Goal: Transaction & Acquisition: Download file/media

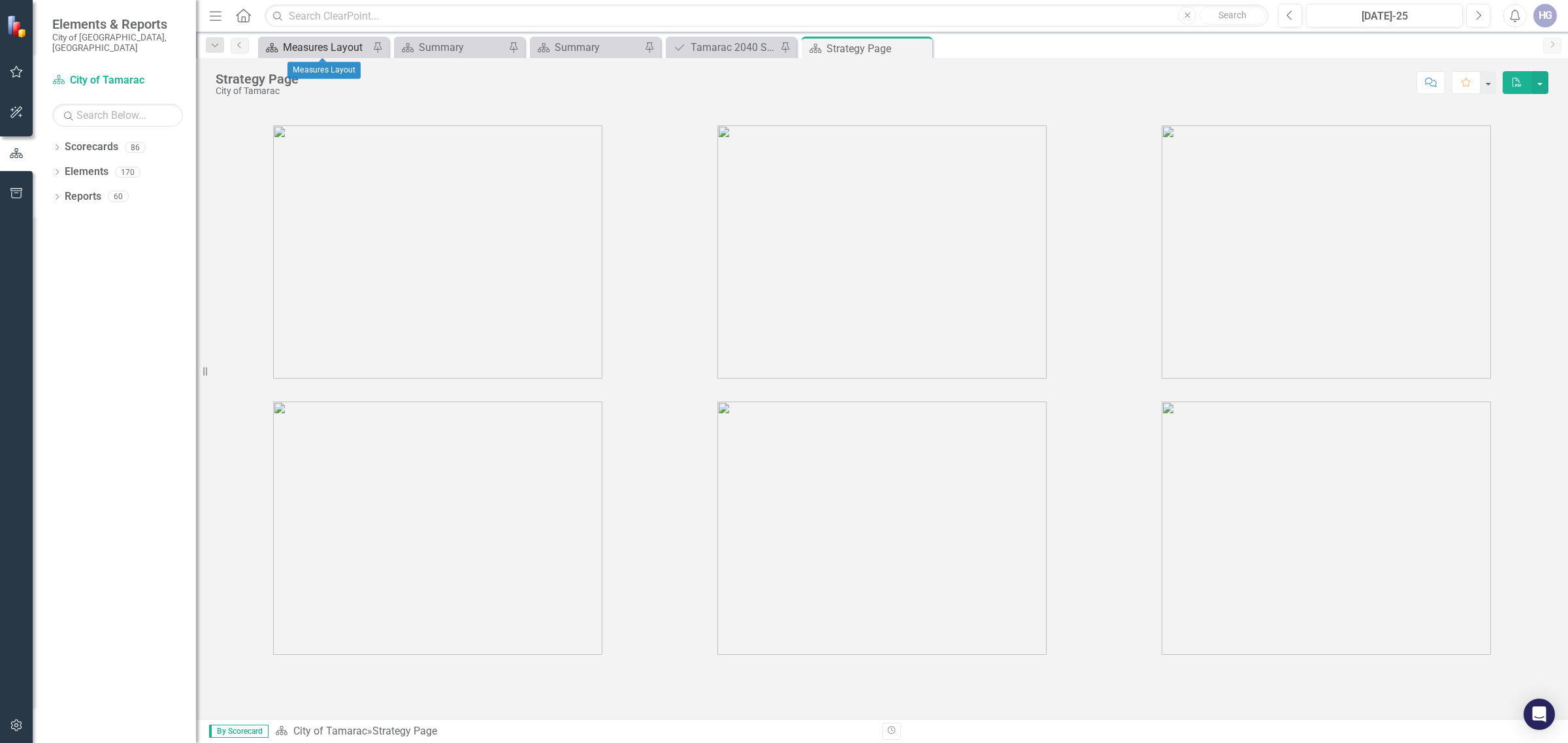
click at [320, 41] on div "Measures Layout" at bounding box center [326, 48] width 86 height 16
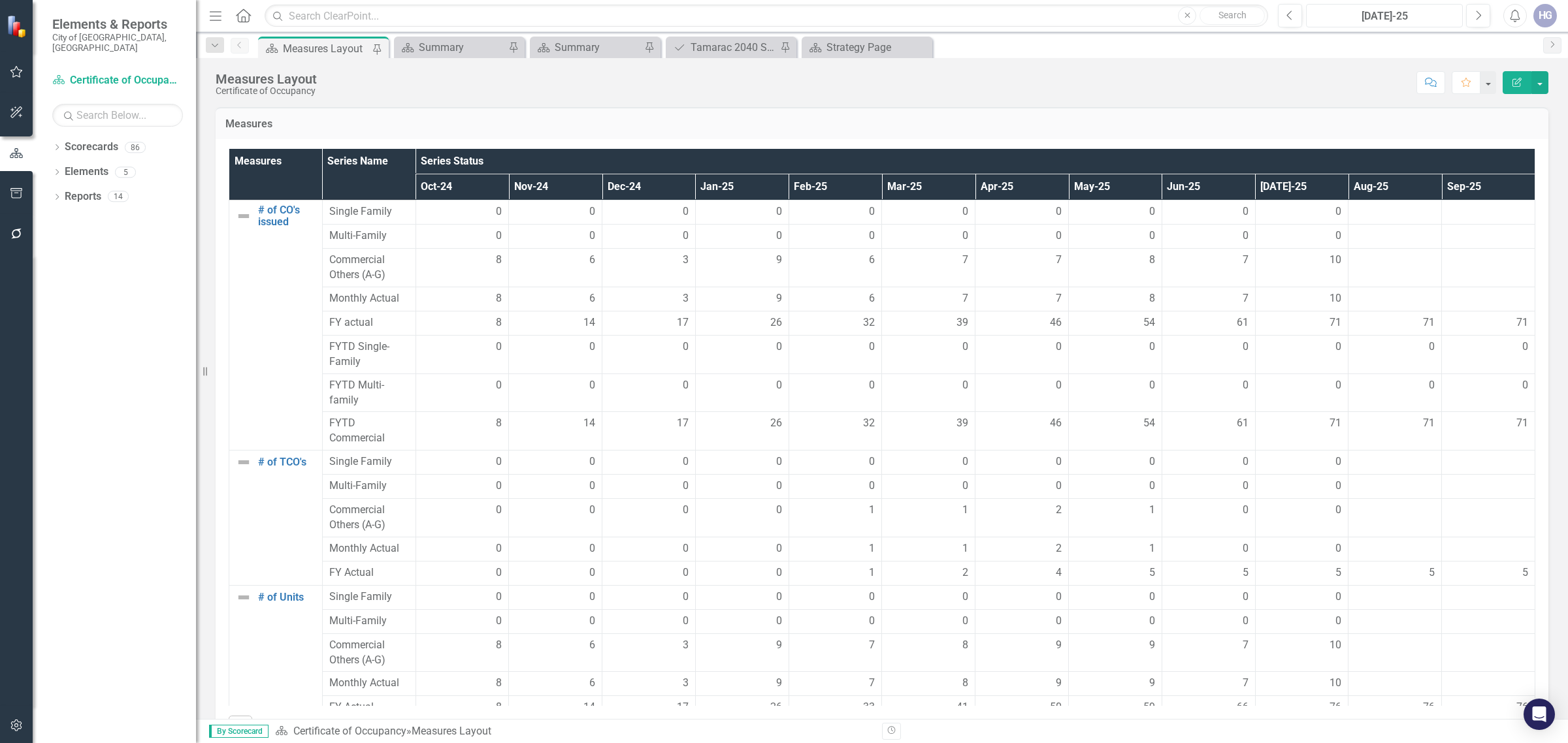
click at [1403, 17] on div "[DATE]-25" at bounding box center [1384, 16] width 148 height 16
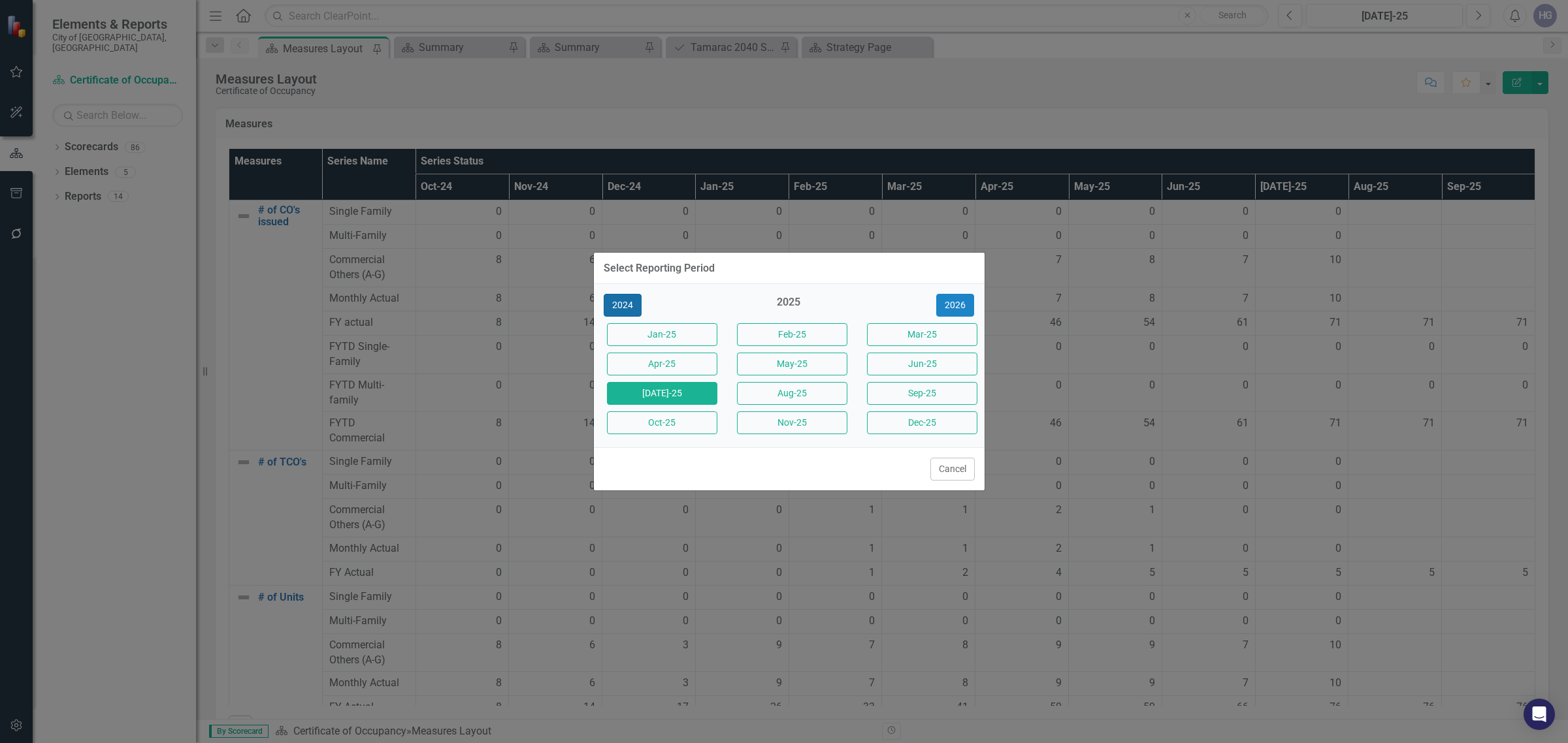
click at [636, 300] on button "2024" at bounding box center [622, 305] width 38 height 23
click at [637, 302] on button "2023" at bounding box center [622, 305] width 38 height 23
click at [618, 304] on button "2022" at bounding box center [622, 305] width 38 height 23
click at [615, 304] on button "2021" at bounding box center [622, 305] width 38 height 23
click at [615, 304] on button "2020" at bounding box center [622, 305] width 38 height 23
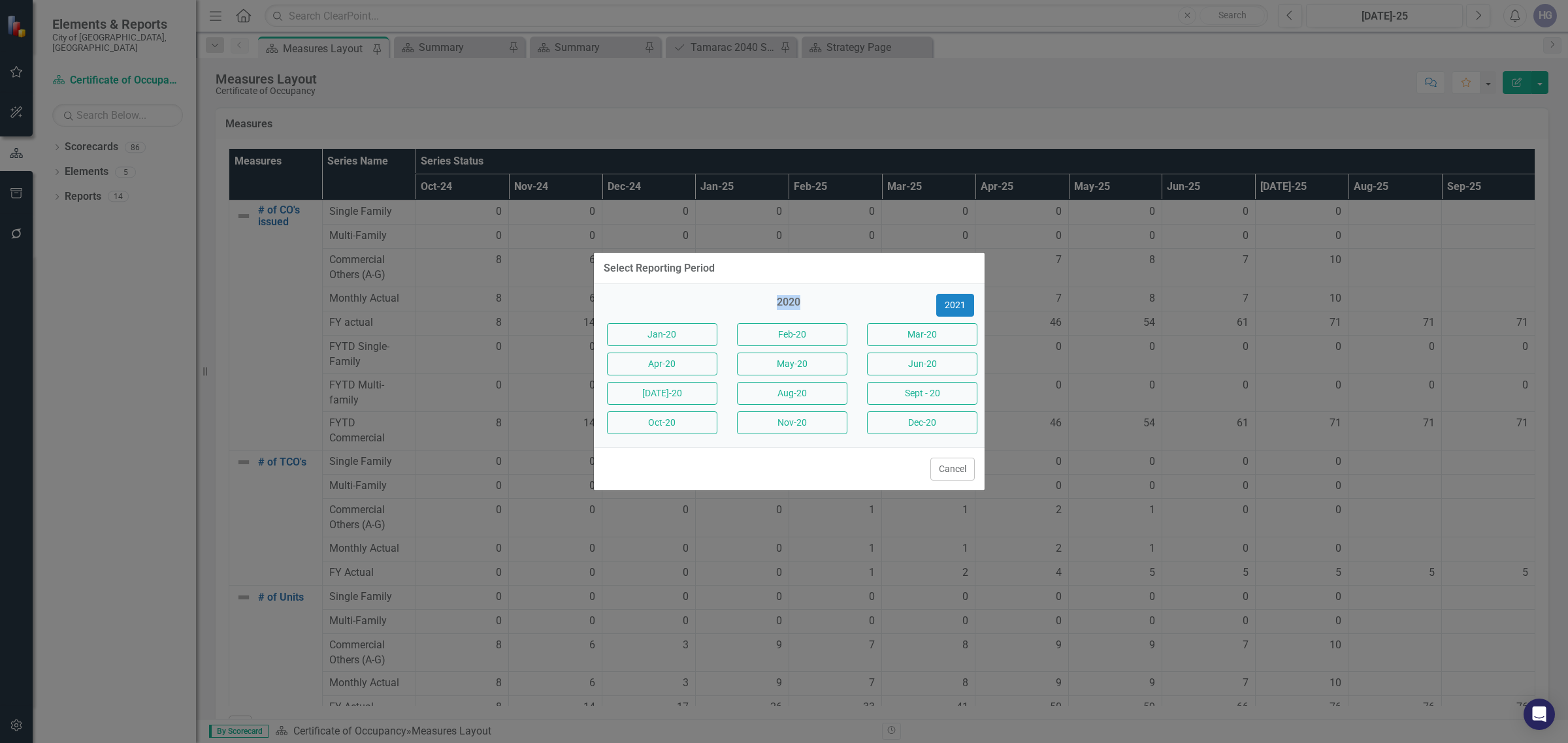
click at [615, 304] on div "2020 2021" at bounding box center [789, 305] width 390 height 23
click at [619, 297] on div "2020 2021" at bounding box center [789, 305] width 390 height 23
click at [698, 268] on div "Select Reporting Period" at bounding box center [659, 268] width 111 height 11
click at [954, 299] on button "2021" at bounding box center [955, 305] width 38 height 23
click at [679, 426] on button "Oct-21" at bounding box center [662, 423] width 111 height 23
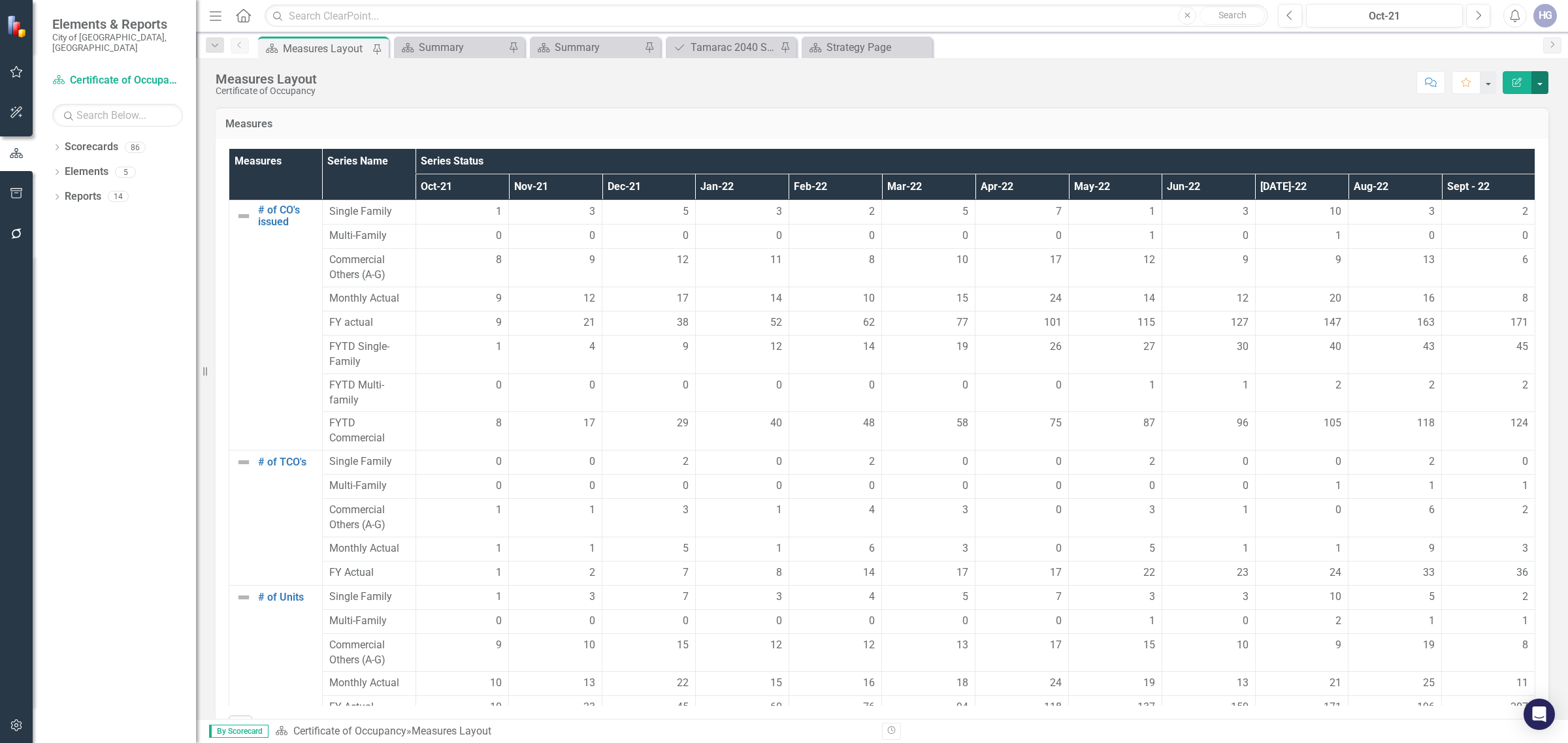
click at [1543, 80] on button "button" at bounding box center [1539, 83] width 17 height 23
click at [1520, 180] on link "PDF Export to PDF" at bounding box center [1494, 183] width 106 height 24
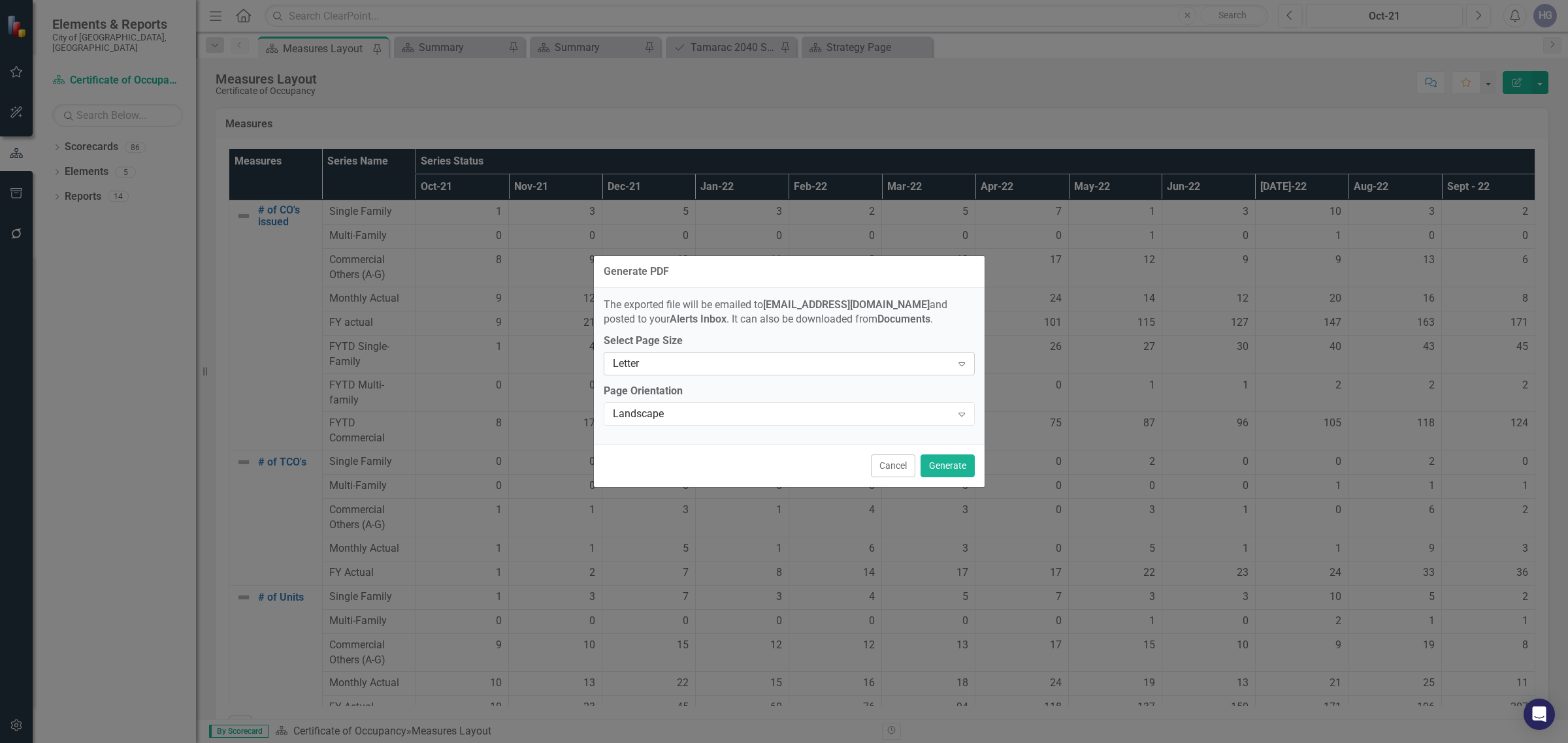
click at [841, 364] on div "Letter" at bounding box center [782, 364] width 339 height 15
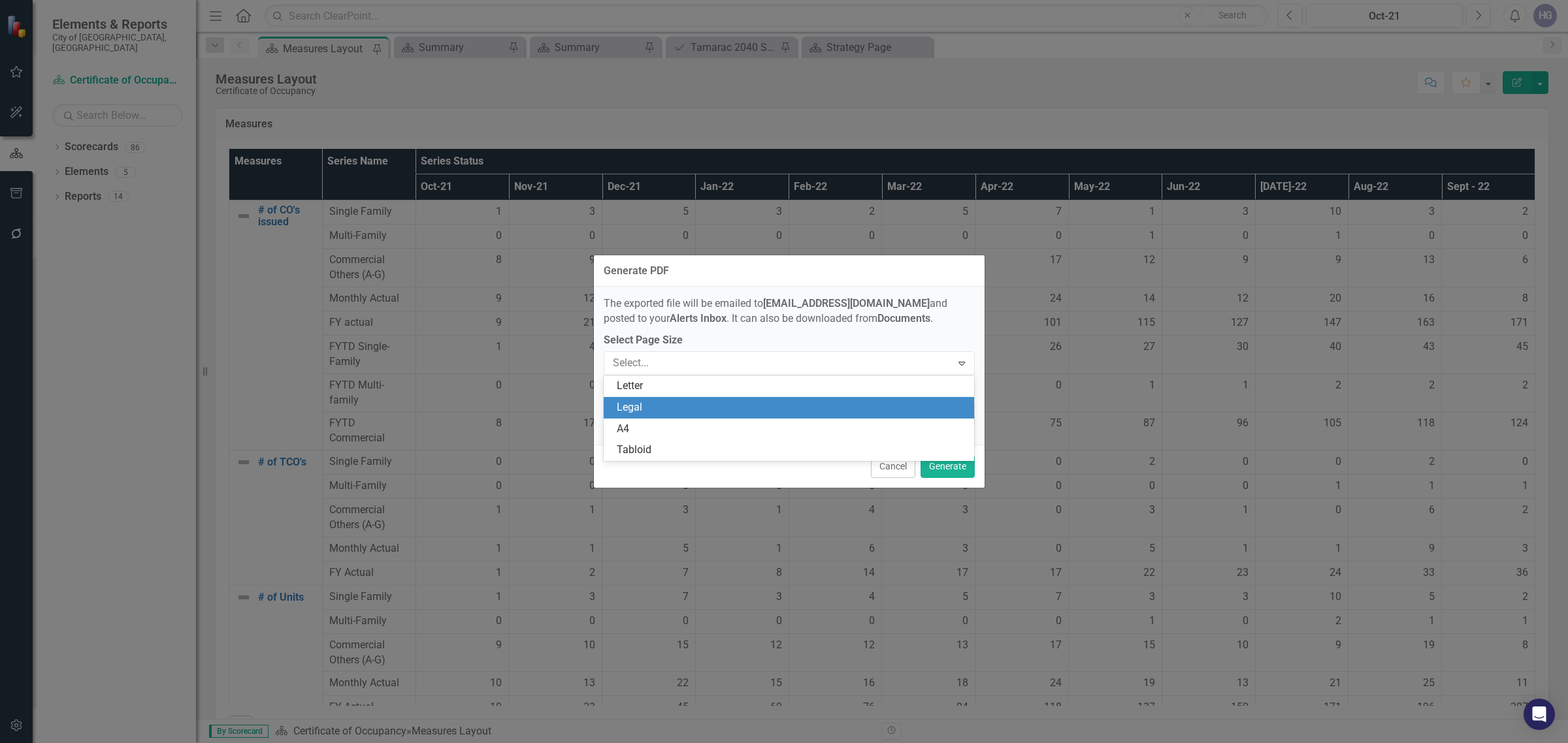
click at [625, 406] on div "Legal" at bounding box center [791, 408] width 350 height 15
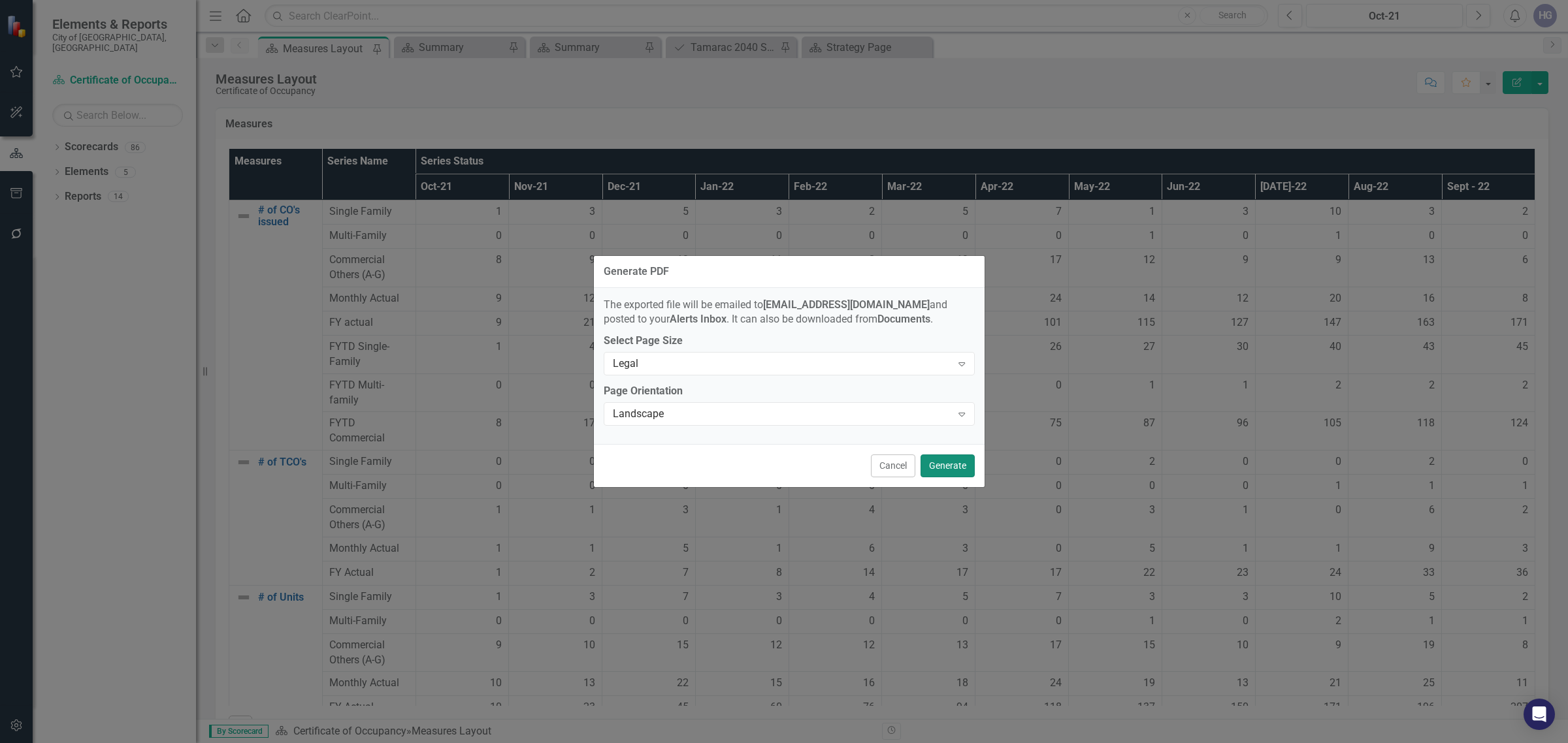
click at [954, 469] on button "Generate" at bounding box center [947, 466] width 54 height 23
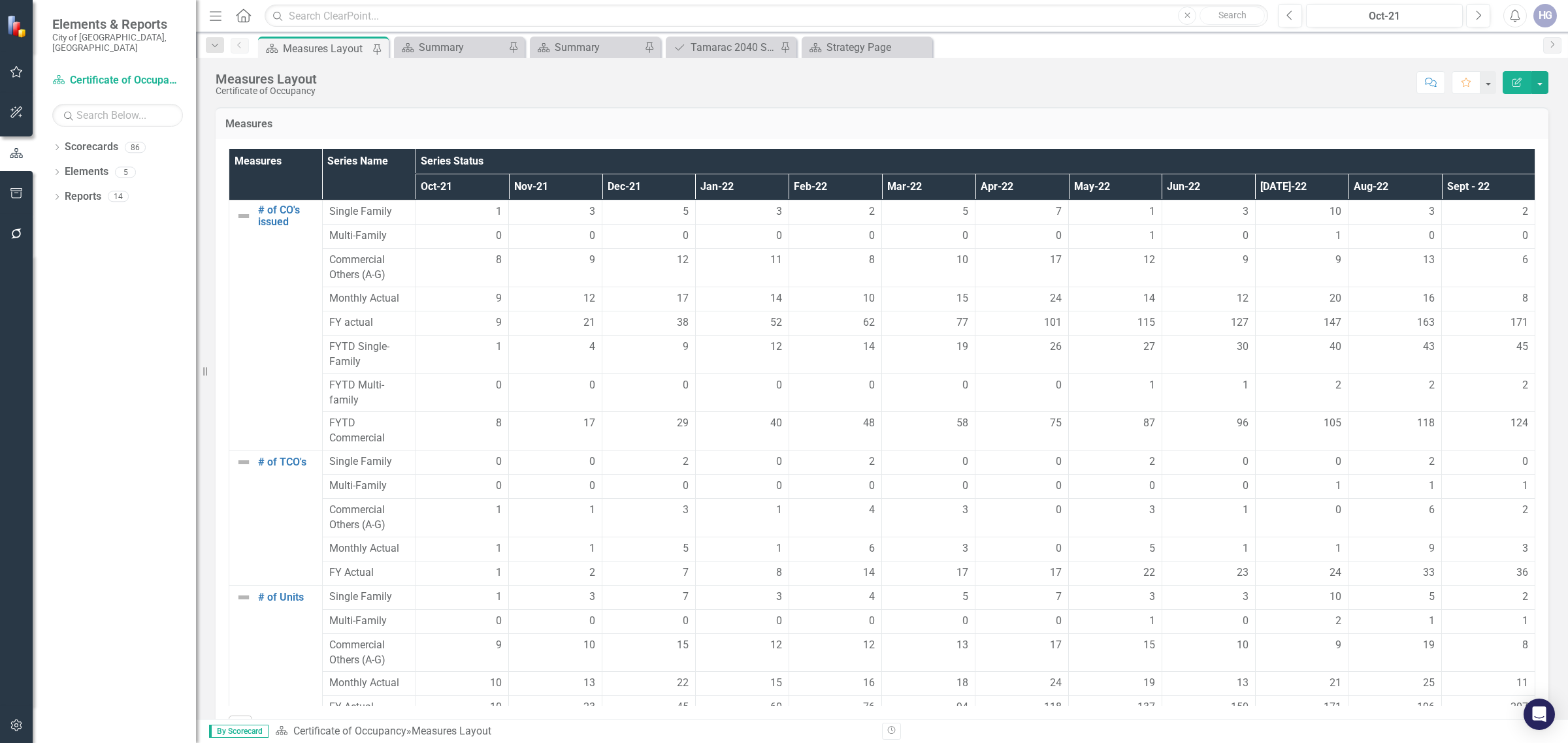
click at [1549, 18] on div "HG" at bounding box center [1544, 16] width 24 height 24
click at [66, 189] on link "Reports" at bounding box center [83, 197] width 37 height 15
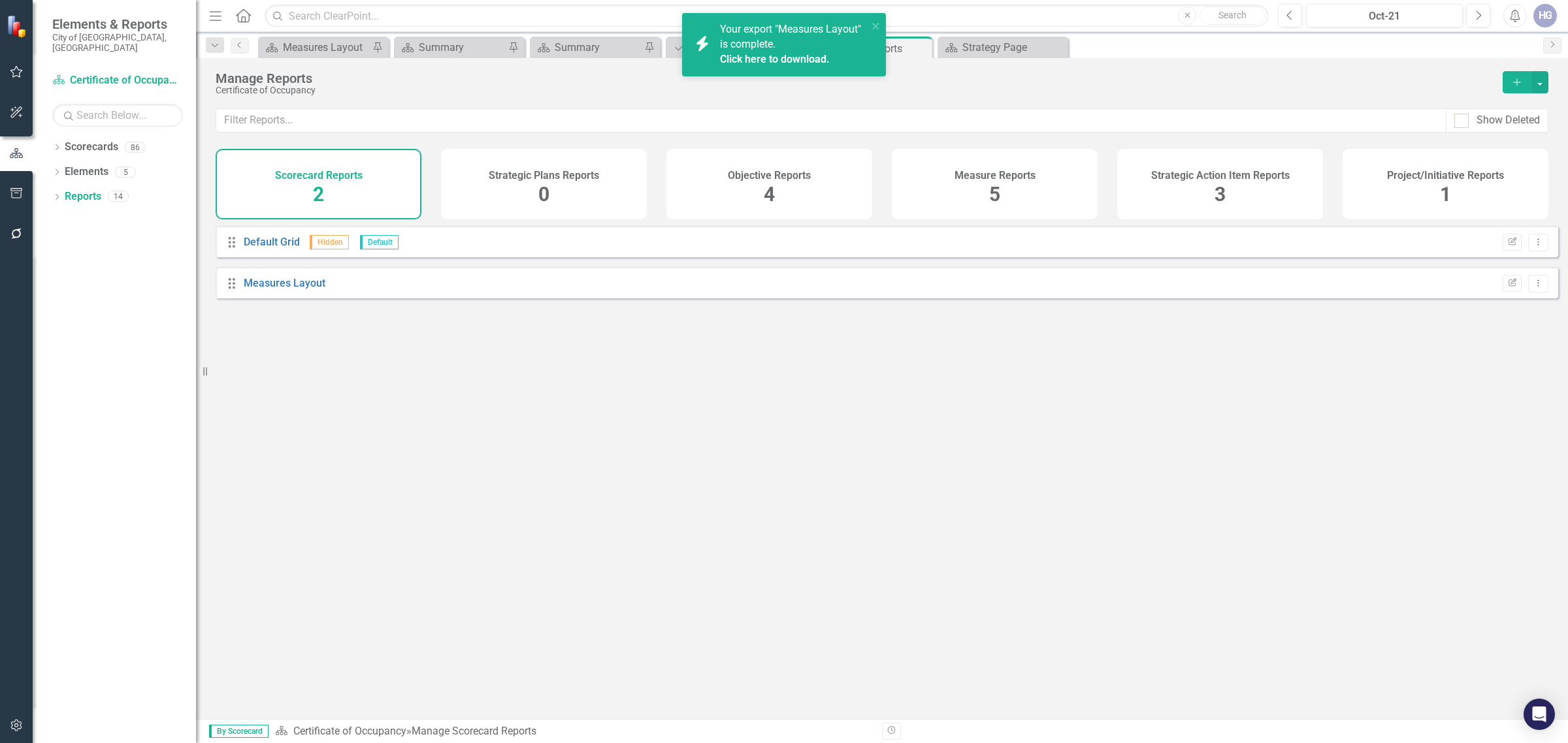
click at [753, 30] on span "Your export "Measures Layout" is complete. Click here to download." at bounding box center [792, 45] width 144 height 44
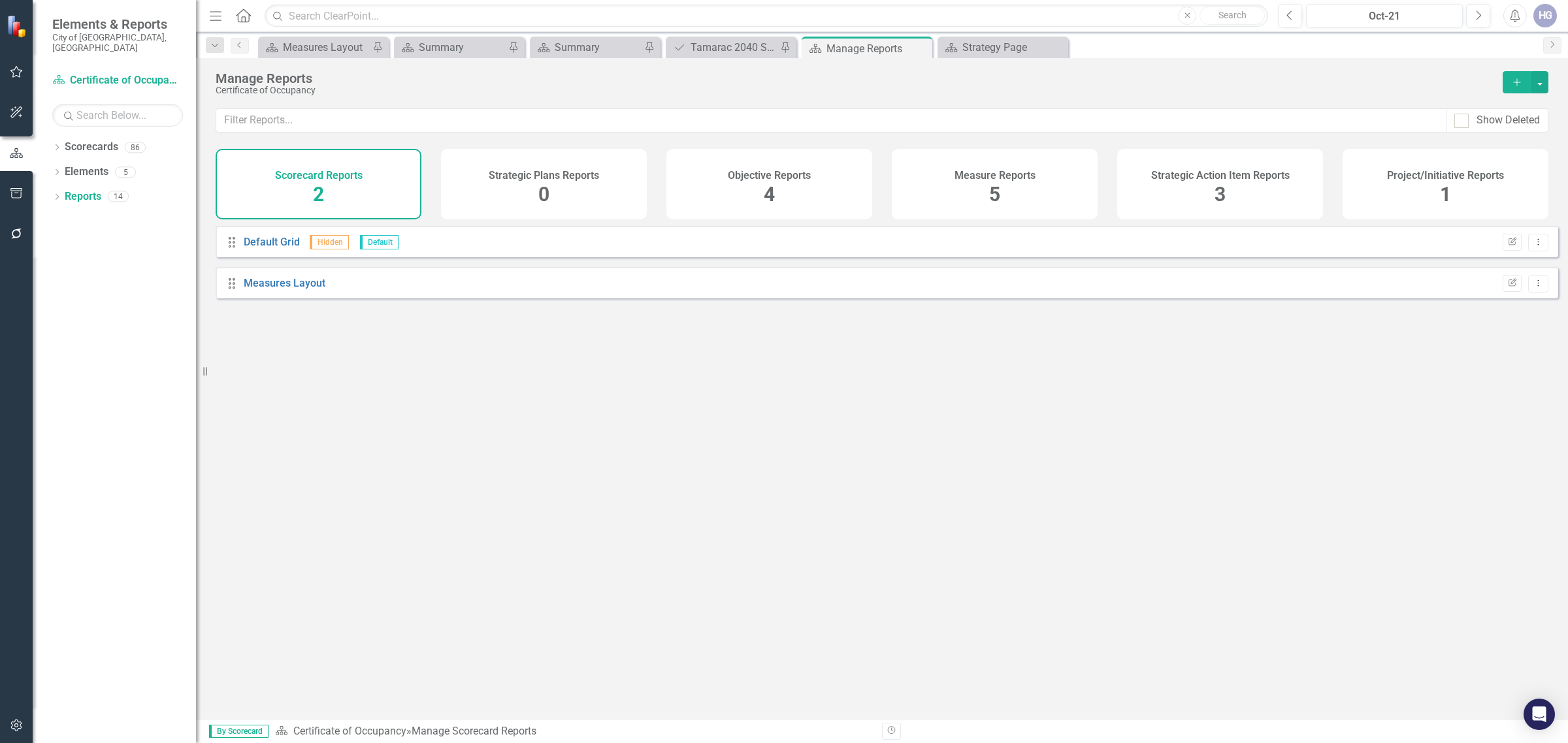
click at [324, 184] on div "Scorecard Reports 2" at bounding box center [318, 185] width 206 height 71
click at [27, 223] on button "button" at bounding box center [16, 234] width 30 height 27
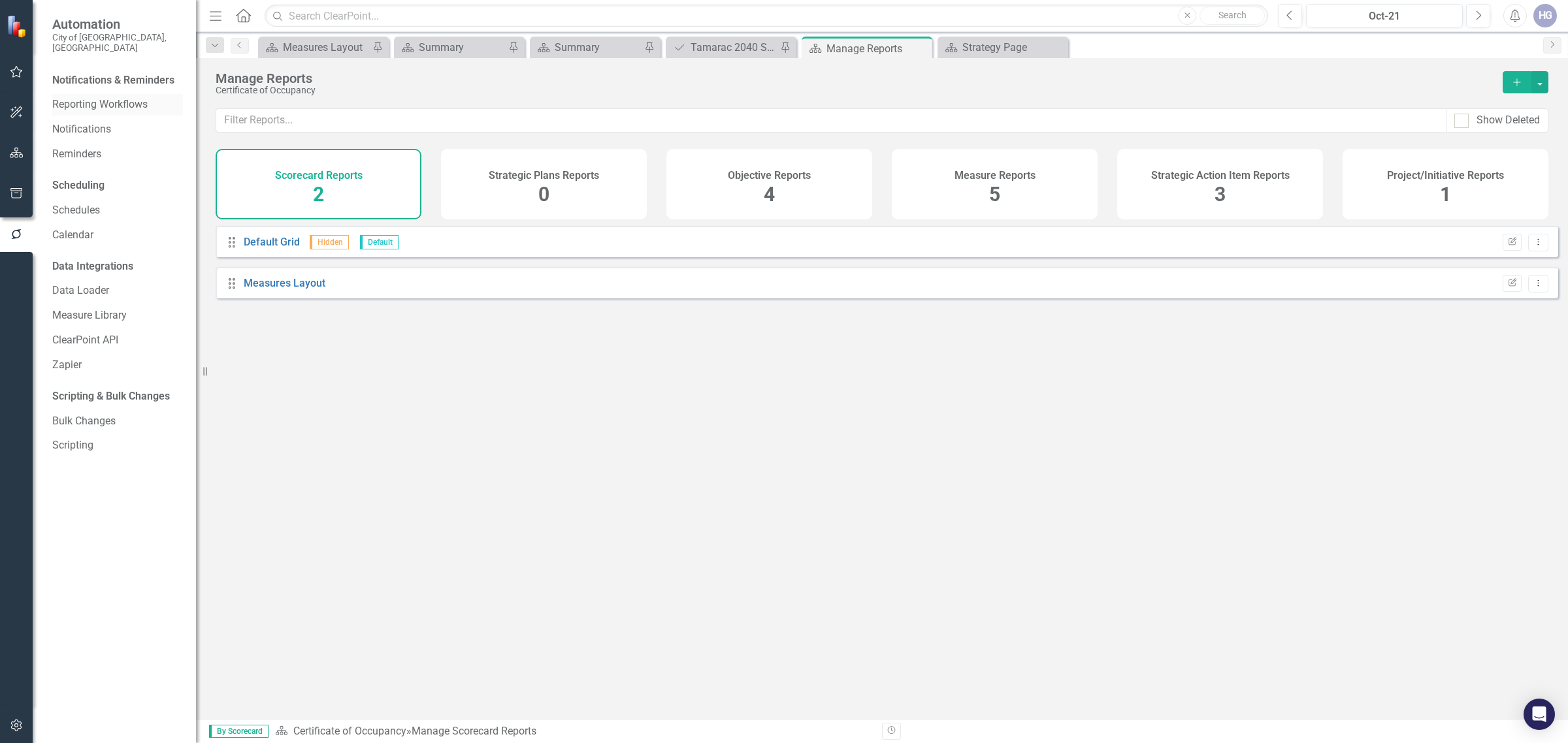
click at [127, 98] on link "Reporting Workflows" at bounding box center [117, 105] width 130 height 15
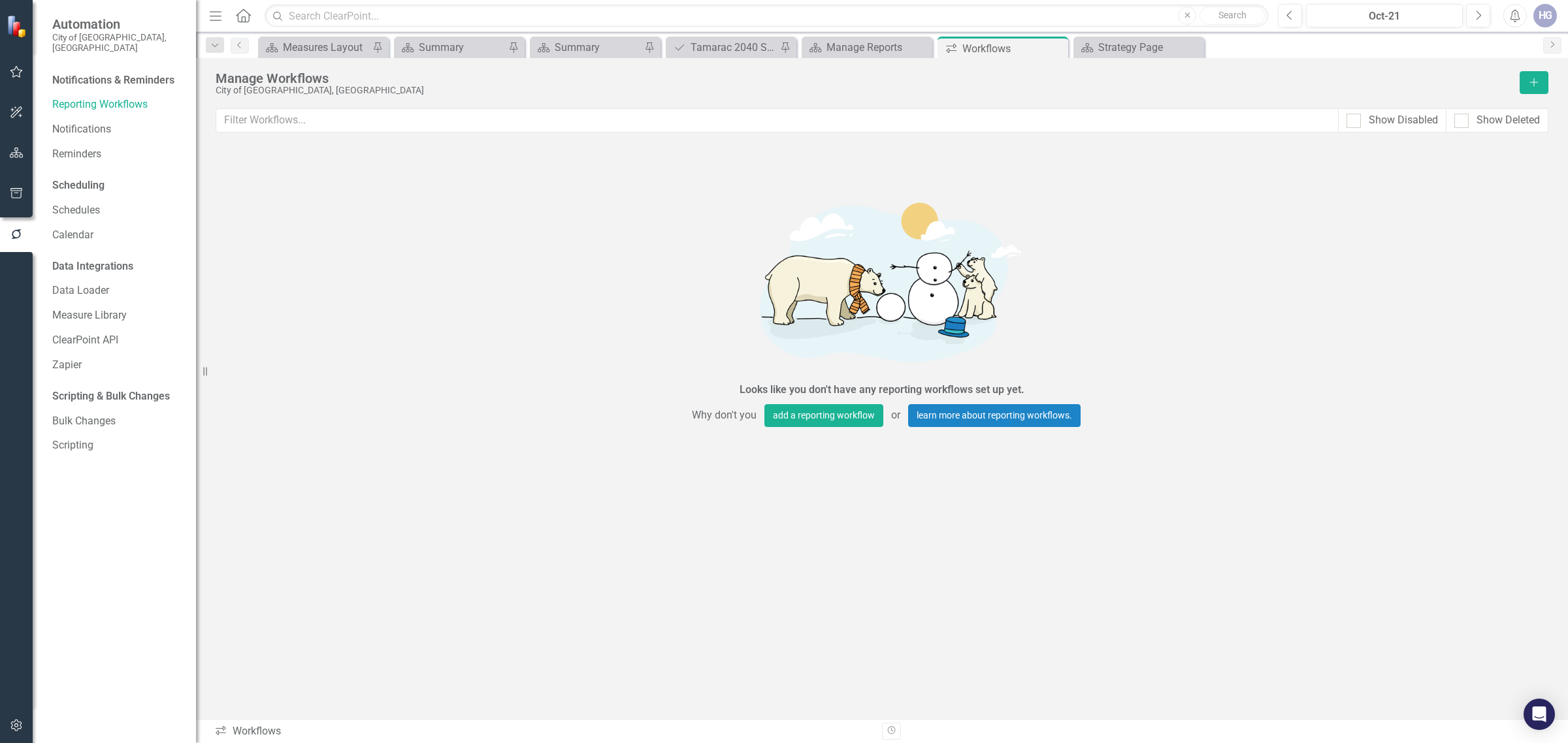
click at [136, 73] on div "Notifications & Reminders" at bounding box center [113, 80] width 122 height 15
click at [23, 203] on button "button" at bounding box center [16, 194] width 30 height 27
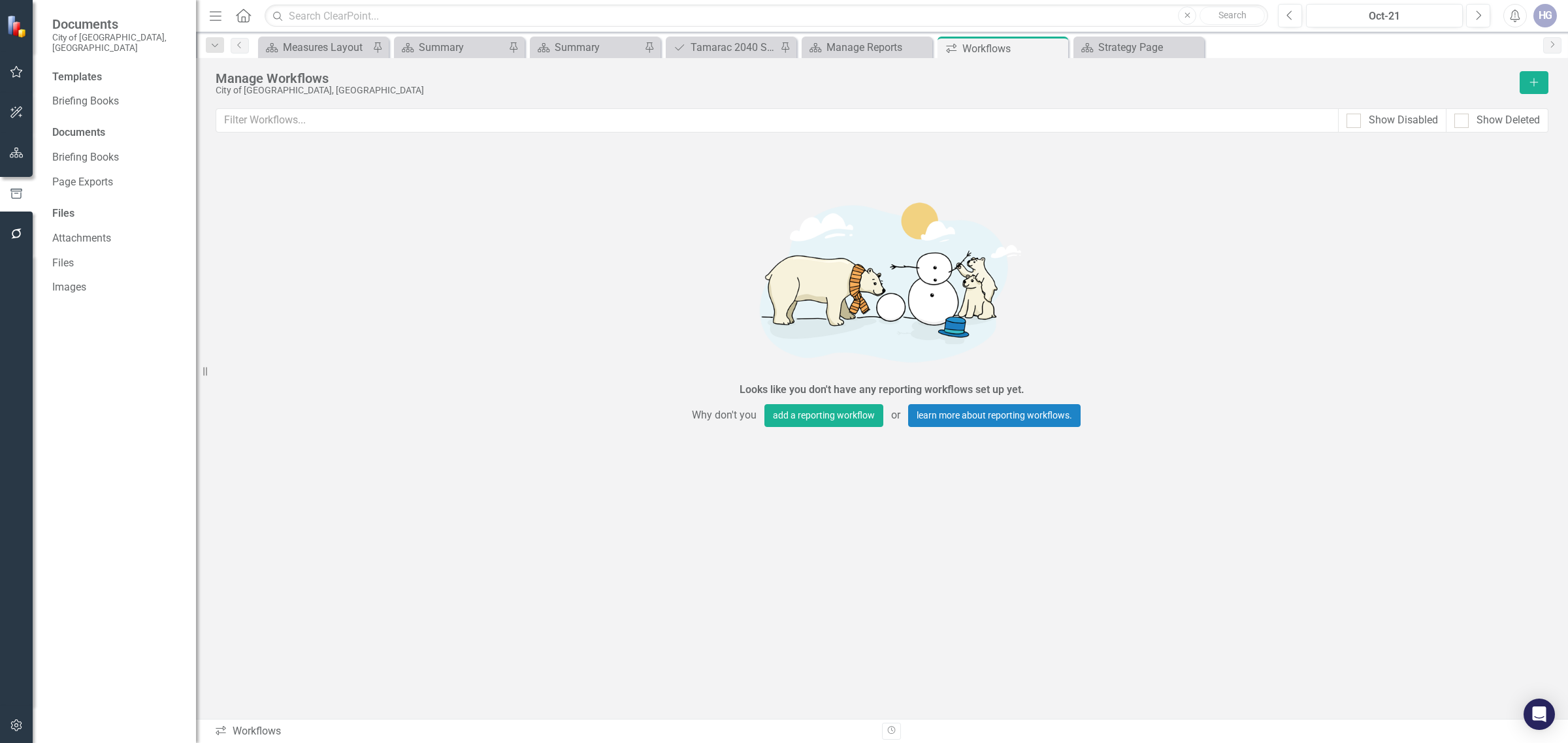
click at [15, 144] on button "button" at bounding box center [16, 153] width 30 height 27
click at [17, 114] on icon "button" at bounding box center [16, 112] width 14 height 11
click at [10, 76] on icon "button" at bounding box center [16, 71] width 14 height 11
click at [67, 323] on link "Page Exports" at bounding box center [96, 330] width 62 height 15
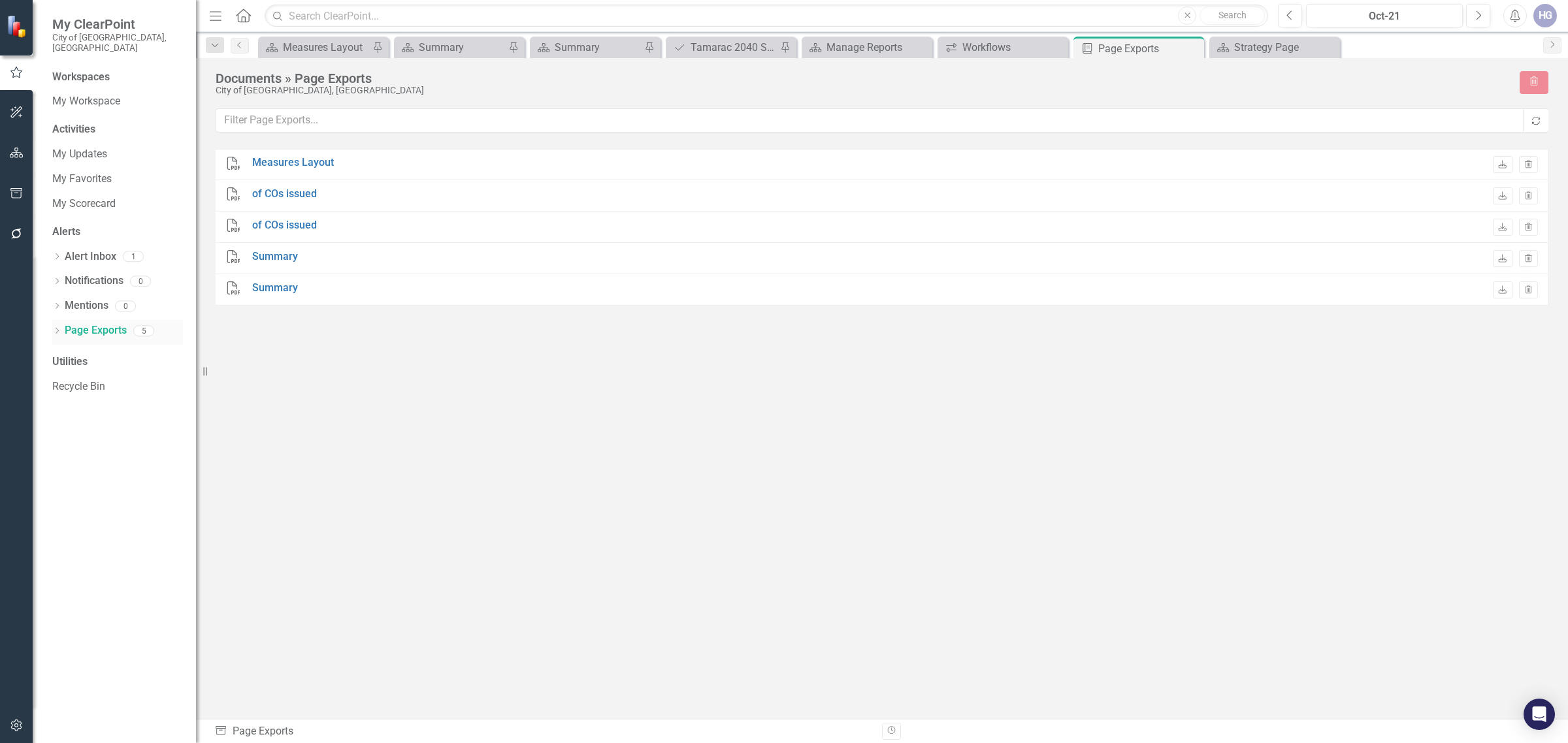
click at [57, 326] on div "Dropdown" at bounding box center [57, 332] width 9 height 11
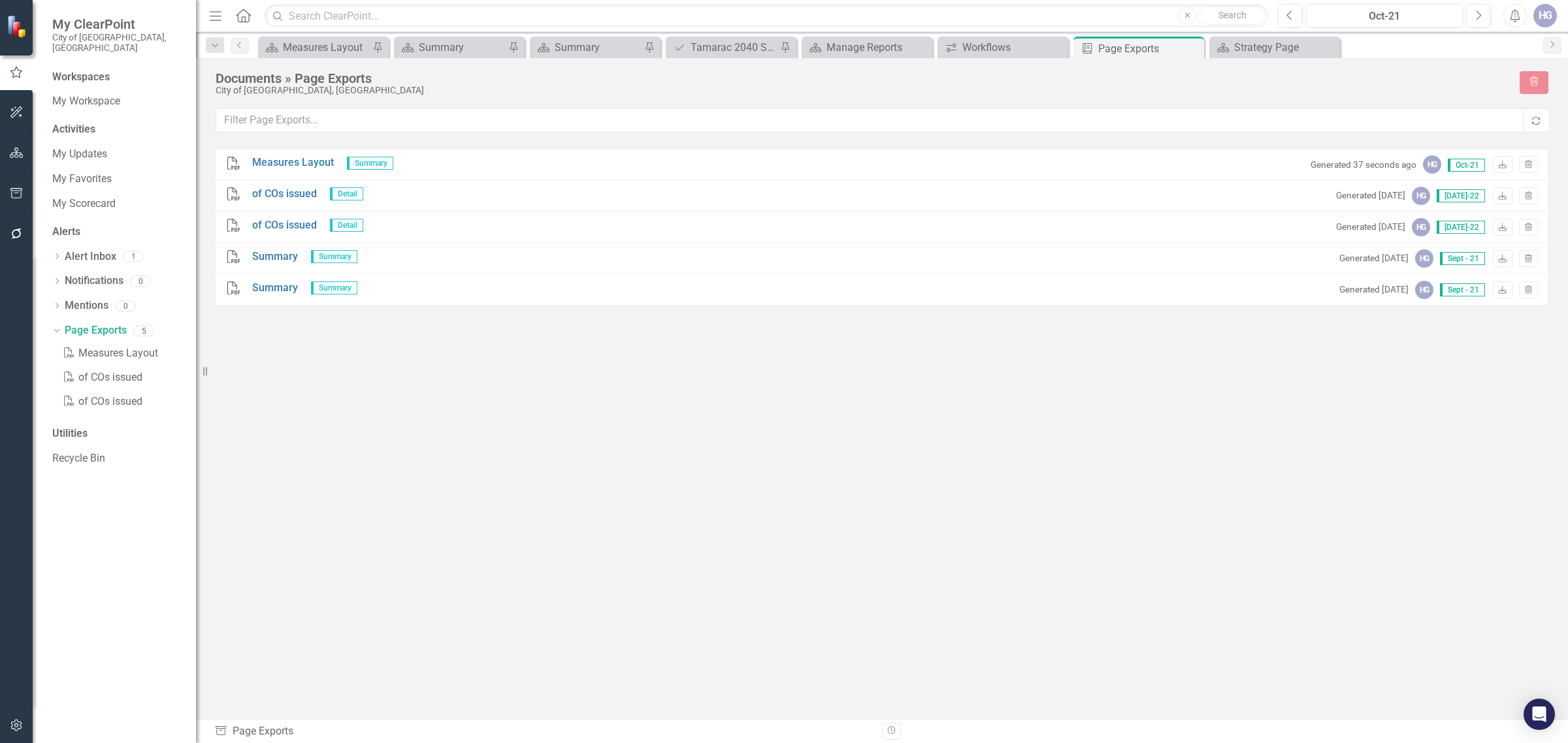
click at [1323, 166] on small "Generated 37 seconds ago" at bounding box center [1363, 165] width 106 height 12
click at [1500, 167] on icon "Download" at bounding box center [1502, 166] width 10 height 8
click at [1534, 162] on button "Trash" at bounding box center [1528, 164] width 19 height 17
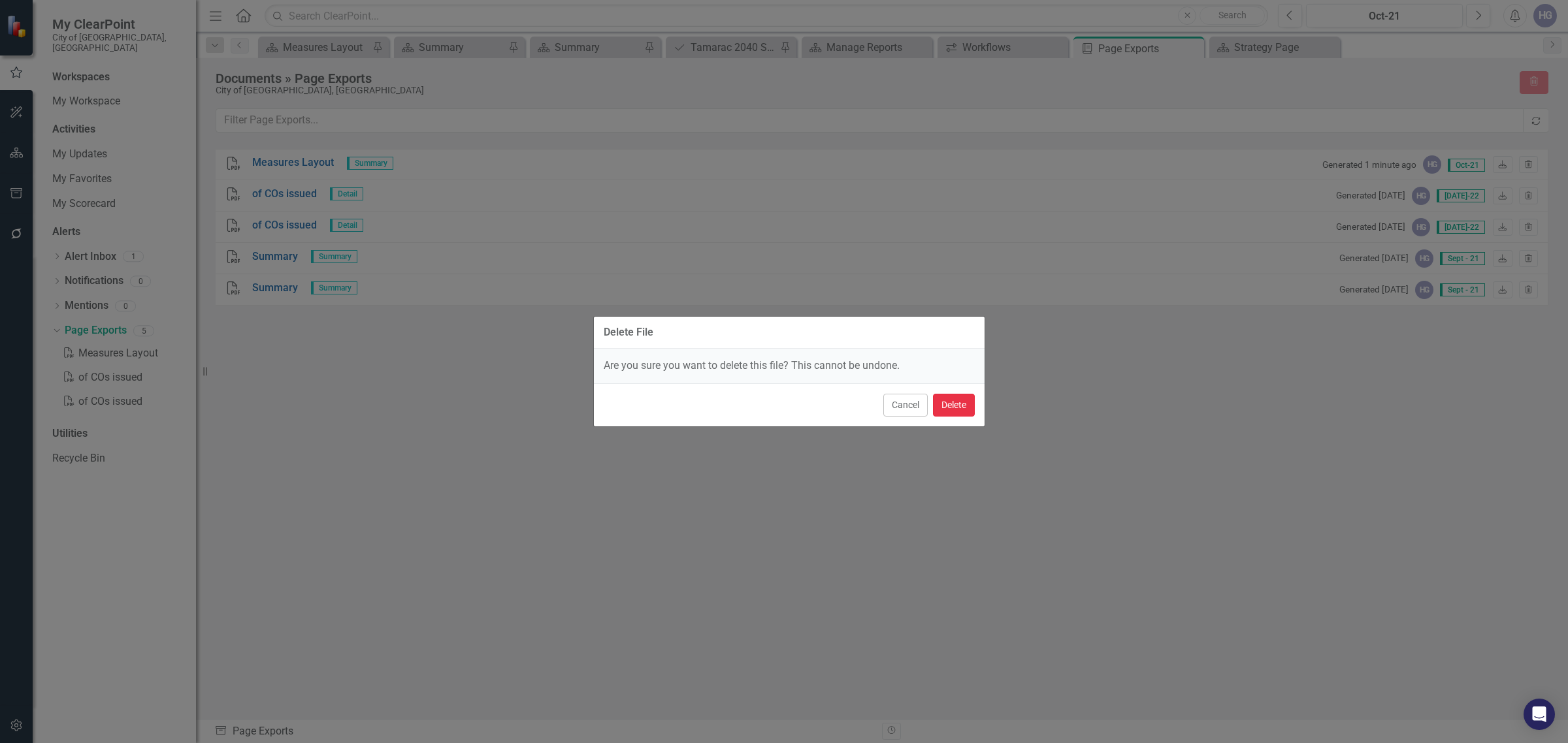
click at [964, 405] on button "Delete" at bounding box center [953, 405] width 42 height 23
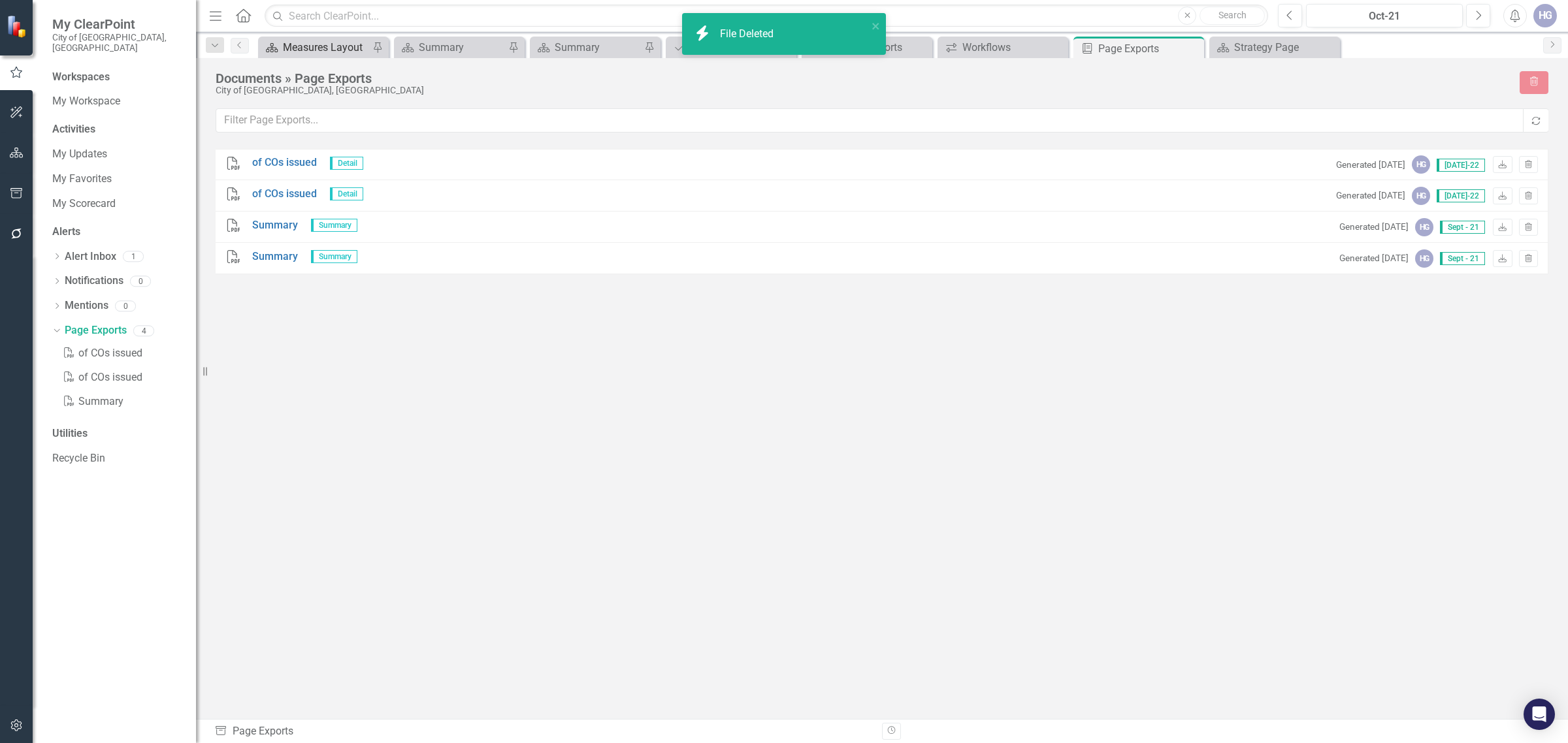
click at [310, 50] on div "Measures Layout" at bounding box center [326, 48] width 86 height 16
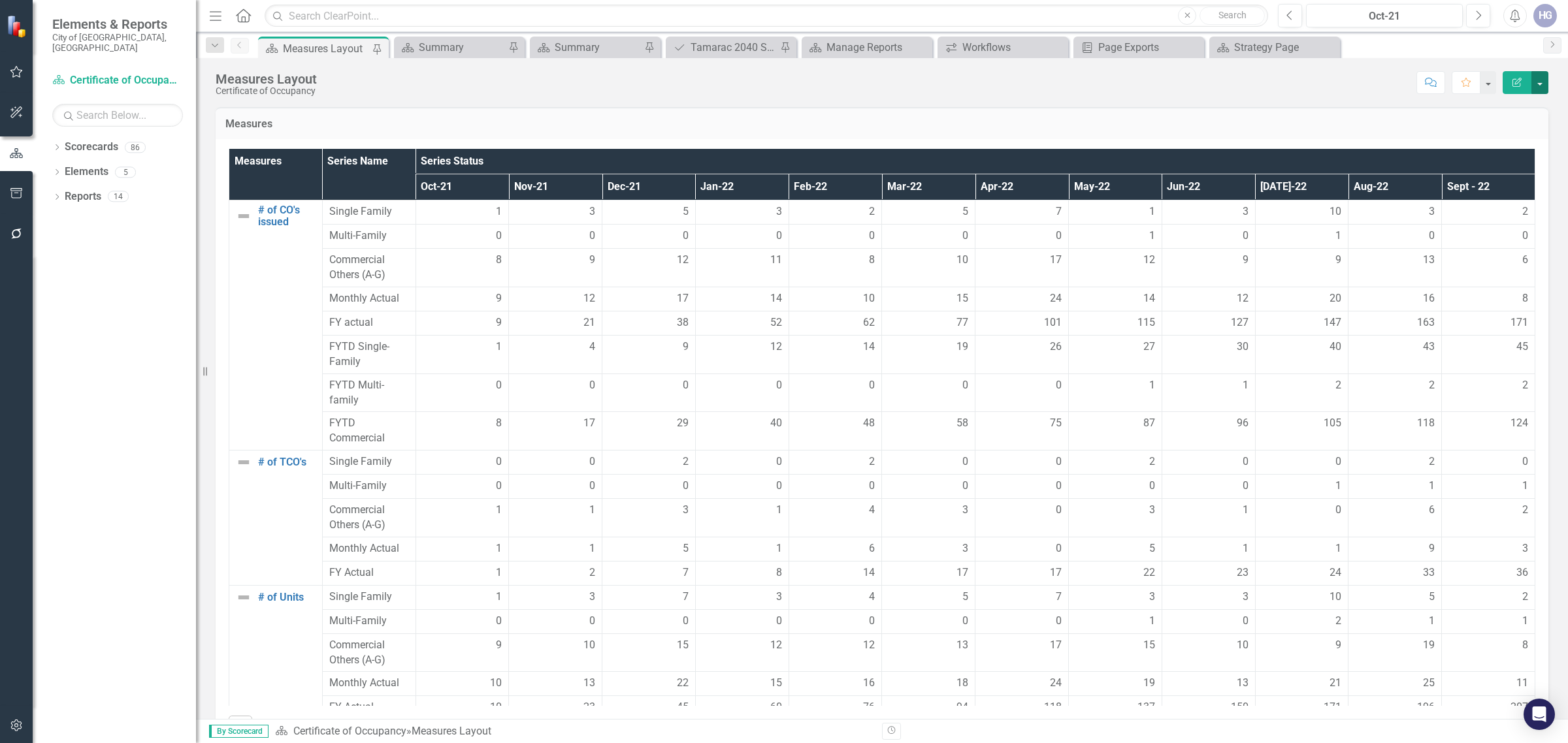
click at [1539, 93] on button "button" at bounding box center [1539, 83] width 17 height 23
click at [1506, 186] on link "PDF Export to PDF" at bounding box center [1494, 183] width 106 height 24
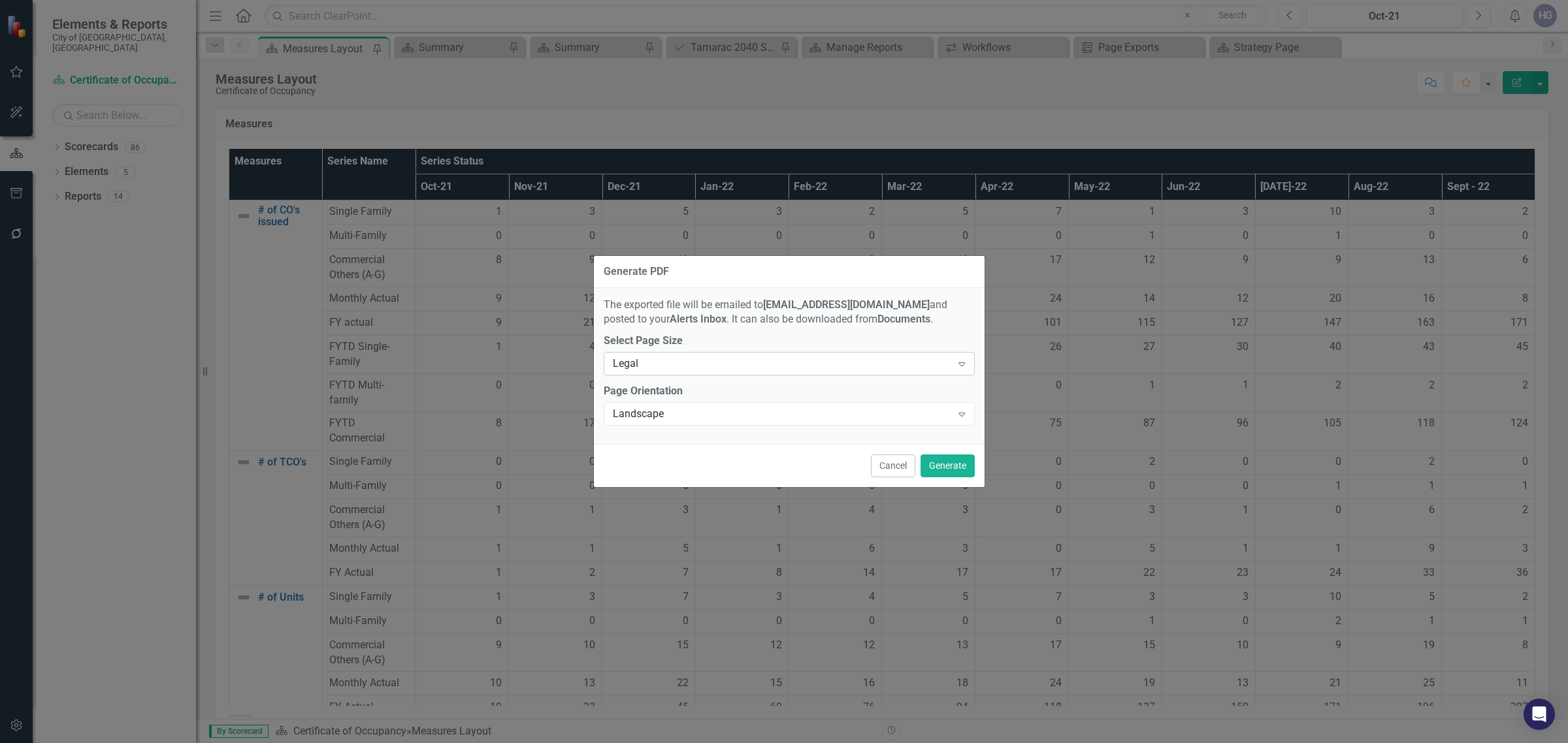
click at [671, 367] on div "Legal" at bounding box center [782, 364] width 339 height 15
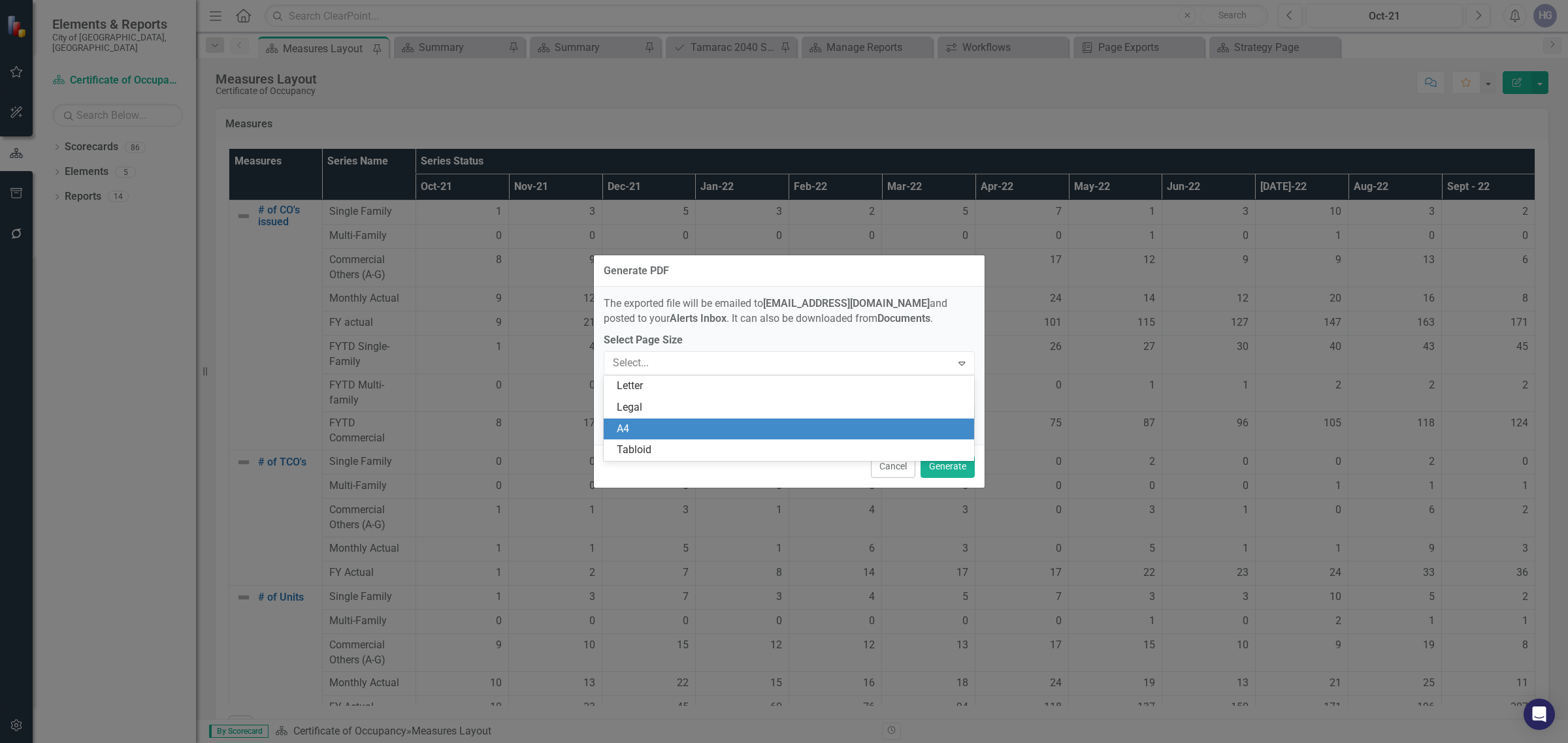
click at [644, 428] on div "A4" at bounding box center [791, 430] width 350 height 15
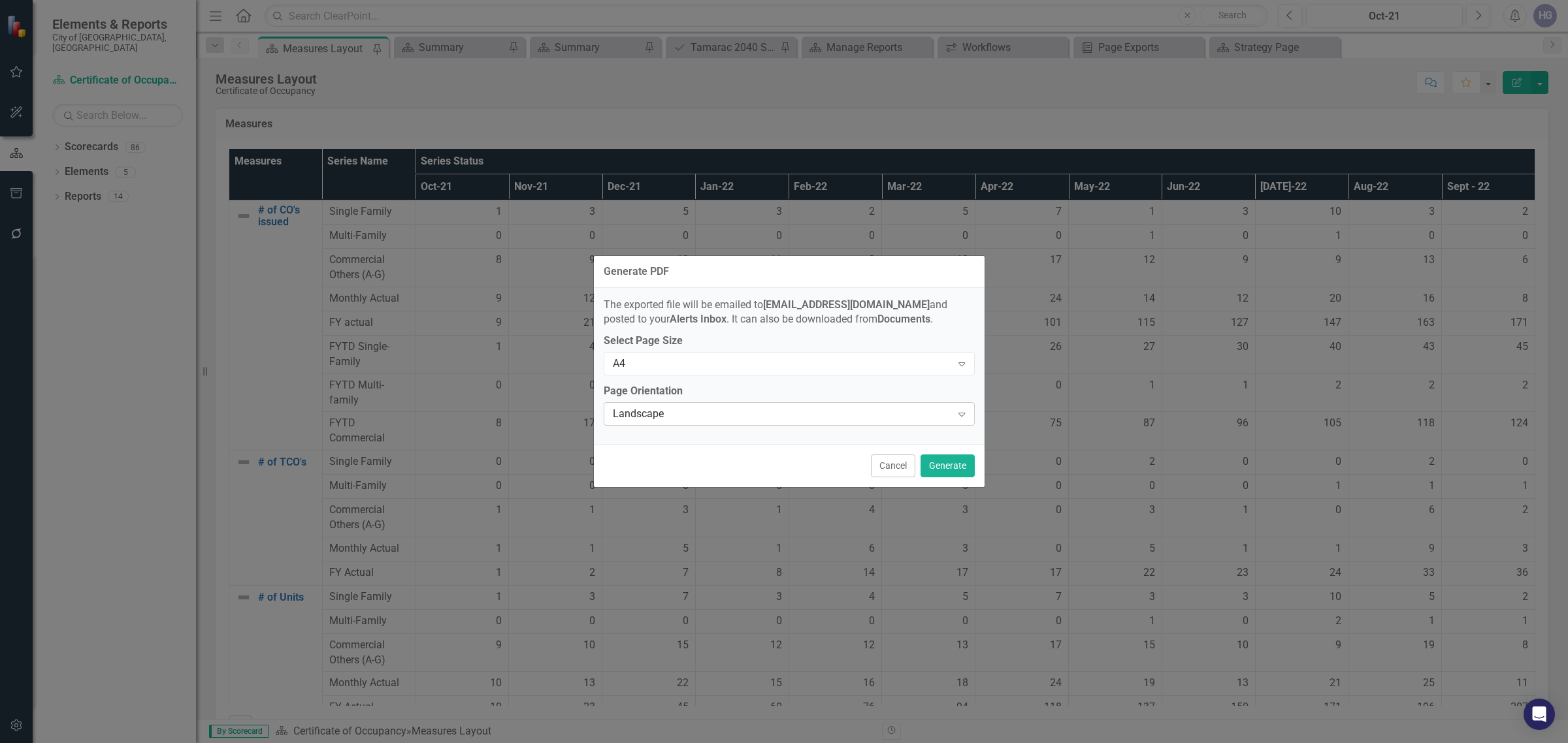
click at [652, 420] on div "Landscape" at bounding box center [782, 414] width 339 height 15
click at [698, 357] on div "A4" at bounding box center [782, 362] width 339 height 15
click at [735, 325] on div "The exported file will be emailed to [EMAIL_ADDRESS][DOMAIN_NAME] and posted to…" at bounding box center [789, 312] width 371 height 30
click at [721, 358] on div "A4 Expand" at bounding box center [789, 363] width 371 height 24
click at [738, 329] on div "The exported file will be emailed to [EMAIL_ADDRESS][DOMAIN_NAME] and posted to…" at bounding box center [789, 366] width 390 height 156
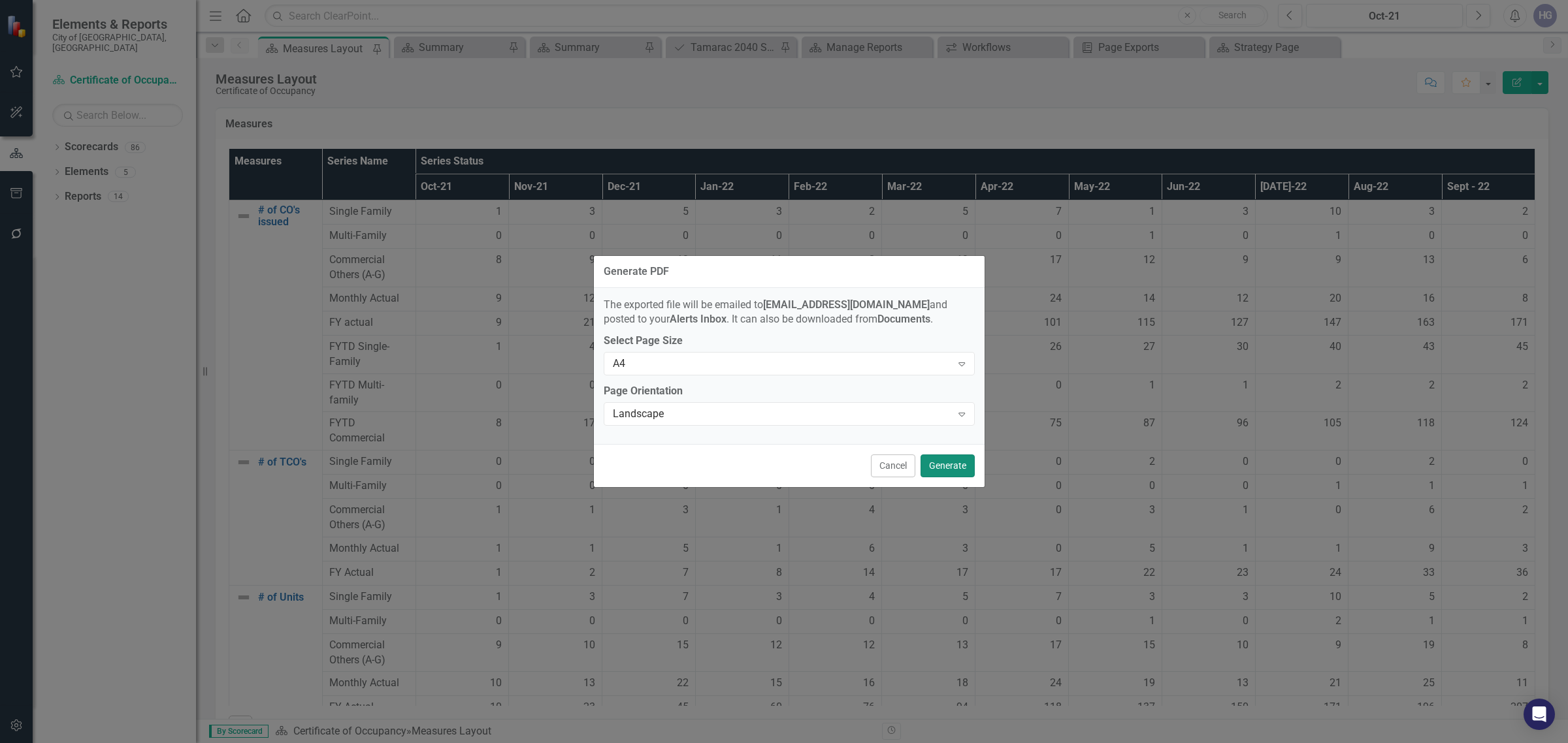
click at [952, 458] on button "Generate" at bounding box center [947, 466] width 54 height 23
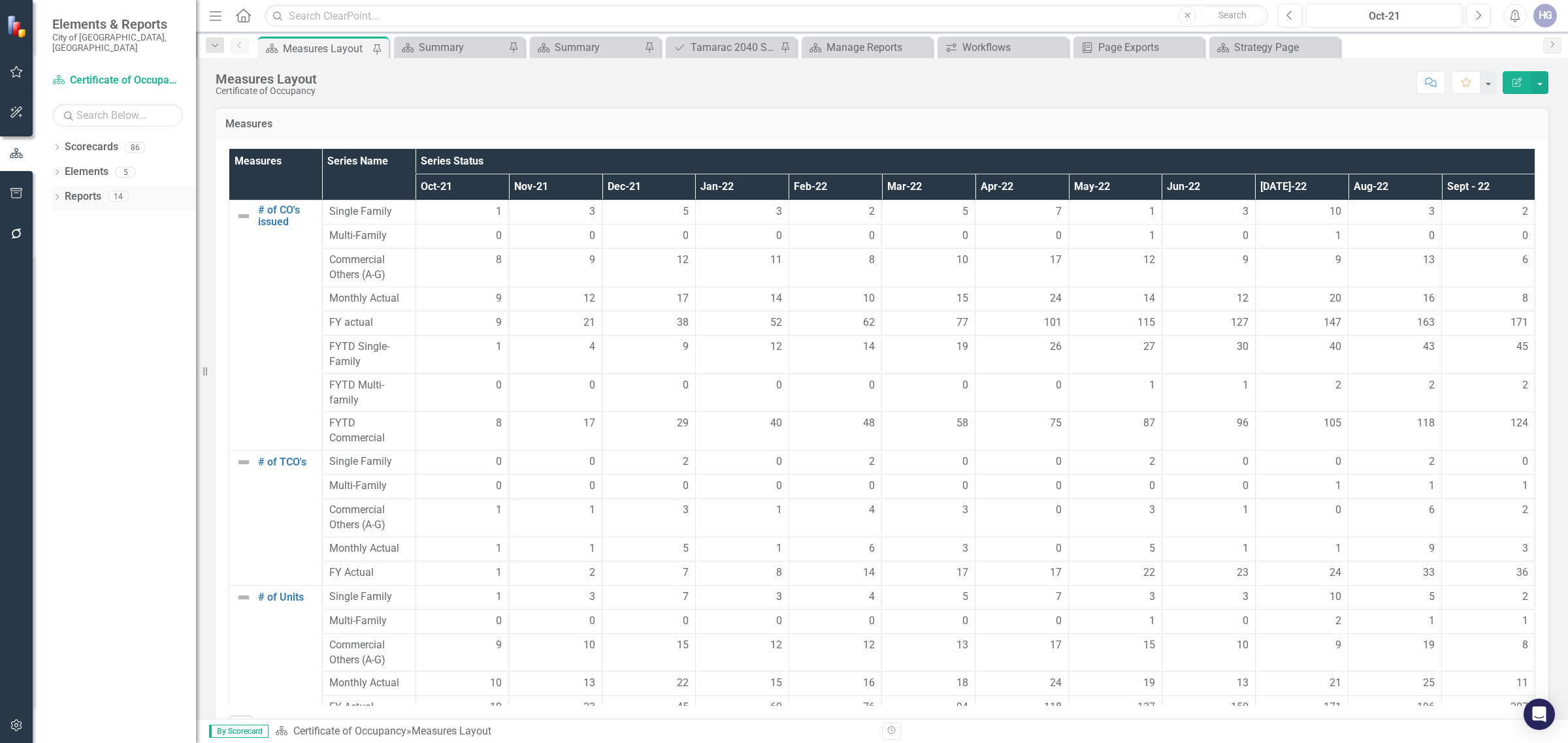
click at [56, 194] on icon "Dropdown" at bounding box center [57, 198] width 9 height 7
click at [27, 201] on button "button" at bounding box center [16, 194] width 30 height 27
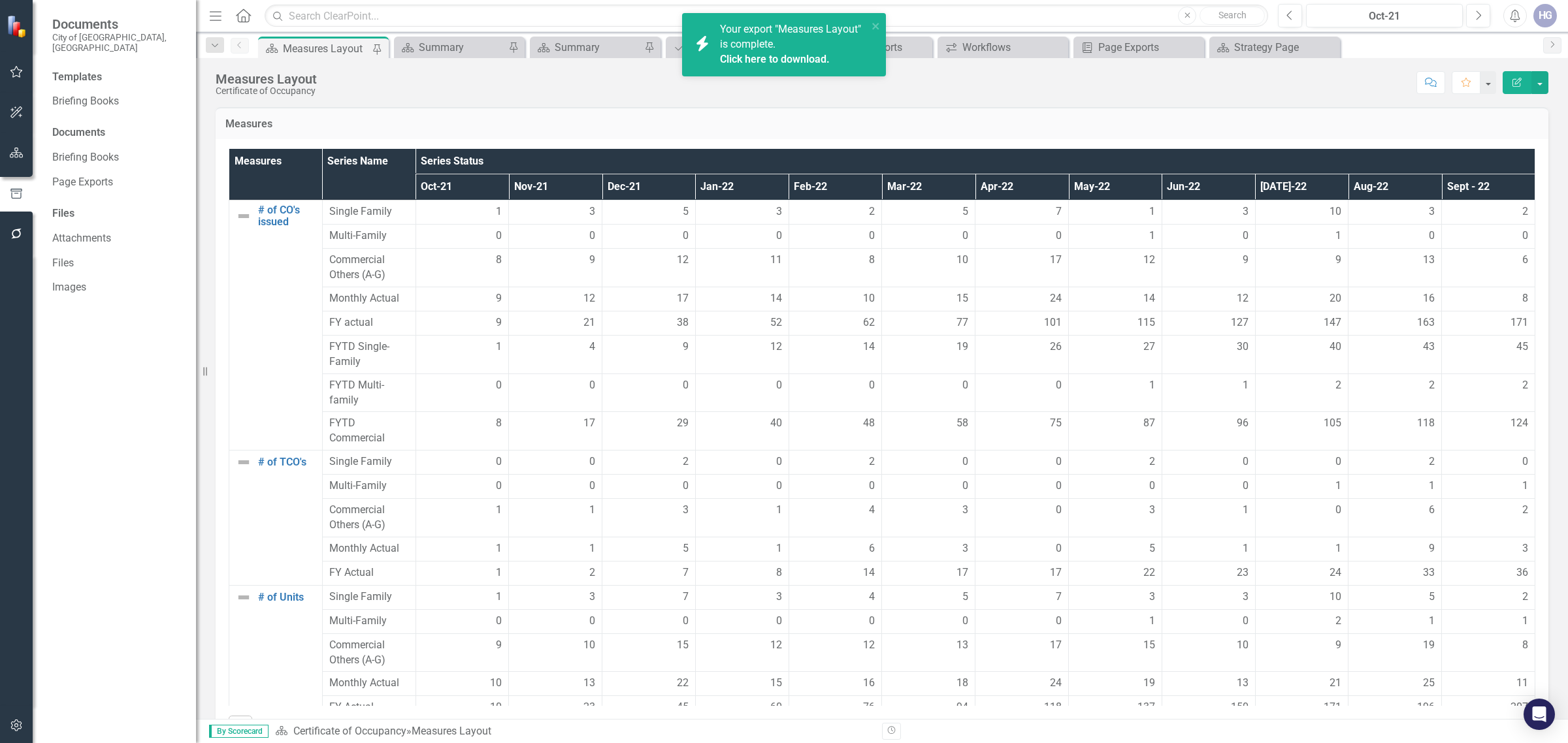
click at [17, 193] on icon "button" at bounding box center [16, 194] width 15 height 11
click at [746, 33] on span "Your export "Measures Layout" is complete. Click here to download." at bounding box center [792, 45] width 144 height 44
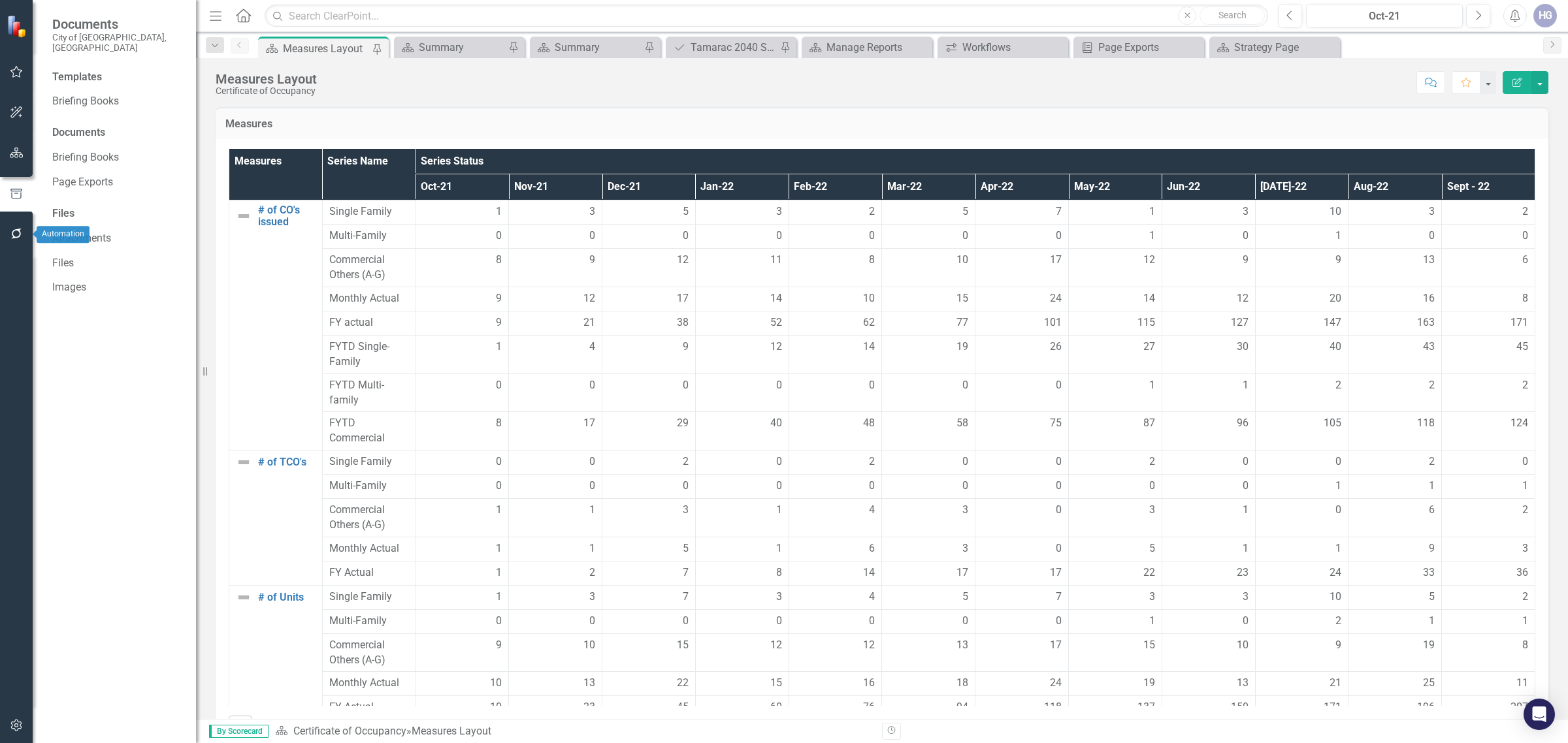
click at [2, 233] on button "button" at bounding box center [16, 234] width 30 height 27
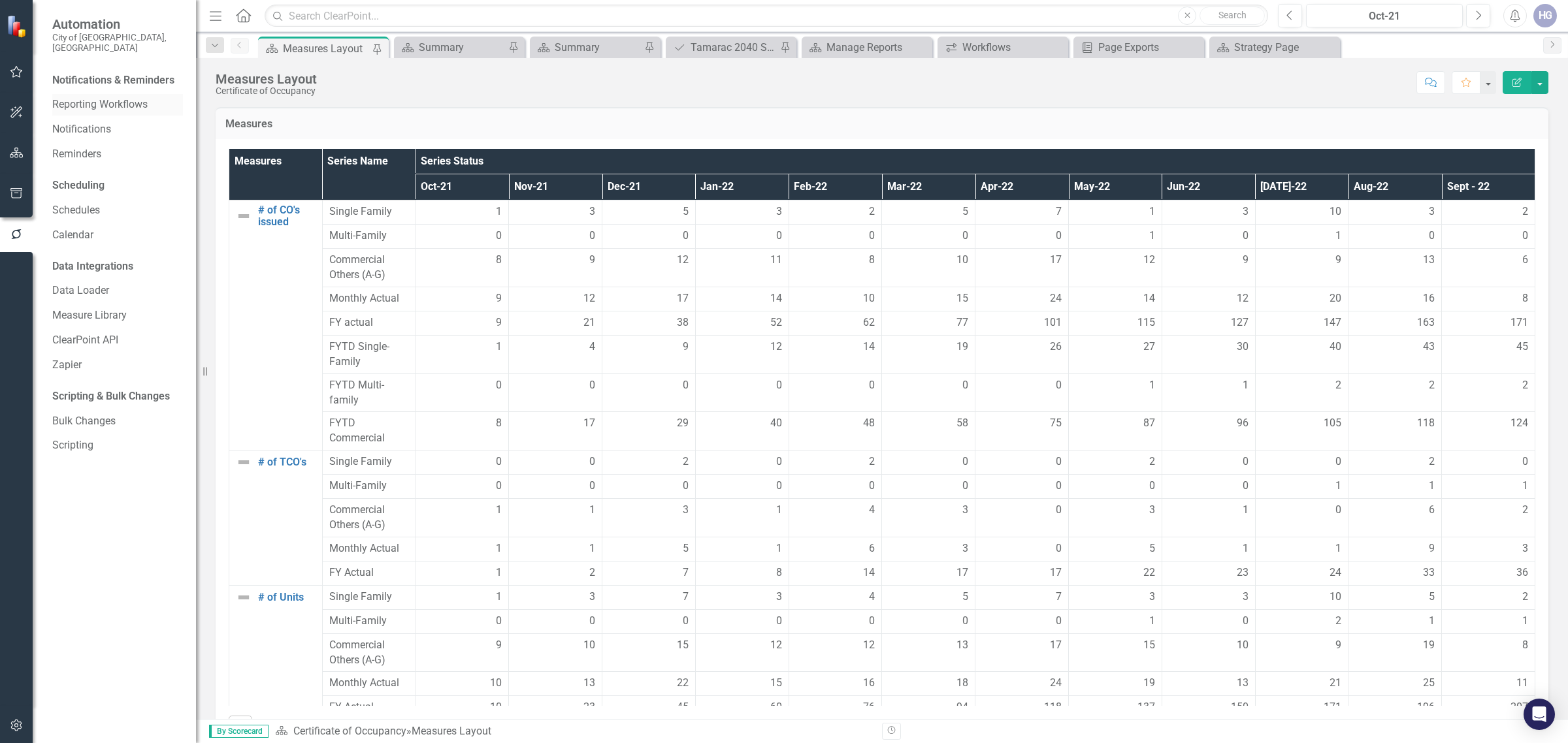
click at [103, 94] on div "Reporting Workflows" at bounding box center [117, 105] width 130 height 21
click at [96, 122] on link "Notifications" at bounding box center [117, 130] width 130 height 15
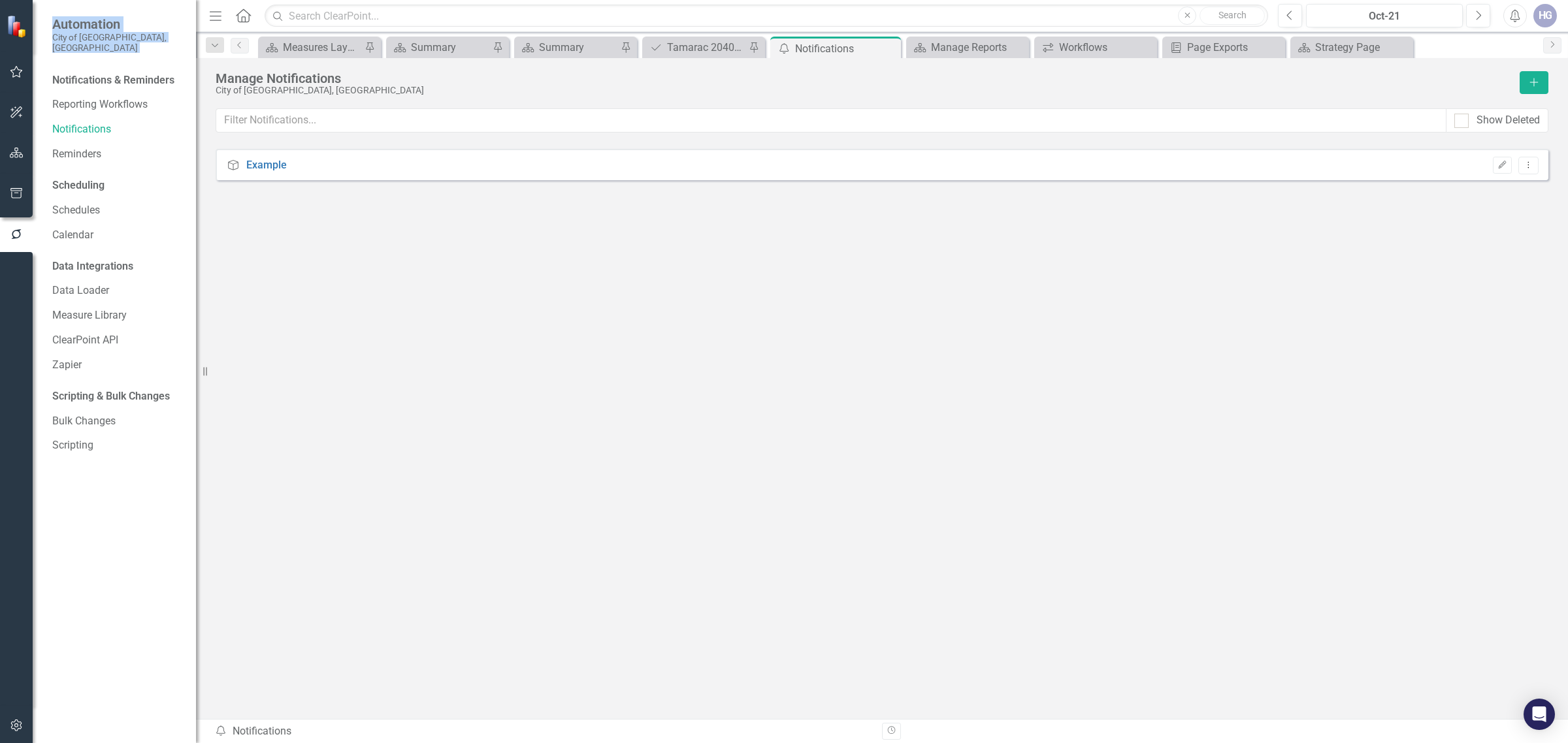
click at [31, 70] on div "Automation City of [GEOGRAPHIC_DATA], [GEOGRAPHIC_DATA] Notifications & Reminde…" at bounding box center [98, 372] width 196 height 743
click at [18, 71] on icon "button" at bounding box center [16, 71] width 14 height 11
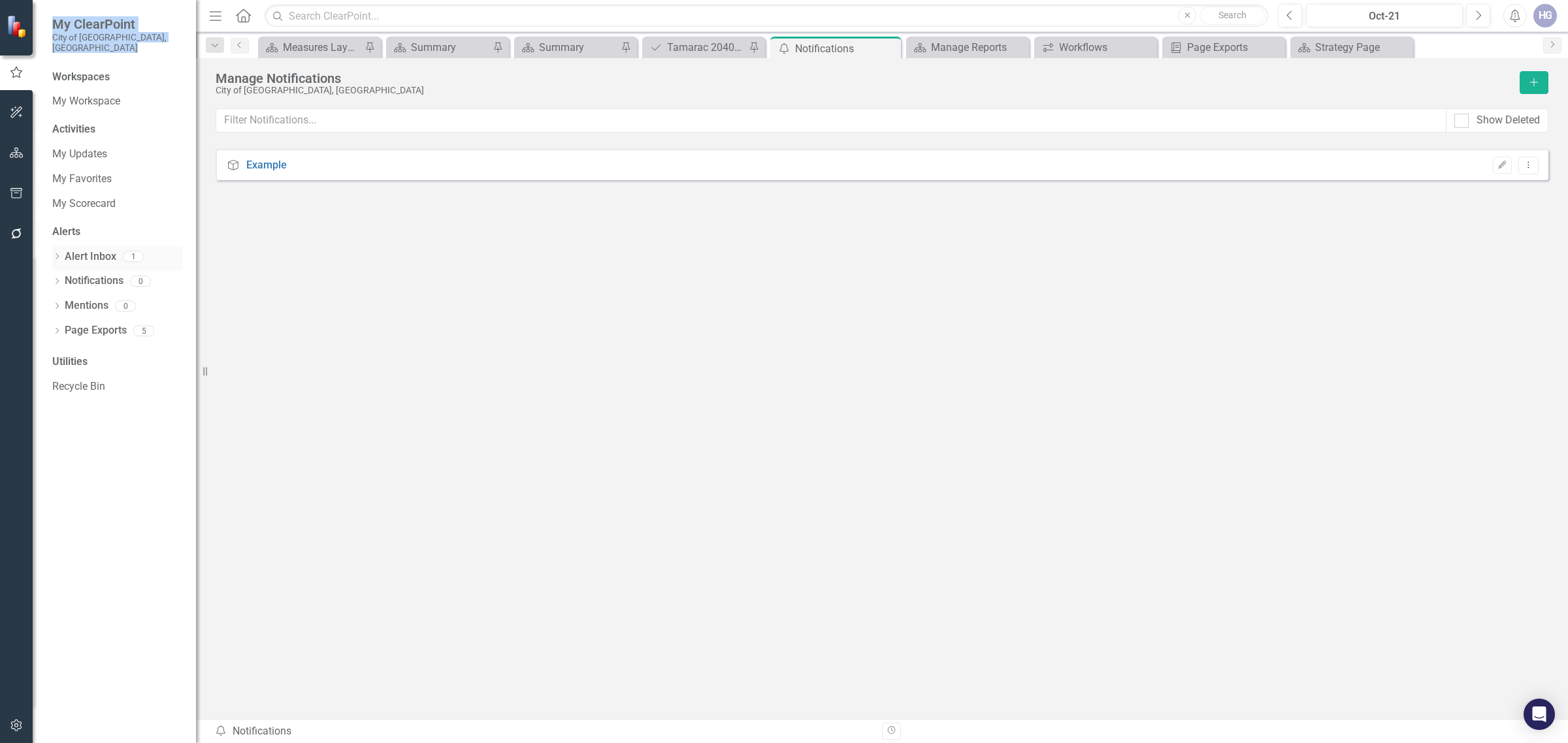
click at [98, 249] on link "Alert Inbox" at bounding box center [90, 257] width 52 height 15
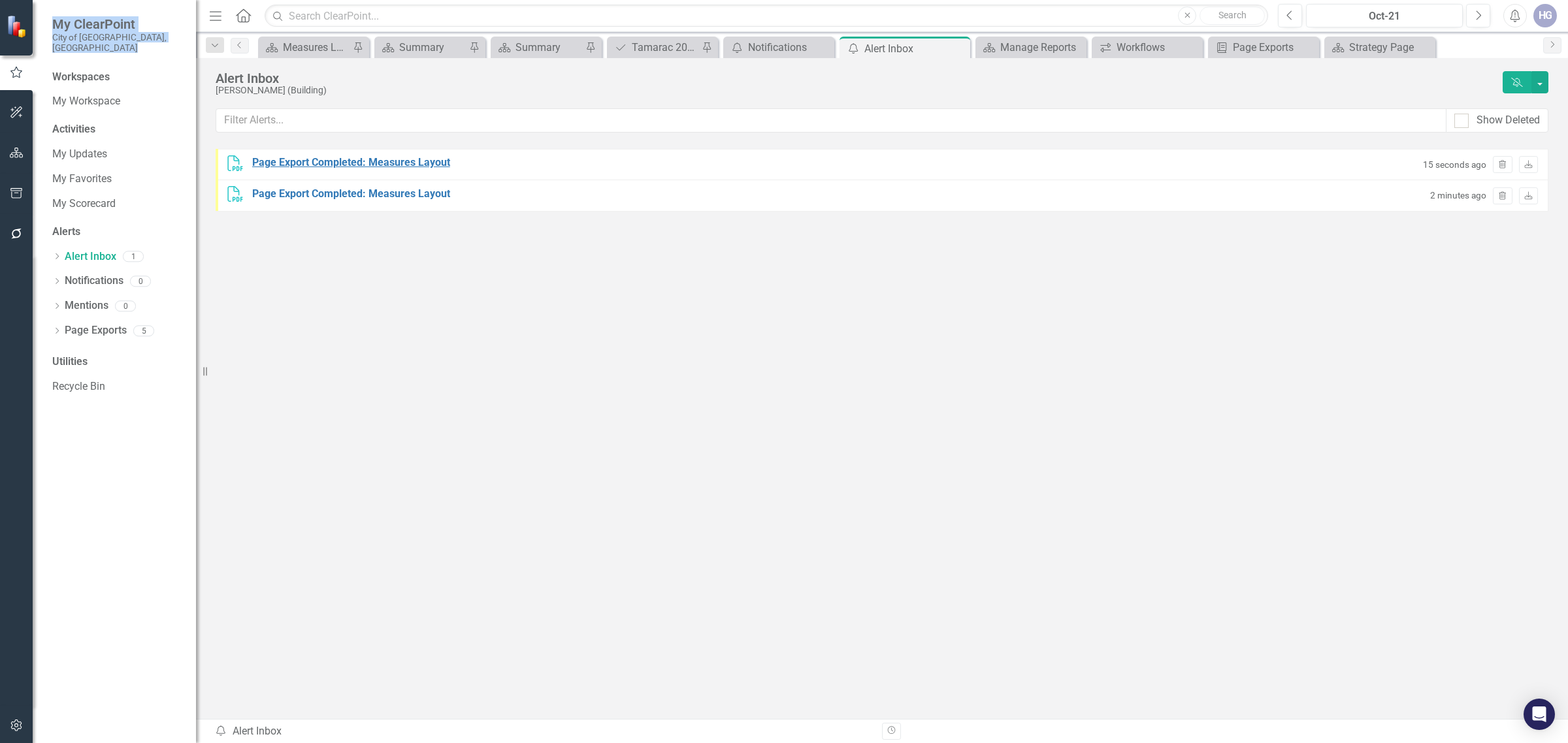
click at [374, 159] on div "Page Export Completed: Measures Layout" at bounding box center [350, 163] width 198 height 15
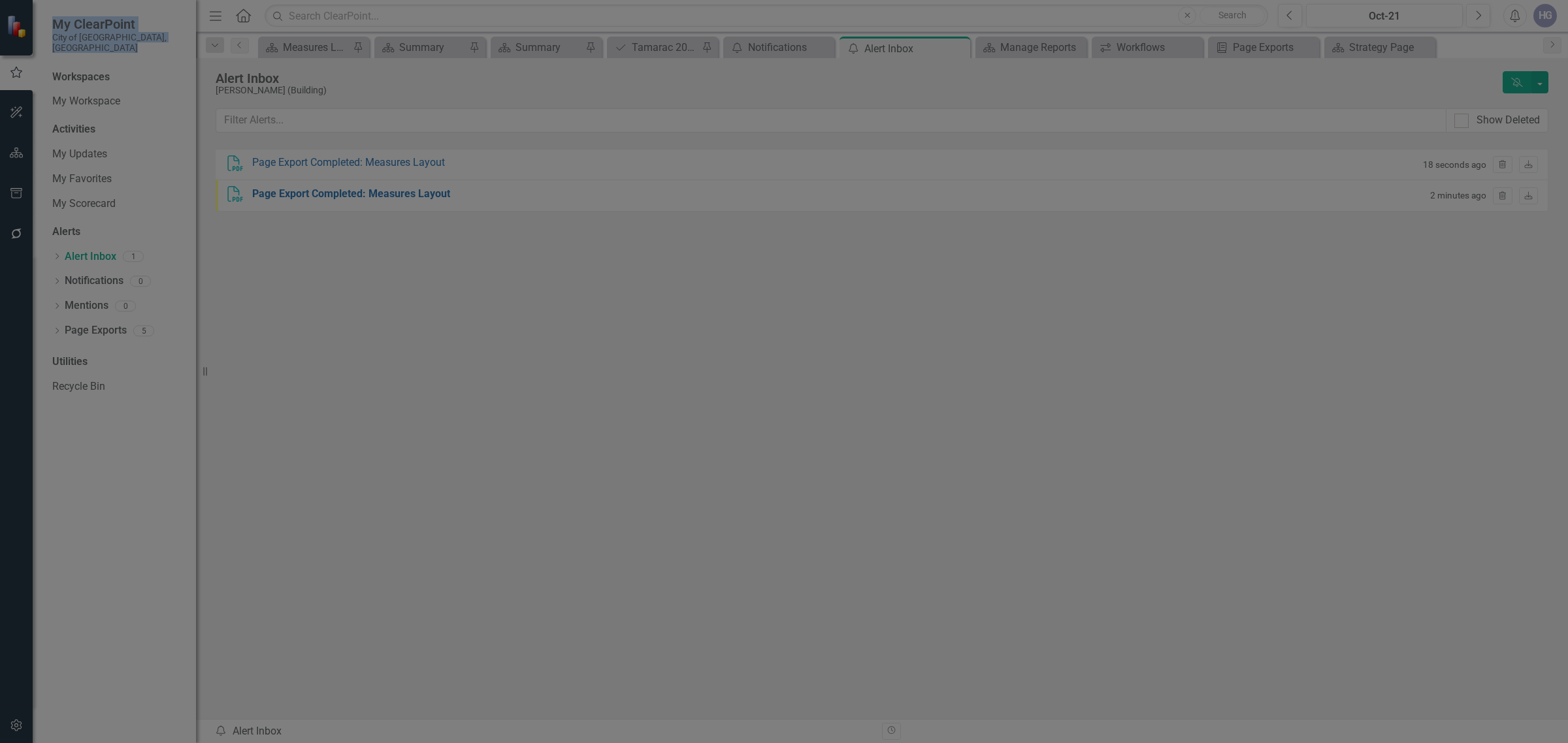
click at [570, 159] on link "City of Tamarac FL - Measures Layout - [DATE] 122903.pdf" at bounding box center [683, 161] width 276 height 12
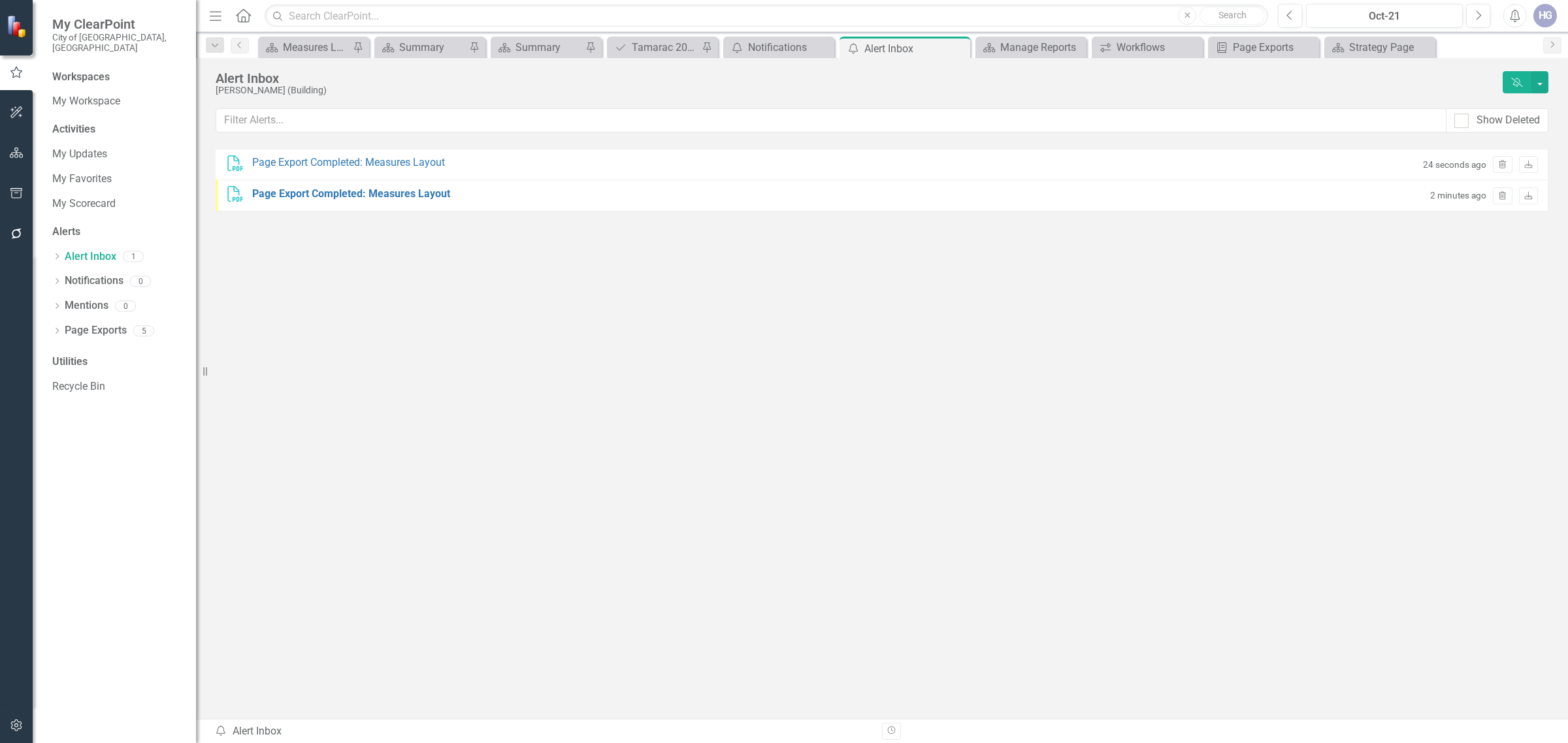
click at [304, 60] on div "Alert Inbox [PERSON_NAME] (Building) Dismiss Alerts Show Deleted PDF Page Expor…" at bounding box center [882, 356] width 1372 height 595
click at [317, 43] on div "Measures Layout" at bounding box center [316, 48] width 66 height 16
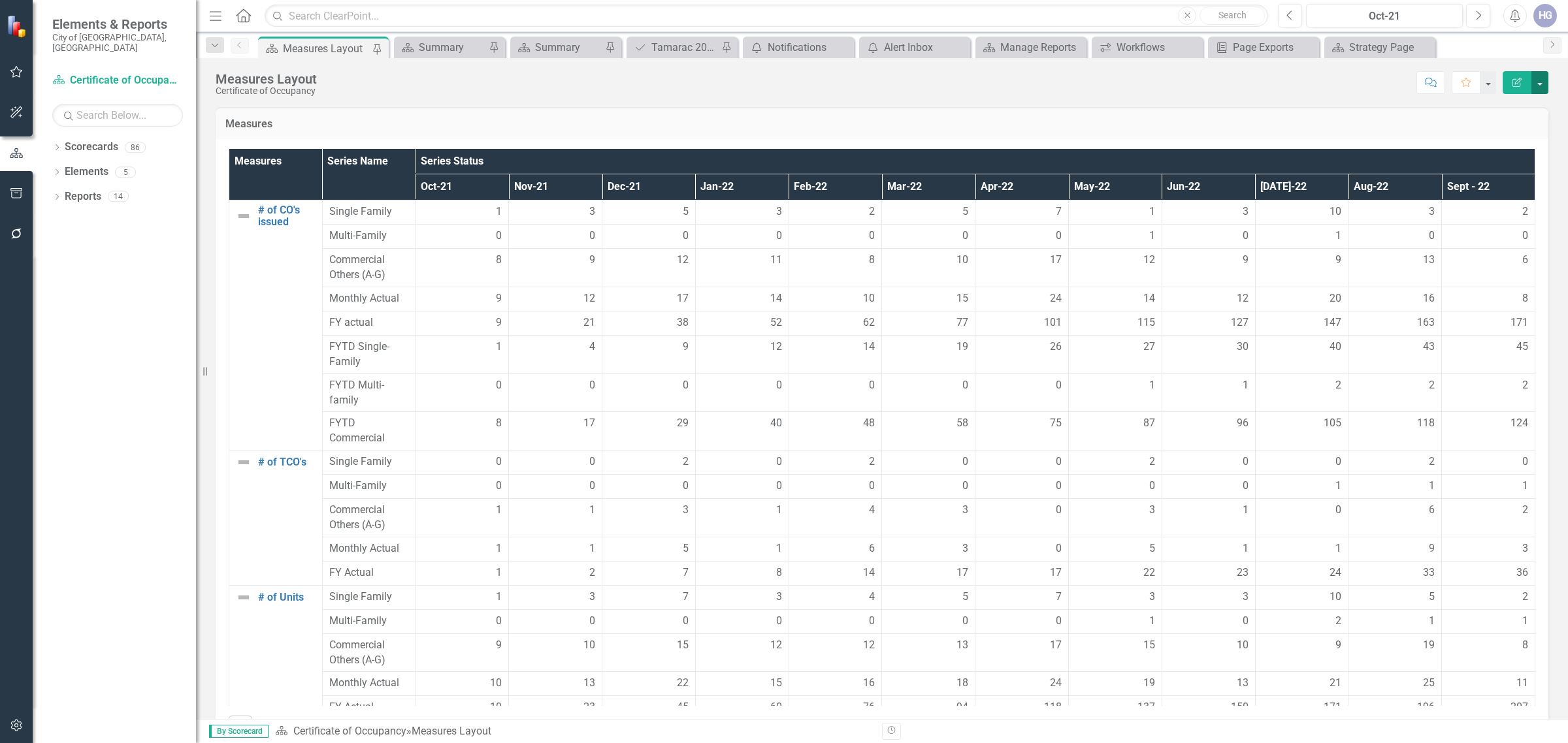
click at [1538, 80] on button "button" at bounding box center [1539, 83] width 17 height 23
click at [1501, 181] on link "PDF Export to PDF" at bounding box center [1494, 183] width 106 height 24
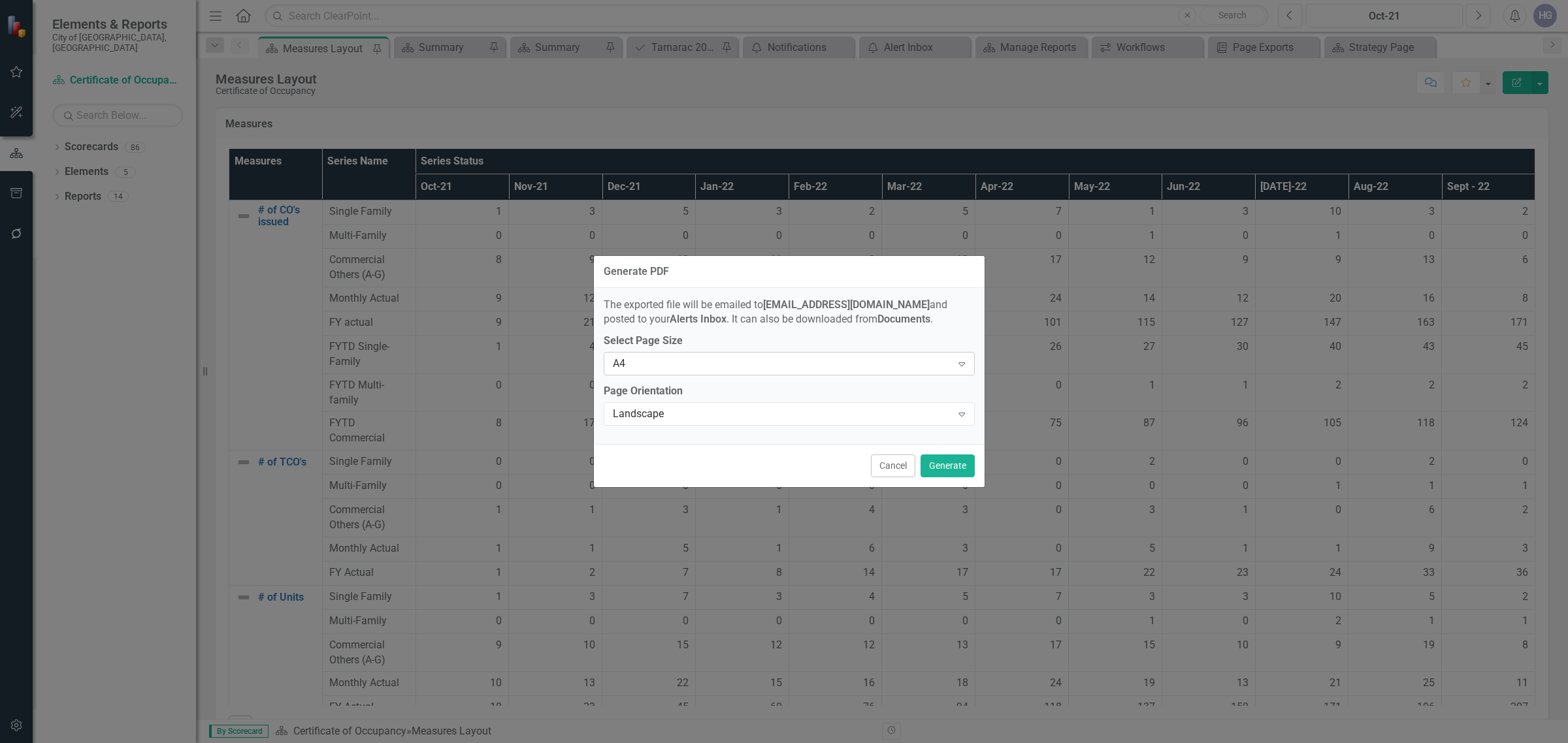
click at [645, 362] on div "A4" at bounding box center [782, 364] width 339 height 15
click at [674, 455] on div "Tabloid" at bounding box center [791, 450] width 350 height 15
click at [960, 464] on button "Generate" at bounding box center [947, 466] width 54 height 23
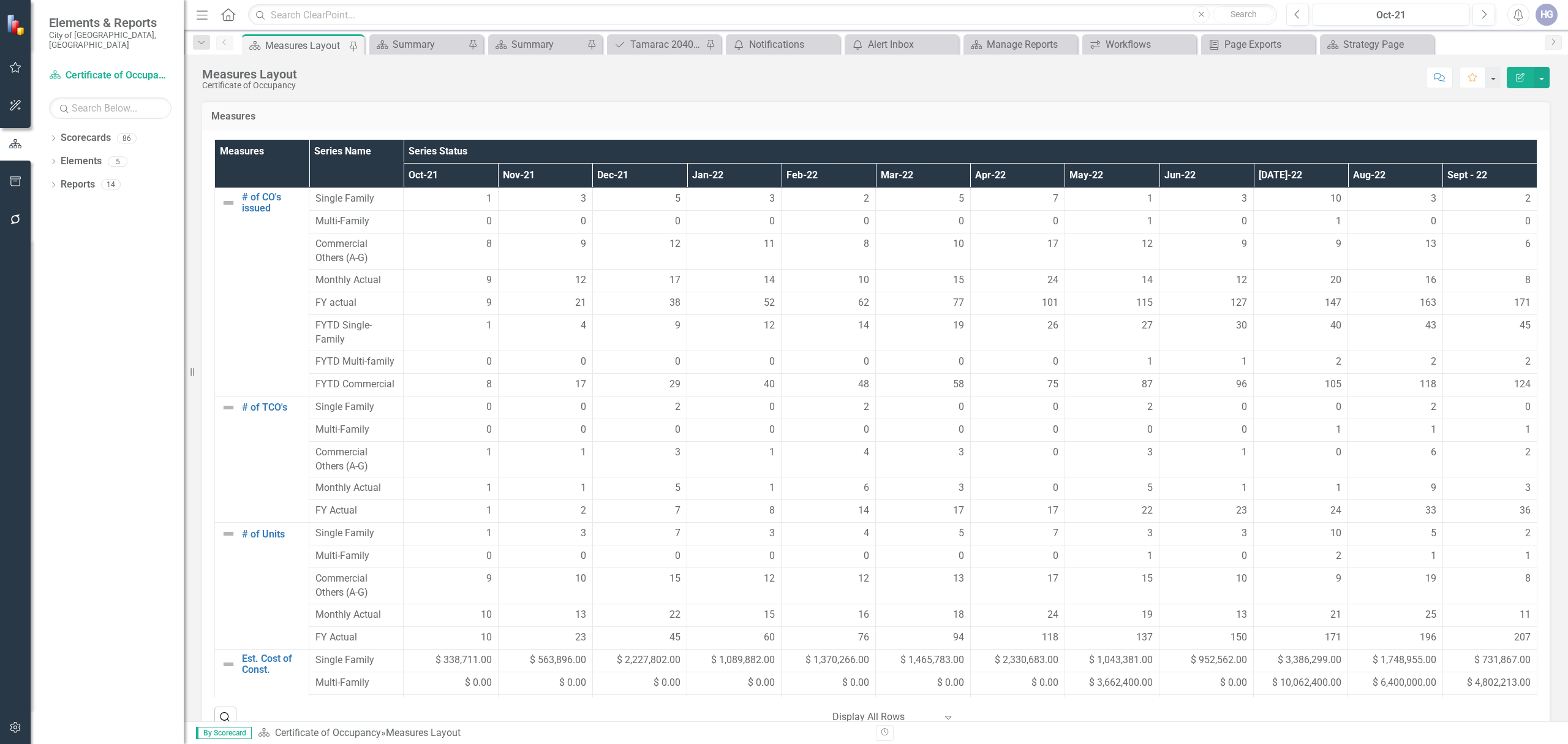
drag, startPoint x: 1468, startPoint y: 5, endPoint x: 568, endPoint y: 86, distance: 903.6
click at [568, 86] on div "Score: N/A Oct-21 Completed Comment Favorite Edit Report" at bounding box center [926, 77] width 1247 height 21
click at [1470, 75] on button "button" at bounding box center [1541, 78] width 16 height 22
click at [1470, 172] on link "PDF Export to PDF" at bounding box center [1500, 172] width 99 height 22
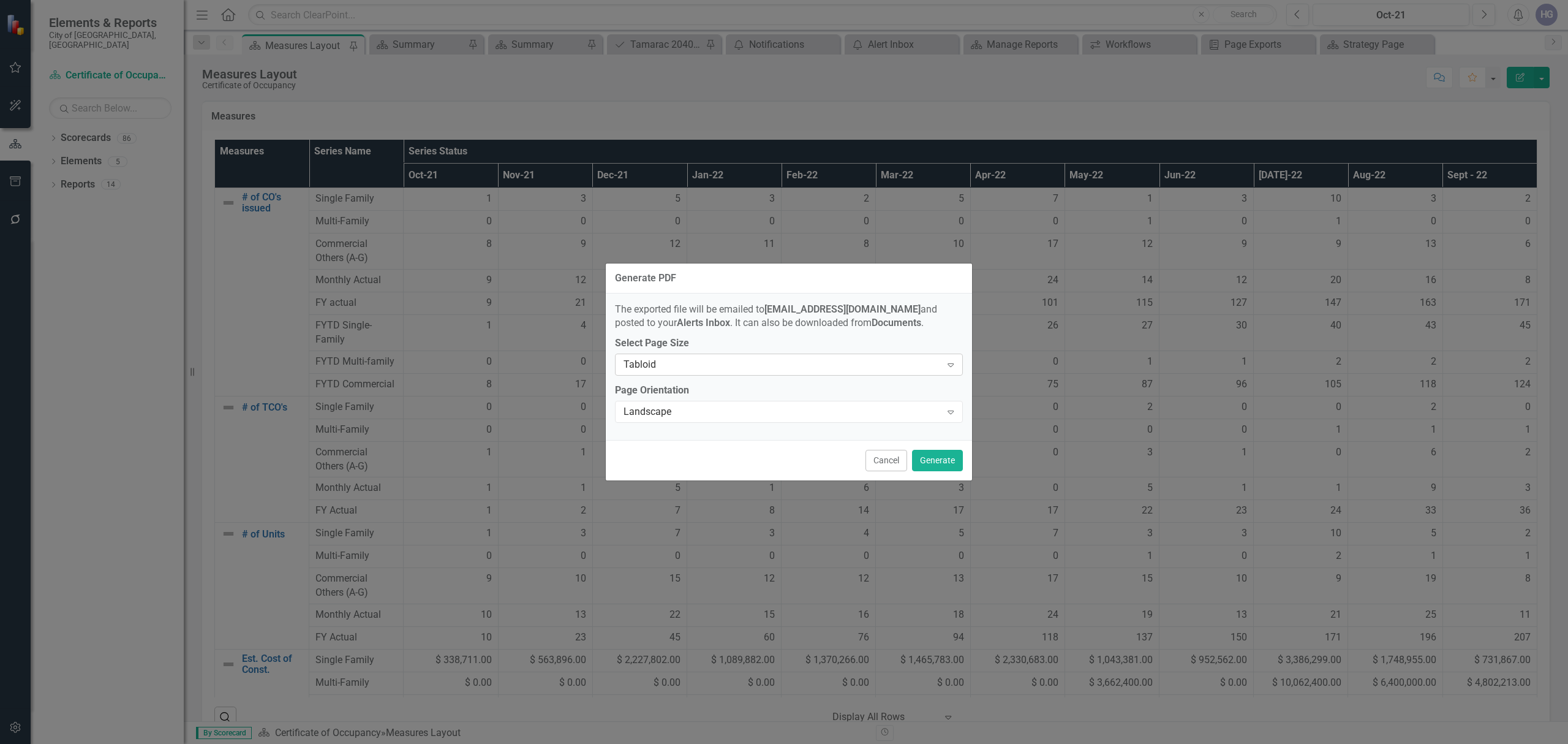
click at [770, 363] on div "Tabloid" at bounding box center [782, 365] width 318 height 14
click at [721, 401] on div "Legal" at bounding box center [791, 406] width 328 height 14
click at [936, 465] on button "Generate" at bounding box center [937, 461] width 51 height 22
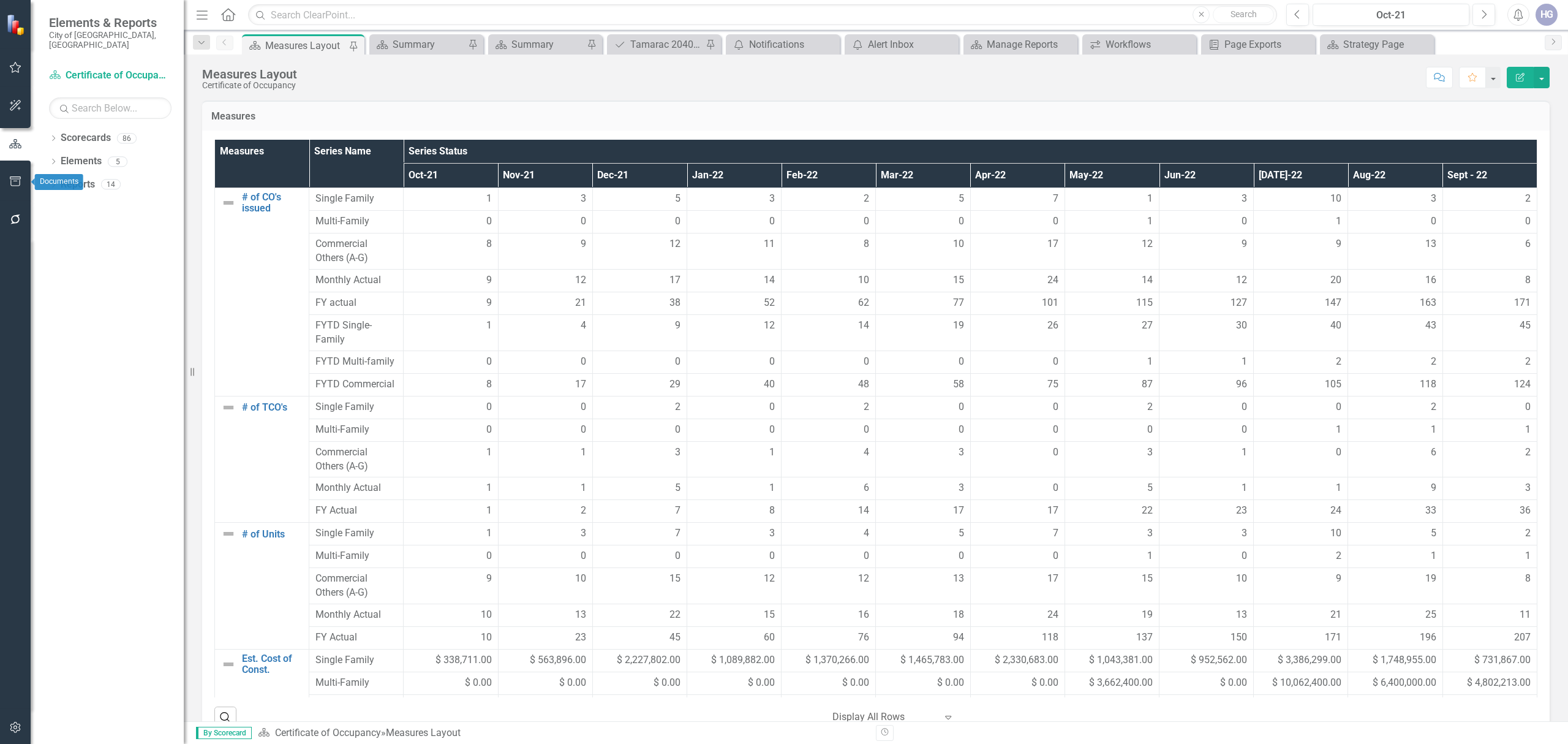
click at [6, 176] on button "button" at bounding box center [15, 182] width 28 height 25
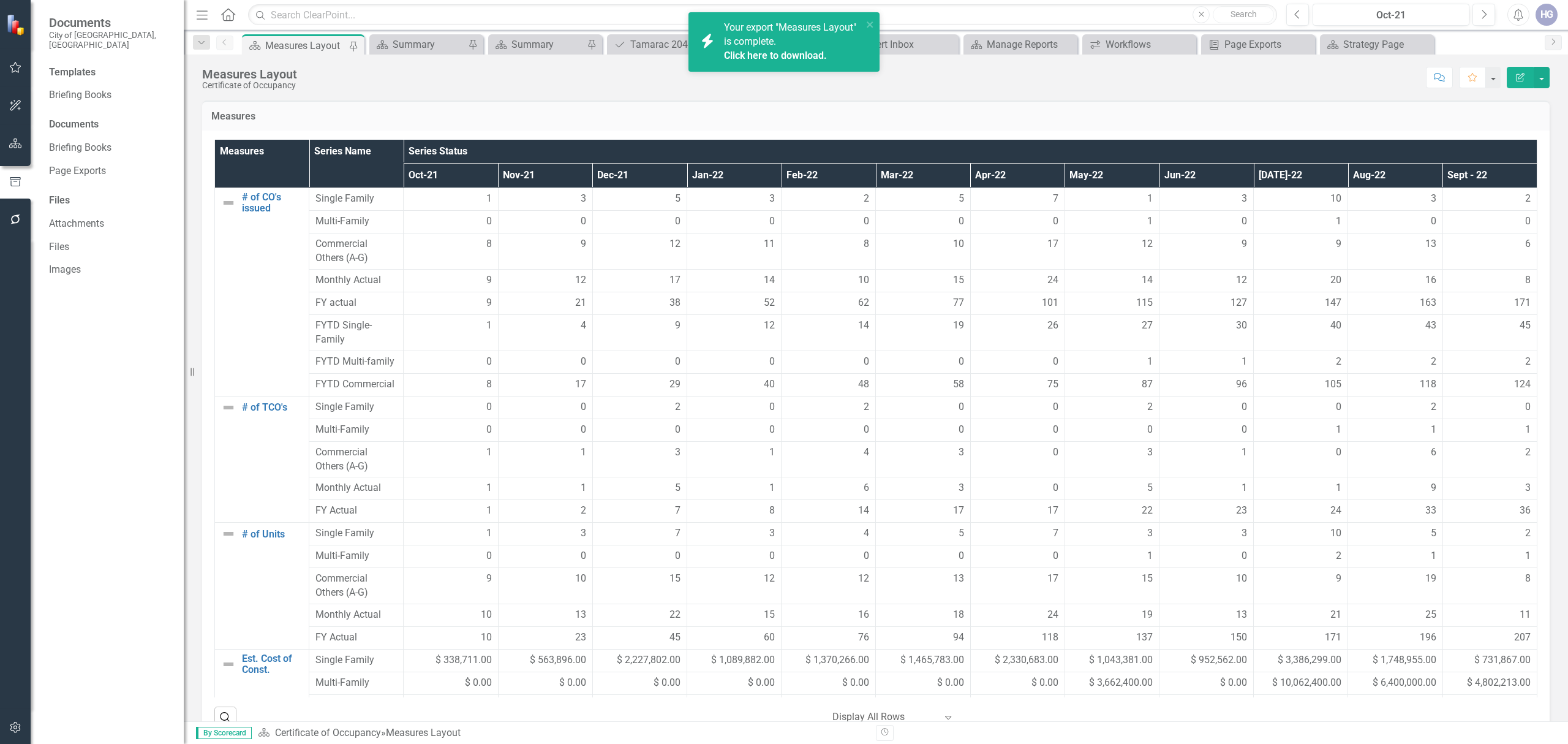
click at [822, 18] on div "icon.bolt Your export "Measures Layout" is complete. Click here to download." at bounding box center [780, 42] width 173 height 50
click at [16, 147] on icon "button" at bounding box center [15, 143] width 13 height 10
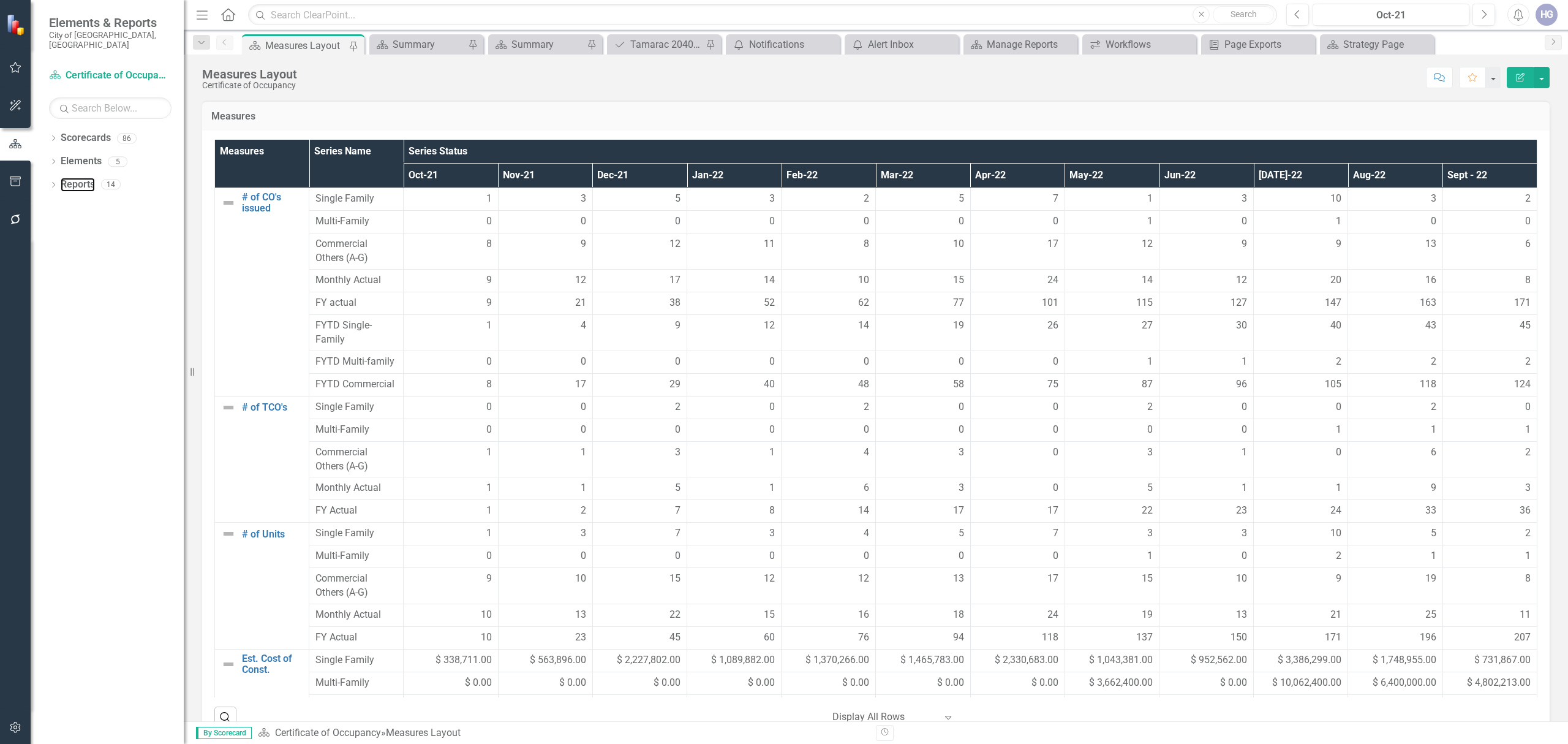
click at [80, 178] on link "Reports" at bounding box center [78, 185] width 35 height 14
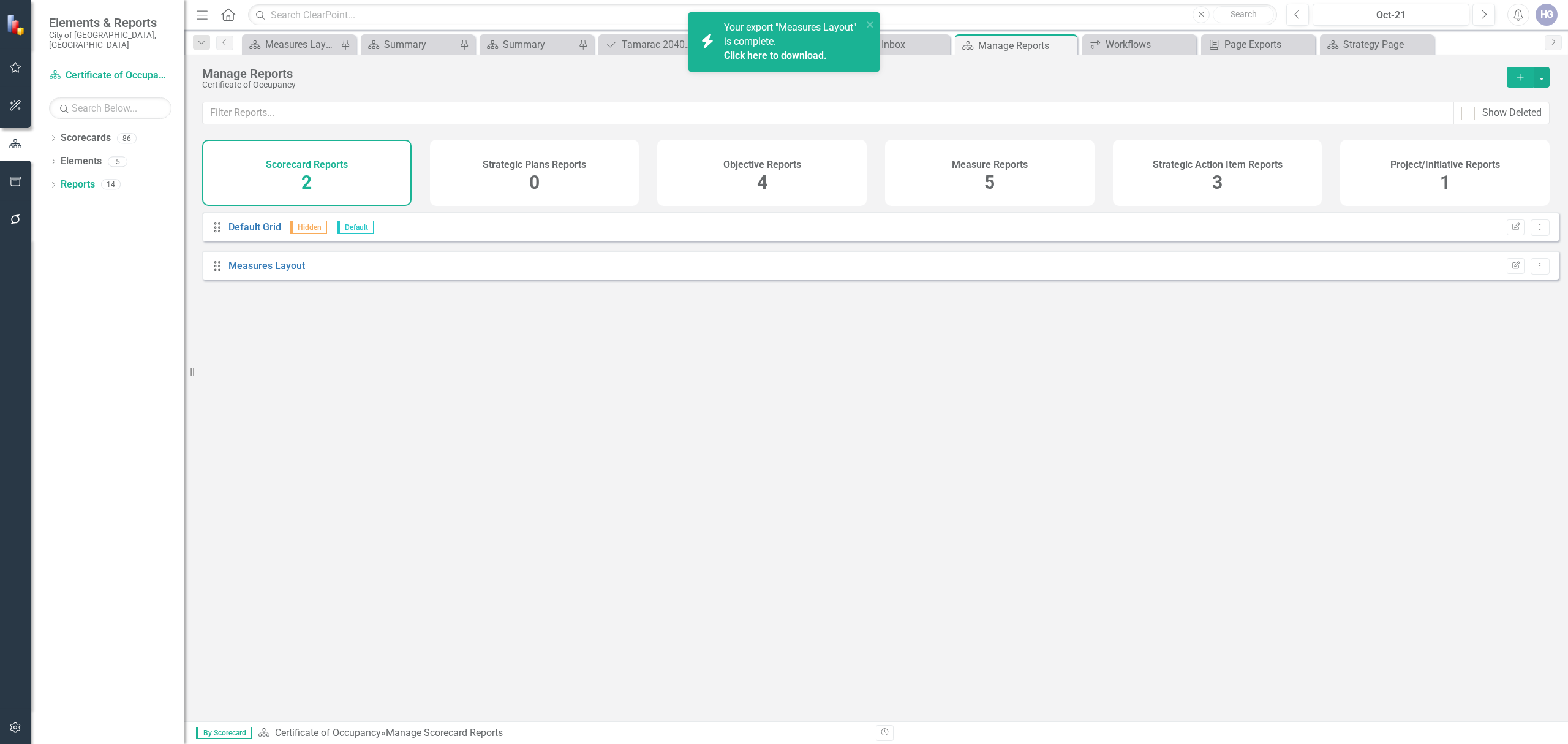
click at [16, 104] on icon "button" at bounding box center [15, 105] width 11 height 11
click at [742, 38] on span "Your export "Measures Layout" is complete. Click here to download." at bounding box center [791, 42] width 135 height 42
click at [15, 65] on icon "button" at bounding box center [15, 67] width 13 height 10
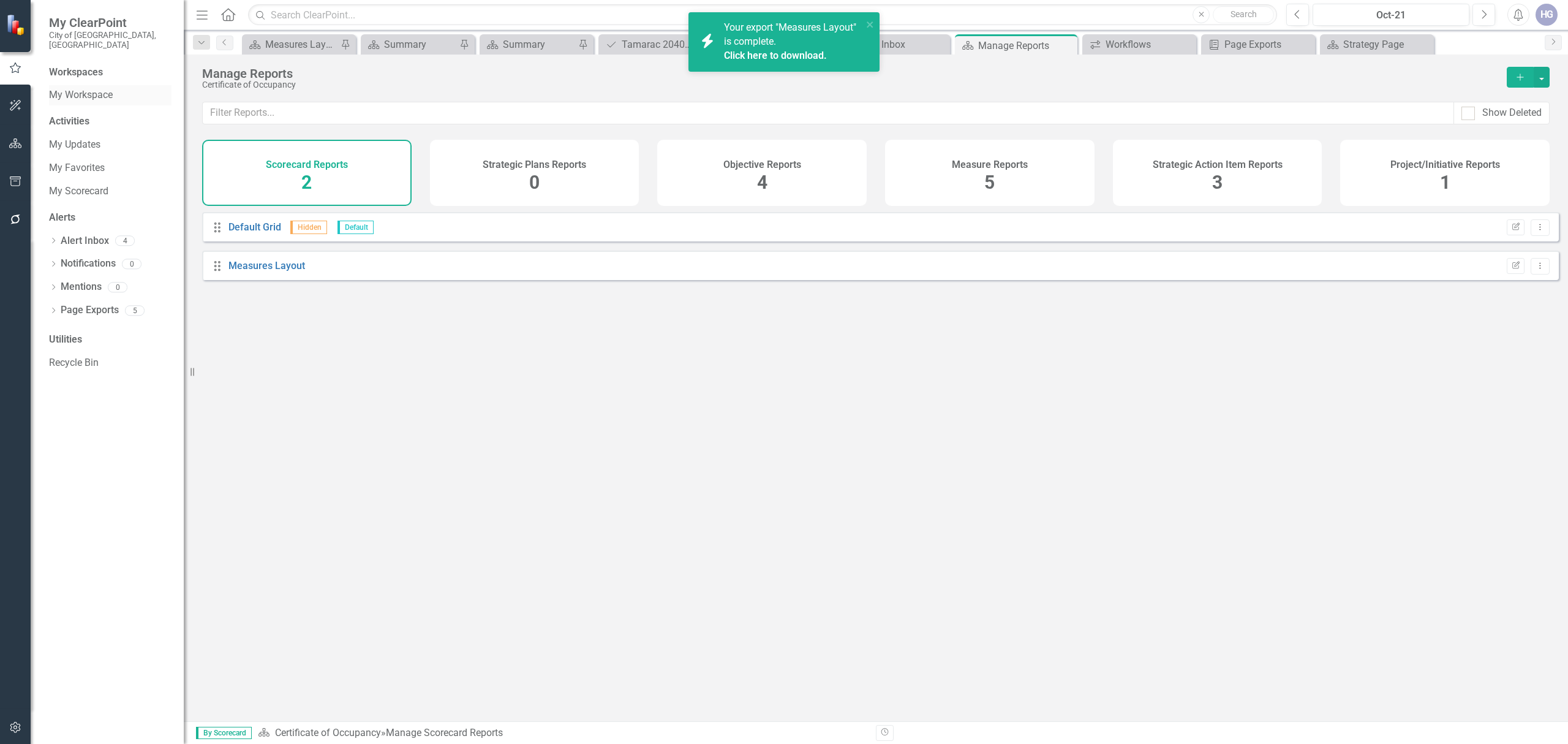
click at [114, 88] on link "My Workspace" at bounding box center [110, 95] width 122 height 14
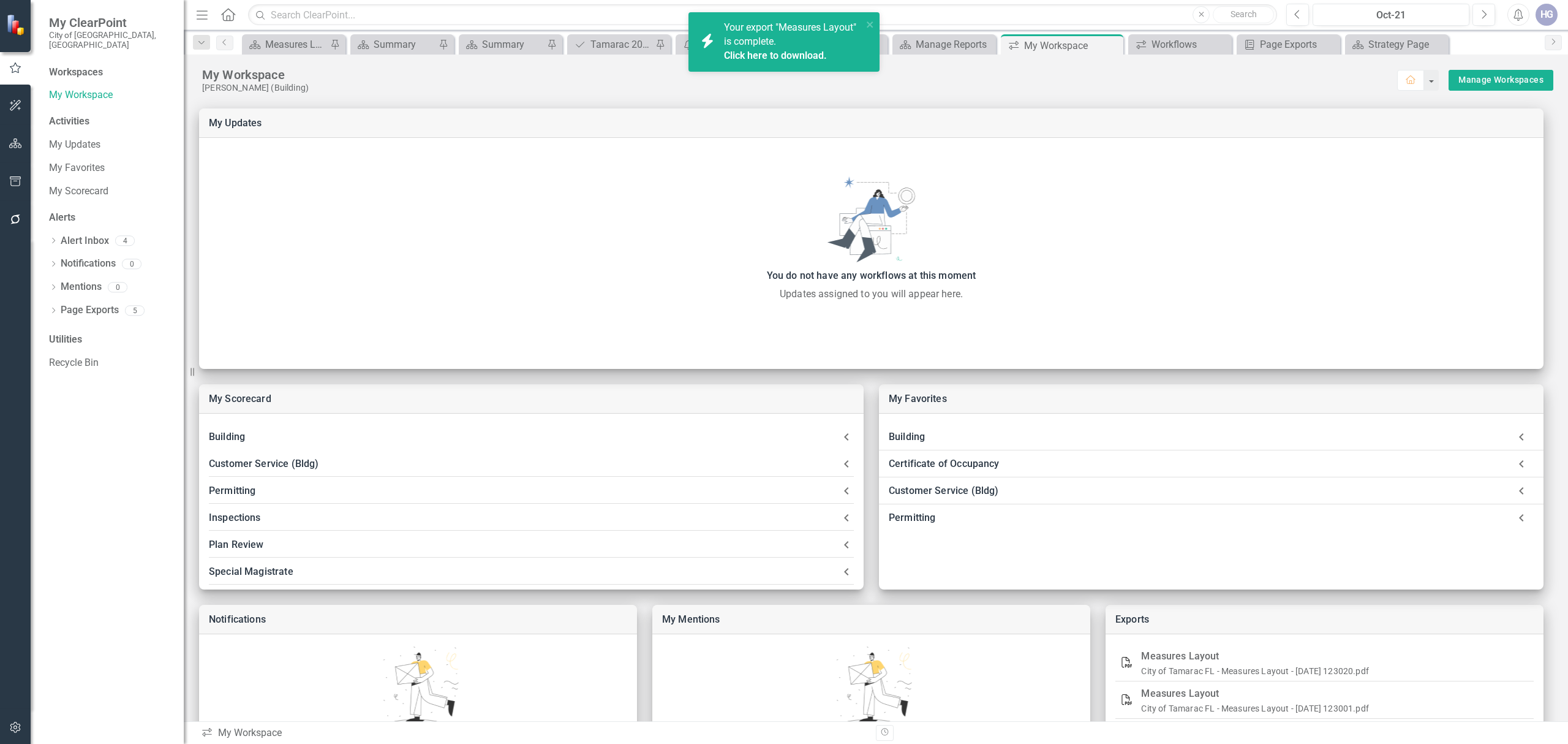
click at [66, 115] on div "Activities" at bounding box center [110, 122] width 122 height 14
click at [67, 115] on div "Activities" at bounding box center [110, 122] width 122 height 14
click at [72, 138] on link "My Updates" at bounding box center [110, 145] width 122 height 14
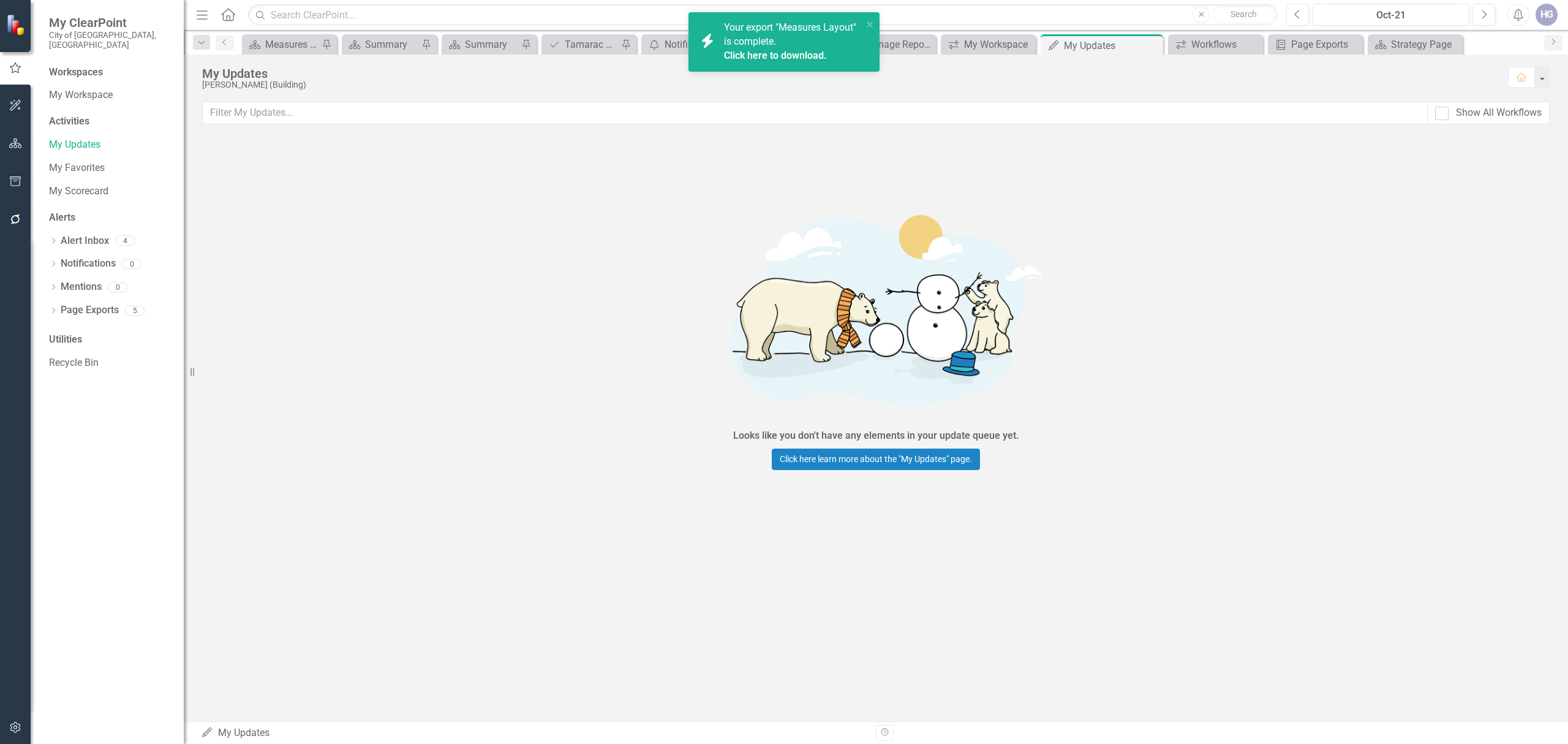
click at [17, 98] on button "button" at bounding box center [15, 105] width 28 height 25
click at [15, 145] on icon "button" at bounding box center [15, 143] width 13 height 10
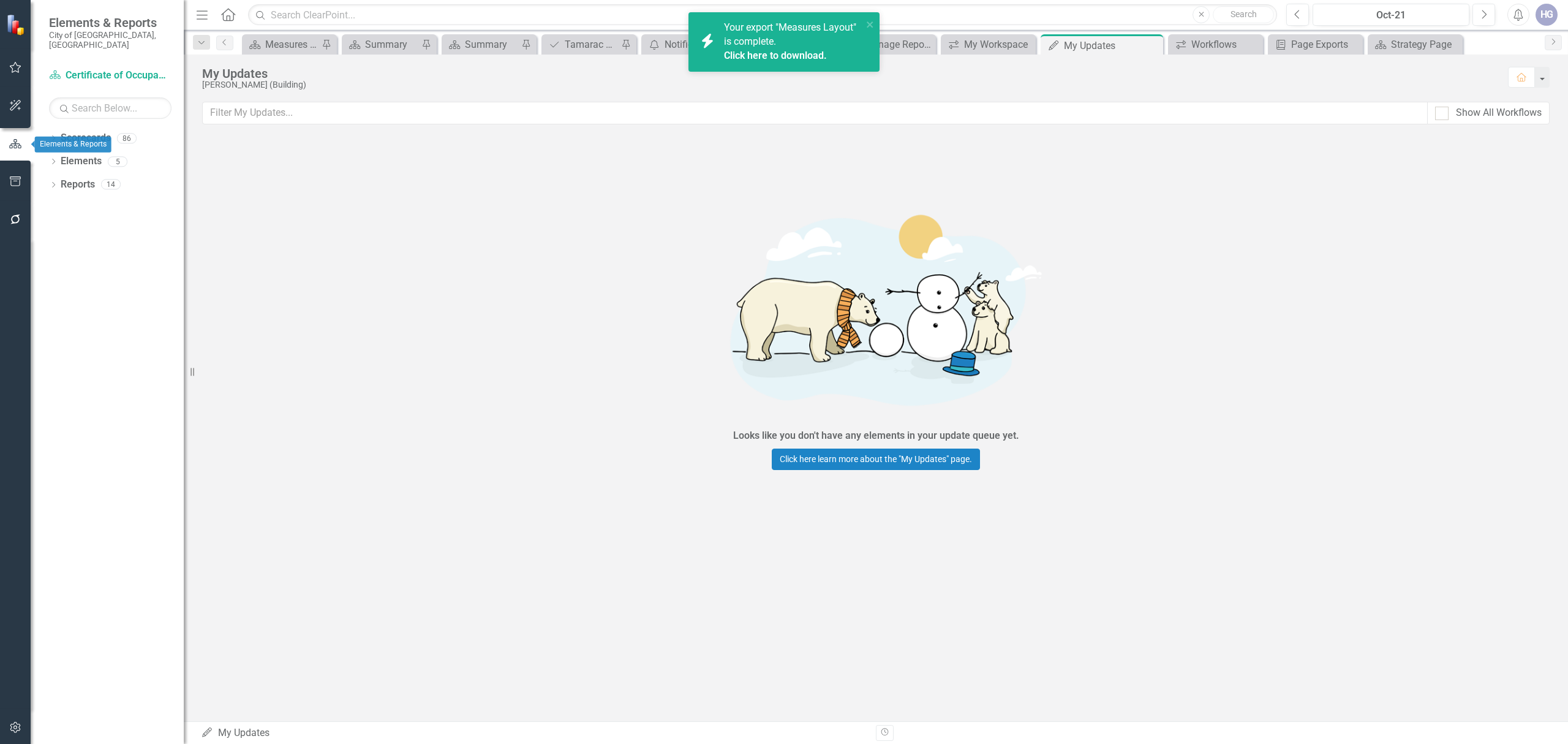
click at [9, 184] on icon "button" at bounding box center [15, 181] width 13 height 10
click at [15, 145] on icon "button" at bounding box center [15, 143] width 13 height 10
click at [87, 178] on link "Reports" at bounding box center [78, 185] width 35 height 14
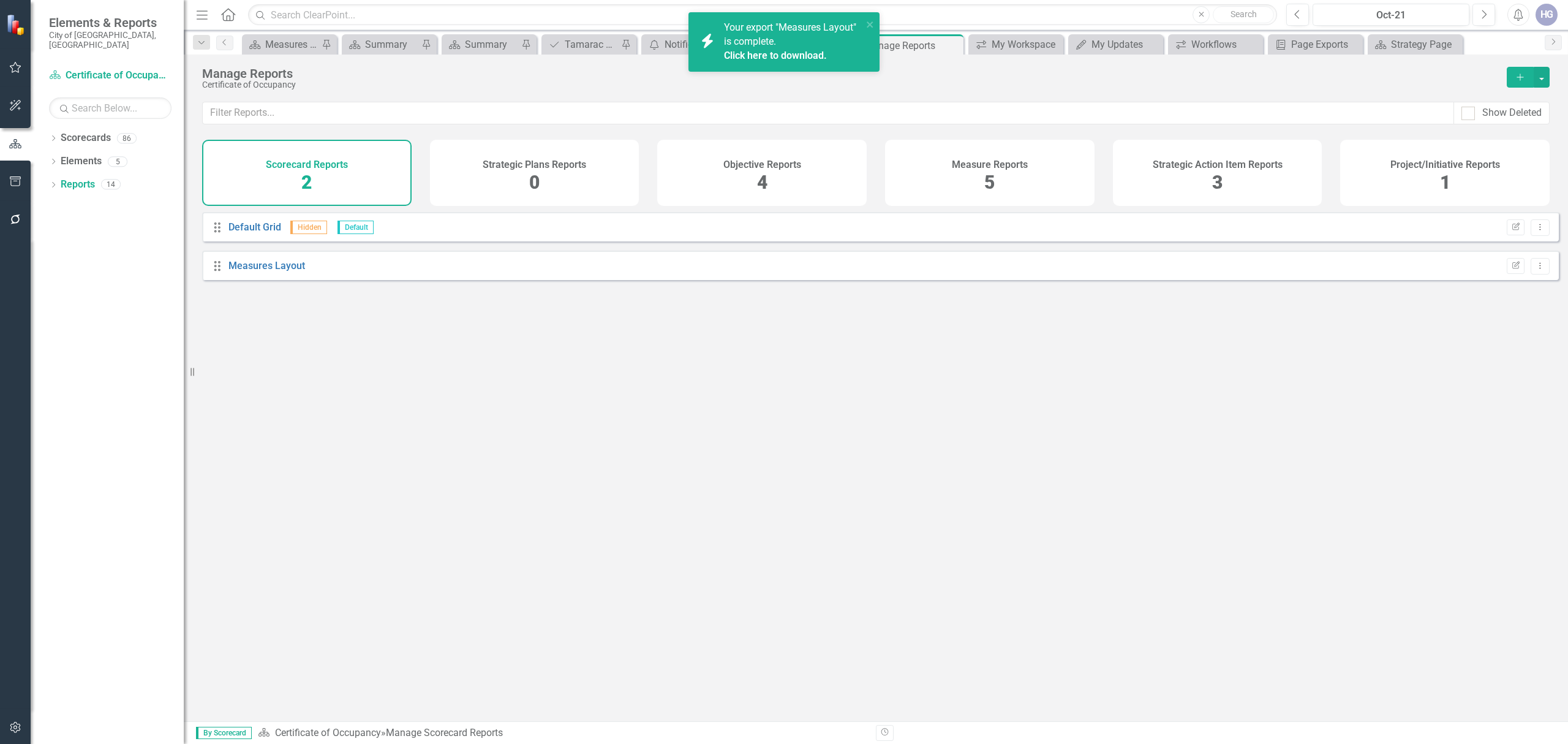
click at [314, 175] on div "Scorecard Reports 2" at bounding box center [307, 173] width 209 height 66
click at [312, 176] on div "Scorecard Reports 2" at bounding box center [307, 173] width 209 height 66
click at [218, 272] on icon "Drag" at bounding box center [217, 266] width 16 height 12
click at [335, 161] on h4 "Scorecard Reports" at bounding box center [307, 165] width 82 height 11
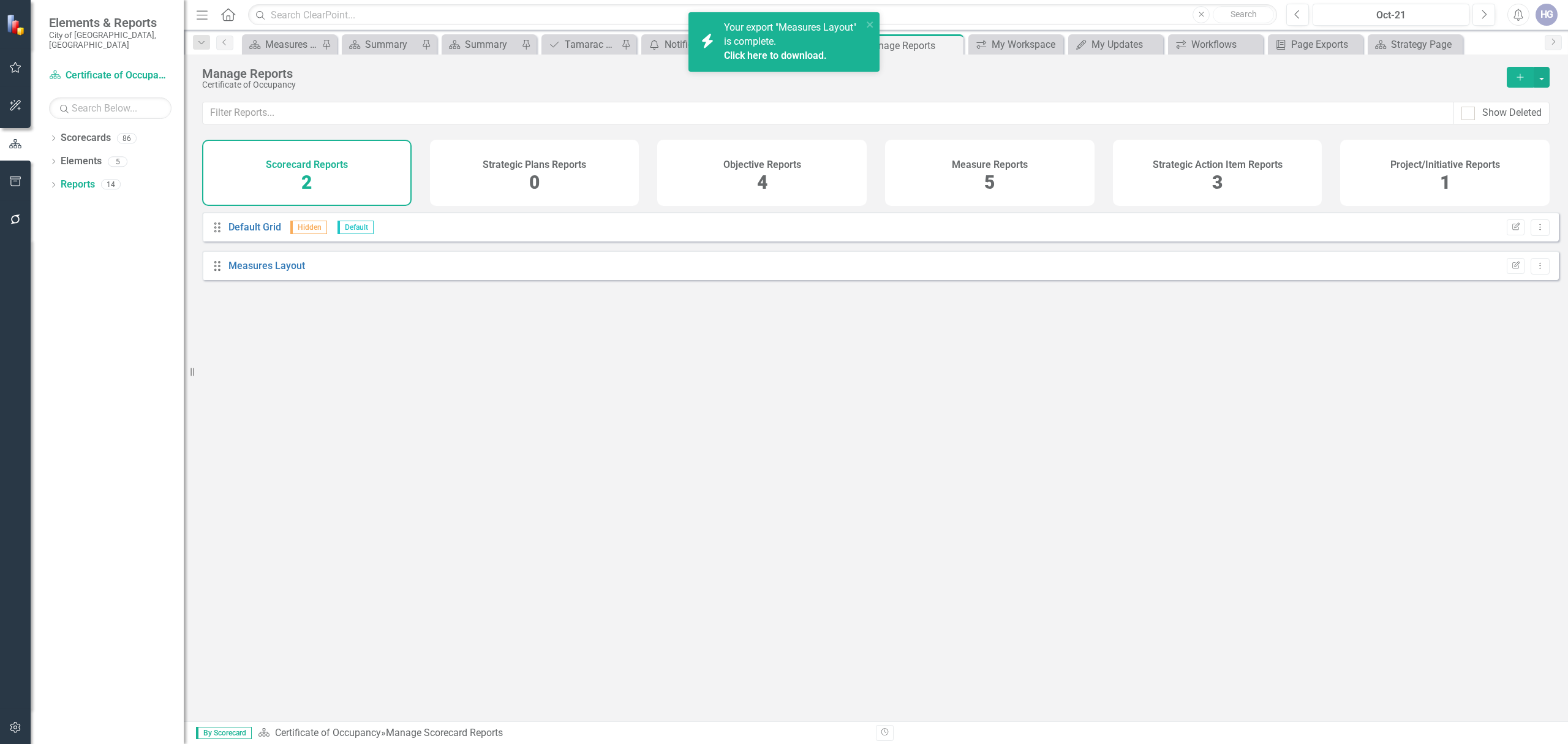
click at [811, 56] on link "Click here to download." at bounding box center [775, 55] width 103 height 12
click at [281, 50] on div "Measures Layout" at bounding box center [291, 45] width 53 height 15
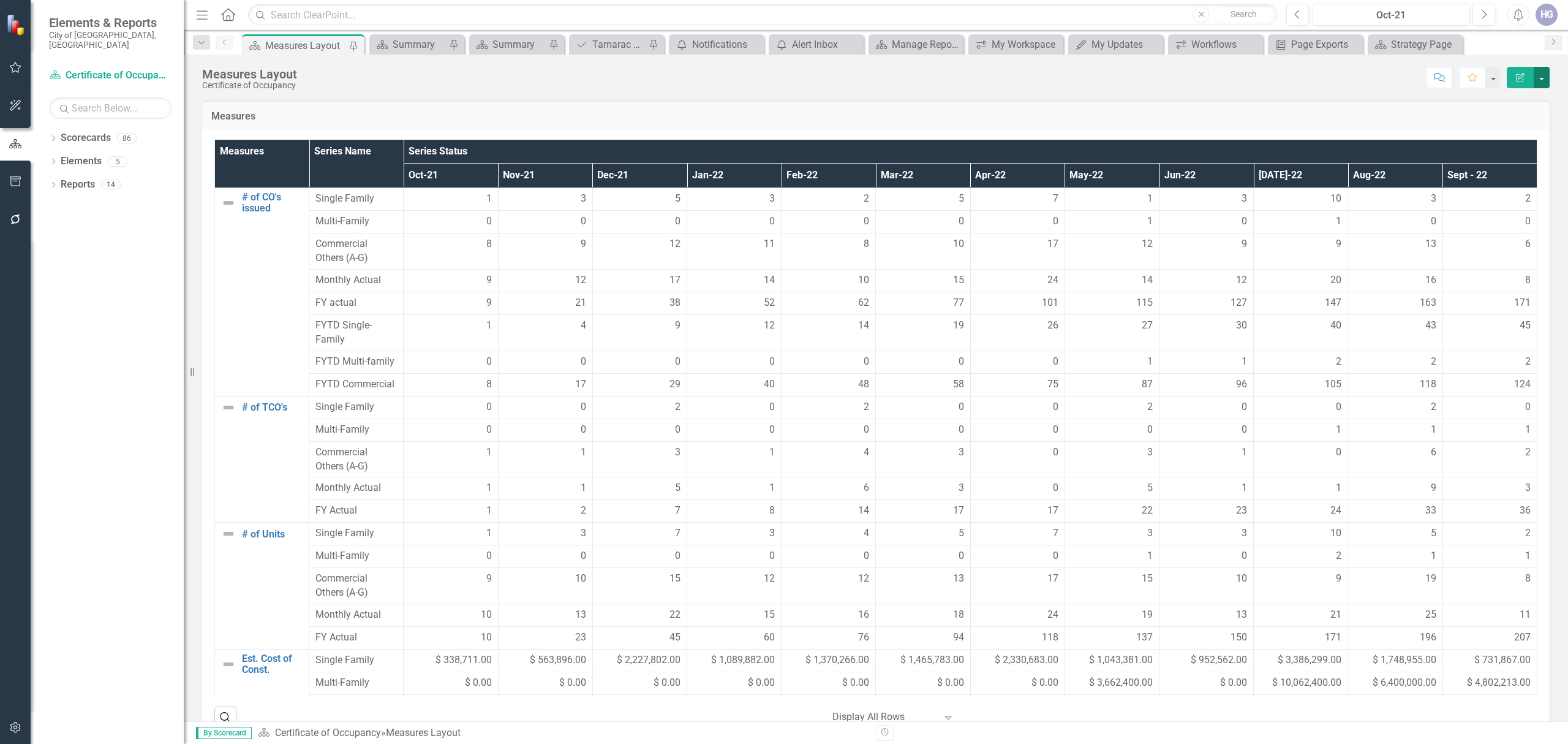
click at [1470, 76] on button "button" at bounding box center [1541, 78] width 16 height 22
click at [1470, 196] on link "Email Email Page" at bounding box center [1500, 195] width 99 height 22
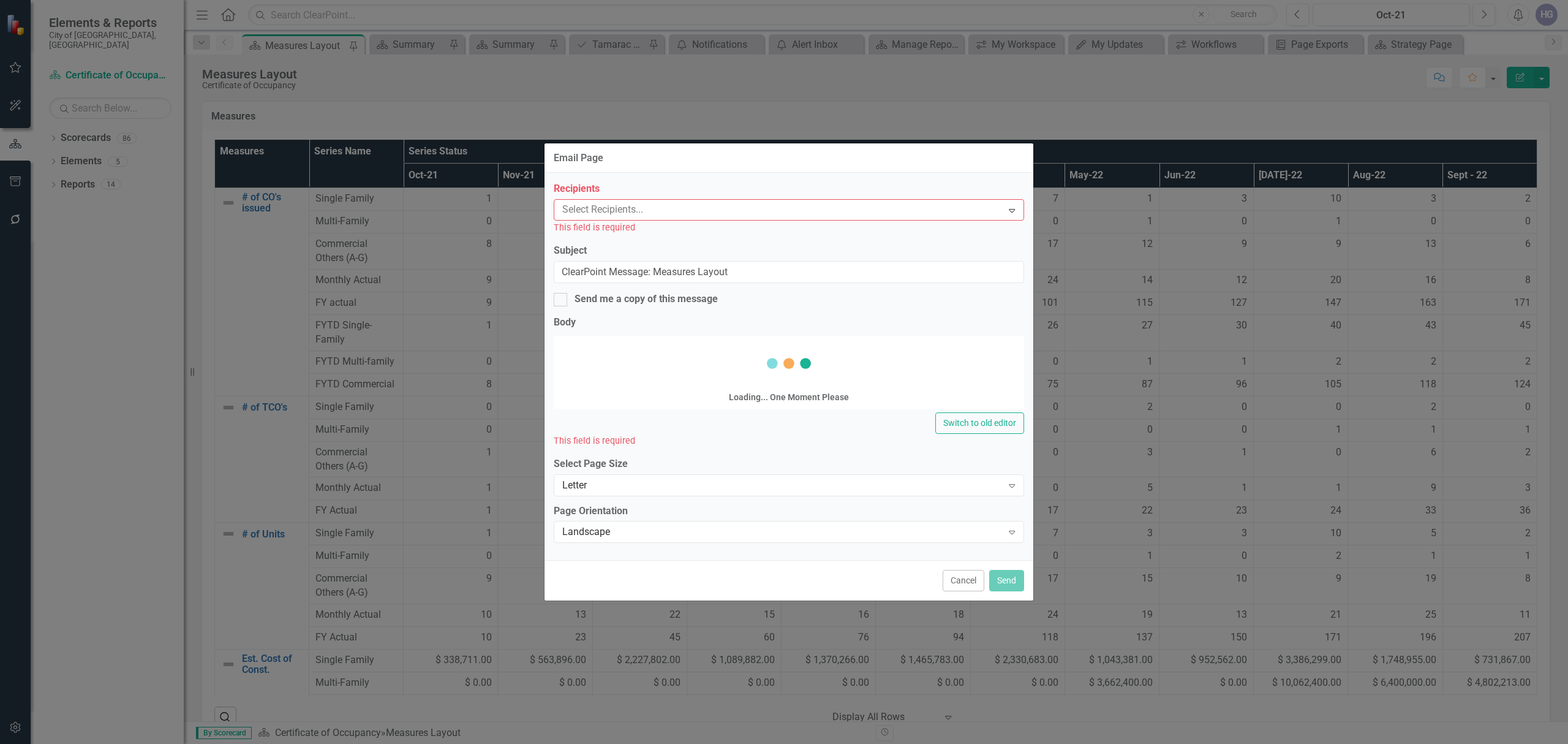
click at [664, 196] on label "Recipients" at bounding box center [789, 189] width 471 height 14
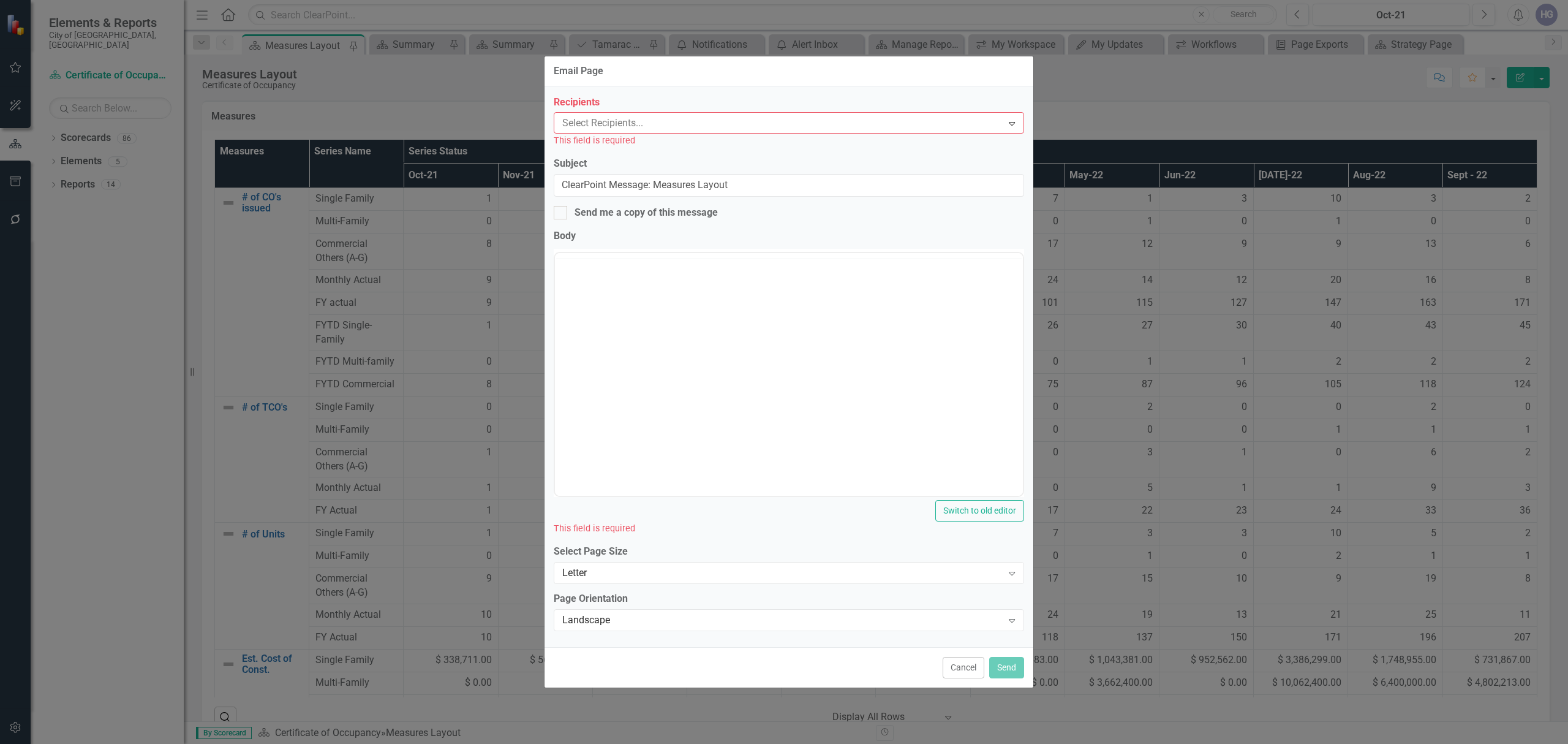
click at [604, 231] on label "Body" at bounding box center [789, 236] width 471 height 14
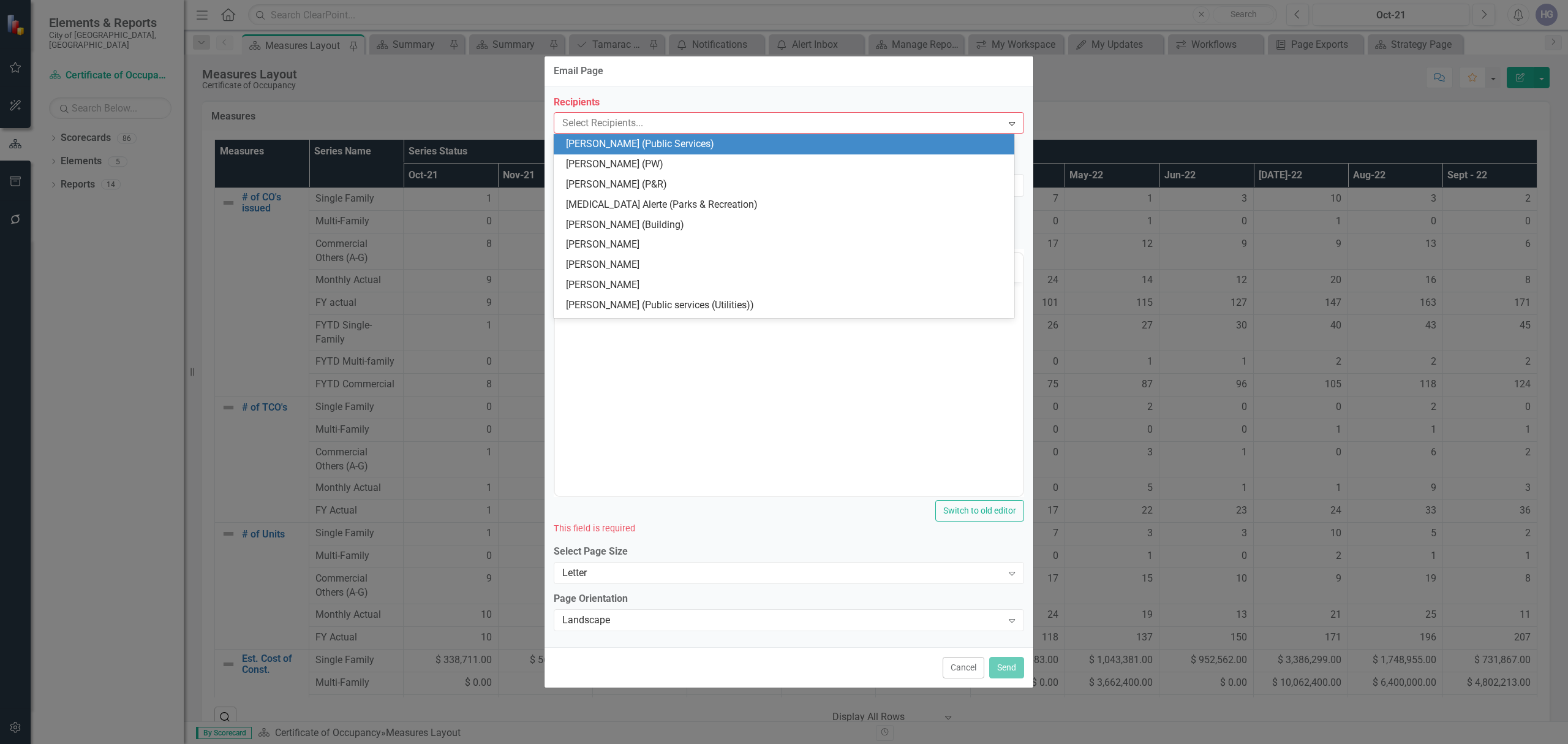
click at [624, 125] on div at bounding box center [780, 124] width 445 height 17
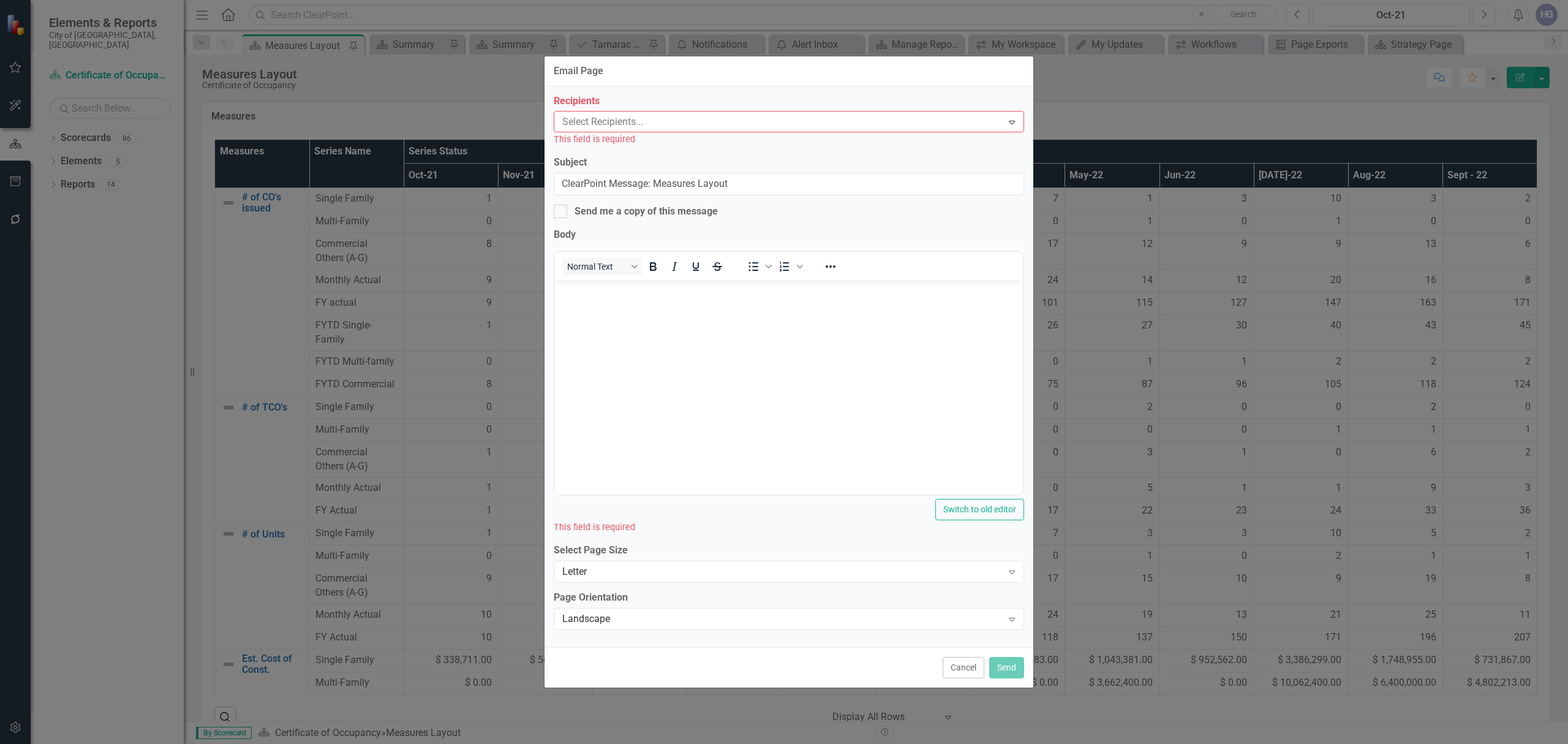
click at [1193, 83] on div "Email Page Recipients Select Recipients... Expand This field is required Subjec…" at bounding box center [784, 372] width 1568 height 744
click at [943, 670] on button "Cancel" at bounding box center [964, 668] width 42 height 22
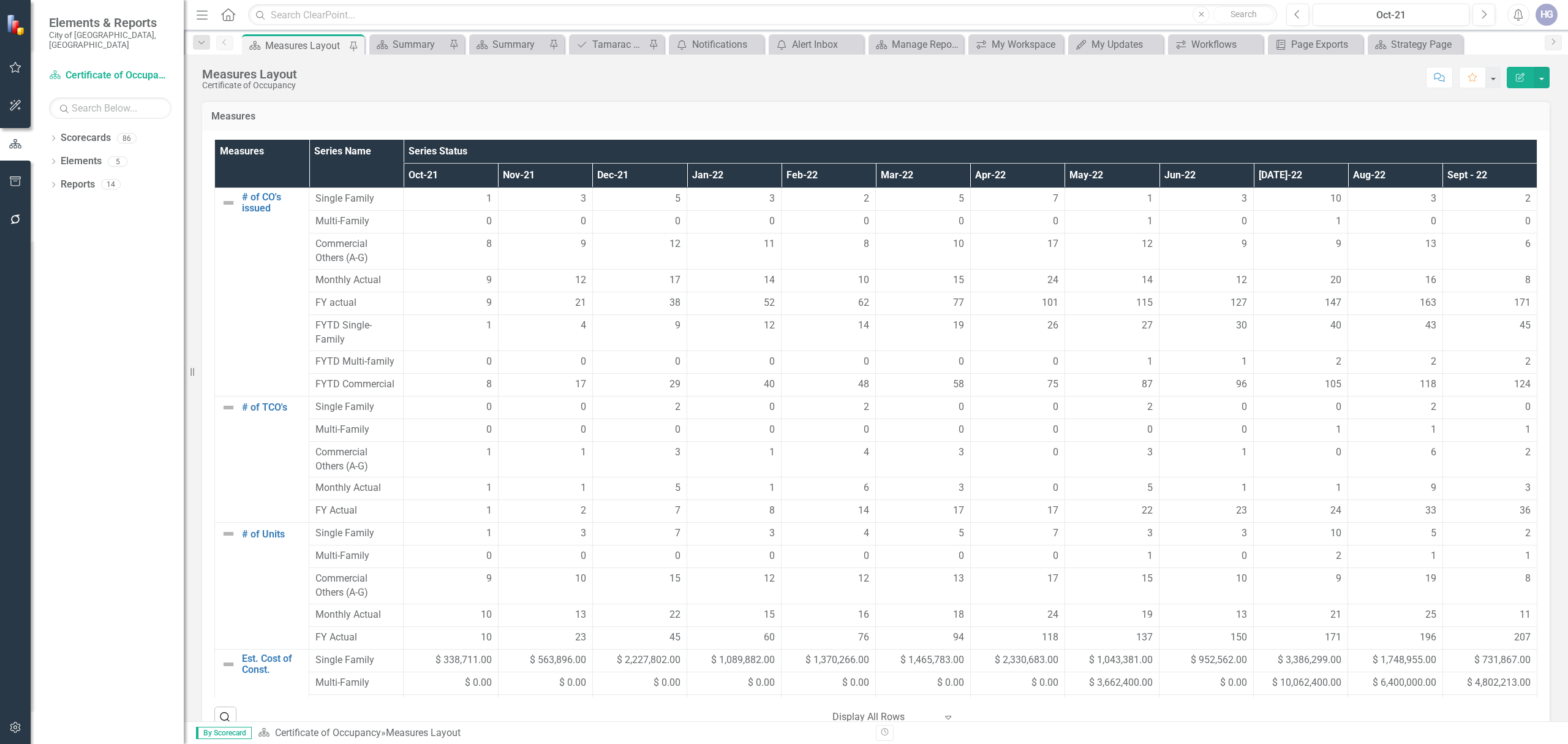
click at [275, 101] on div "Measures" at bounding box center [876, 115] width 1347 height 30
drag, startPoint x: 195, startPoint y: 66, endPoint x: 1387, endPoint y: 88, distance: 1192.2
click at [1387, 88] on div "Measures Layout Certificate of Occupancy Score: N/A Oct-21 Completed Comment Fa…" at bounding box center [876, 73] width 1384 height 37
drag, startPoint x: 1363, startPoint y: 119, endPoint x: 1279, endPoint y: 122, distance: 84.1
click at [1362, 119] on h3 "Measures" at bounding box center [876, 116] width 1329 height 11
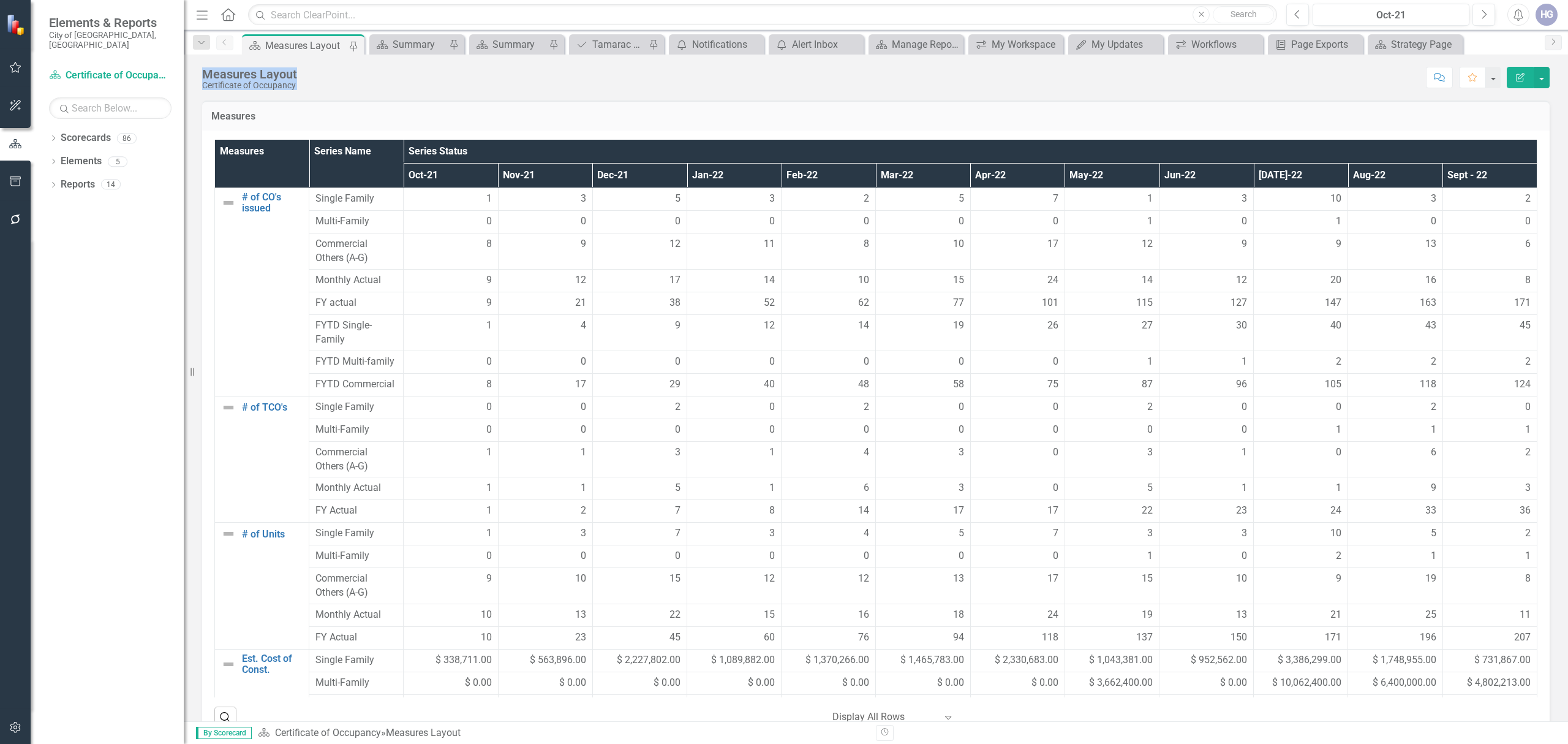
click at [631, 101] on div "Measures" at bounding box center [876, 115] width 1347 height 30
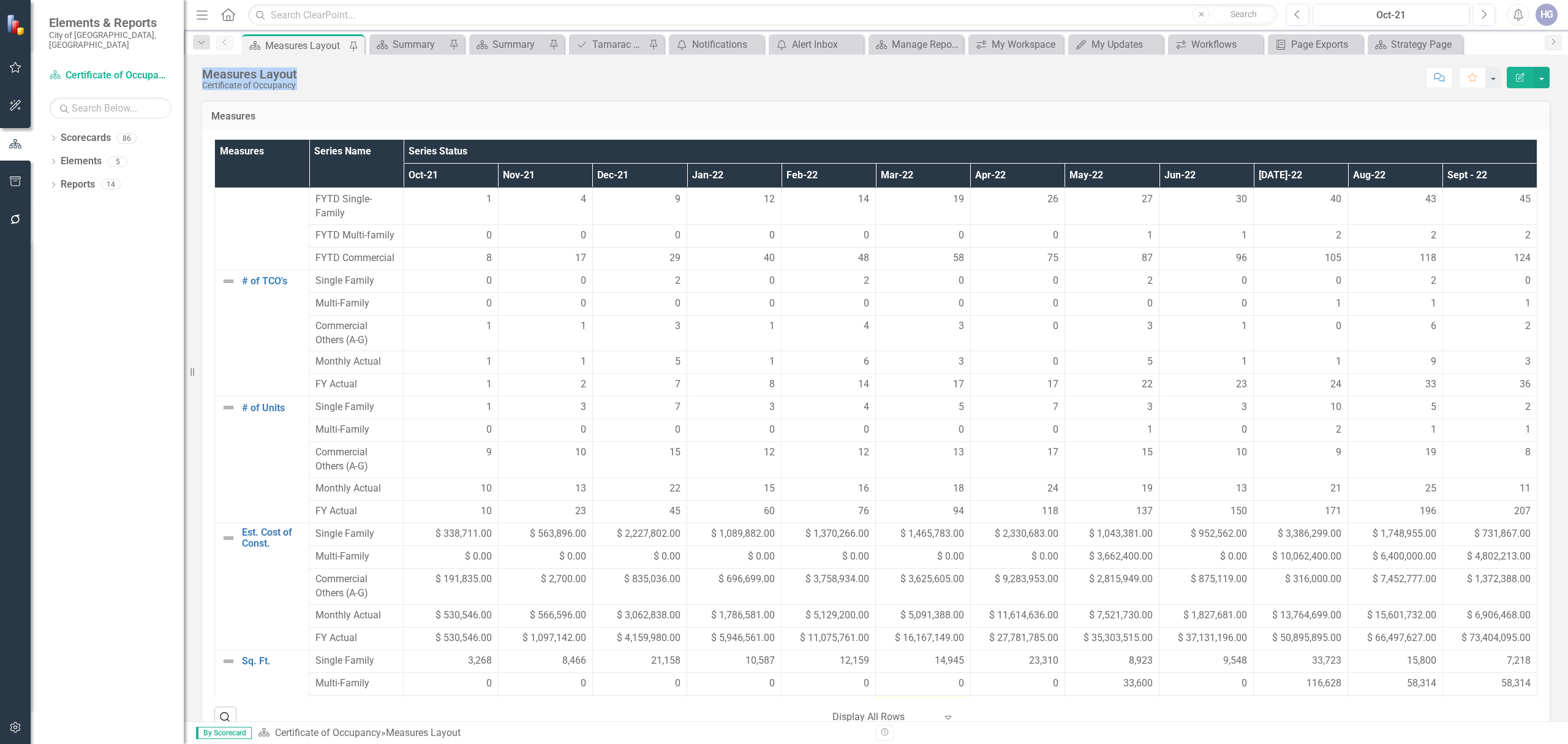
scroll to position [163, 0]
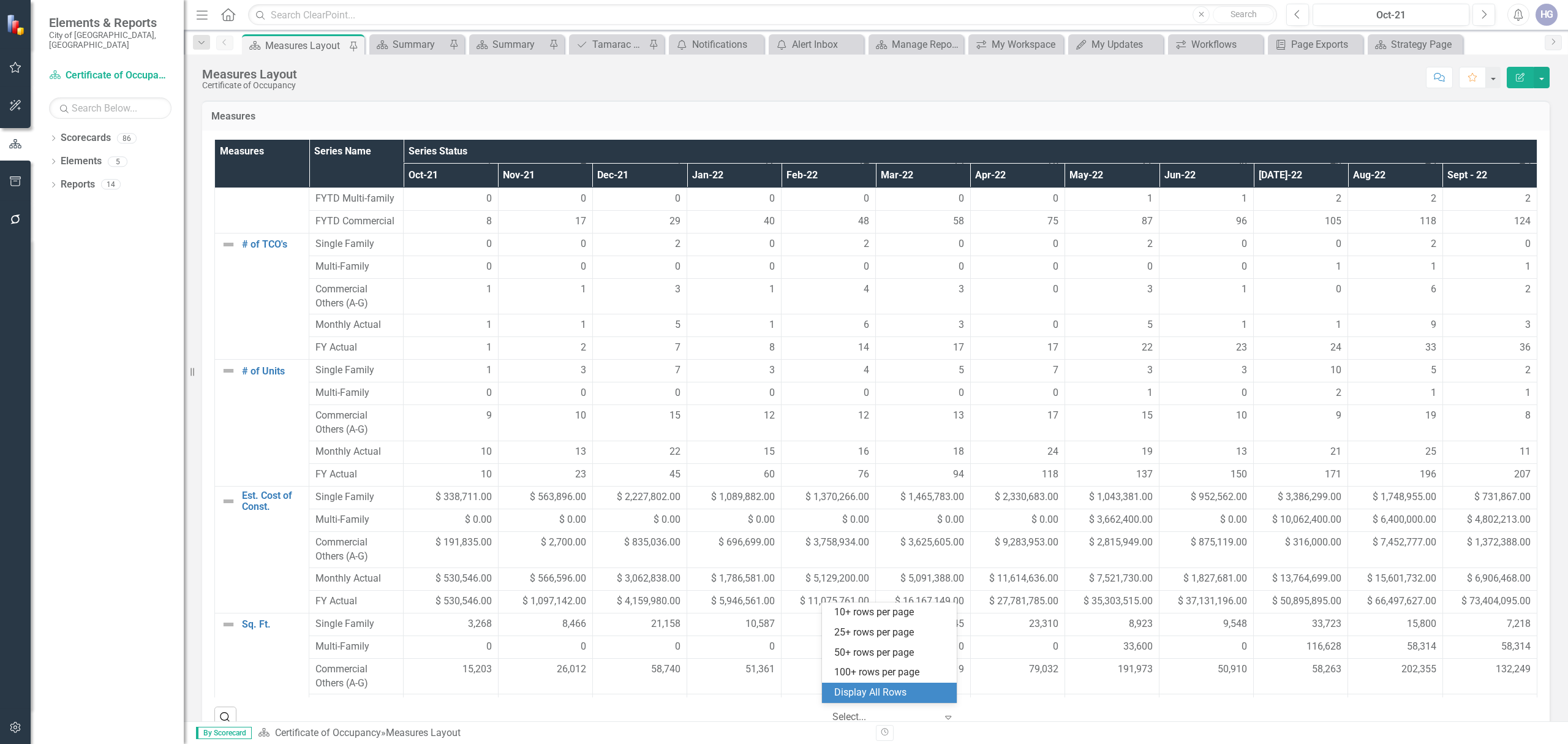
click at [944, 697] on icon "Expand" at bounding box center [948, 717] width 12 height 10
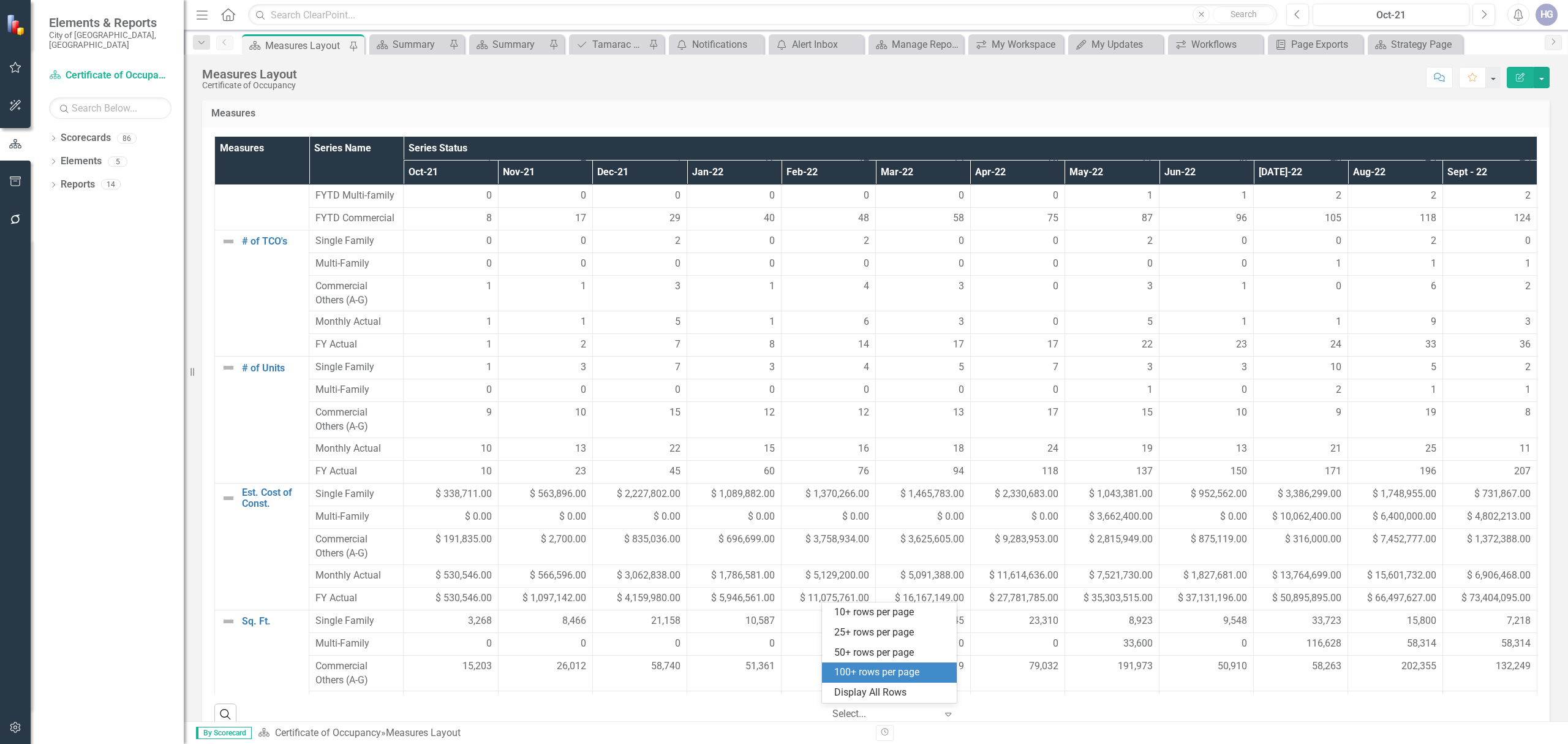
click at [923, 676] on div "100+ rows per page" at bounding box center [892, 672] width 115 height 14
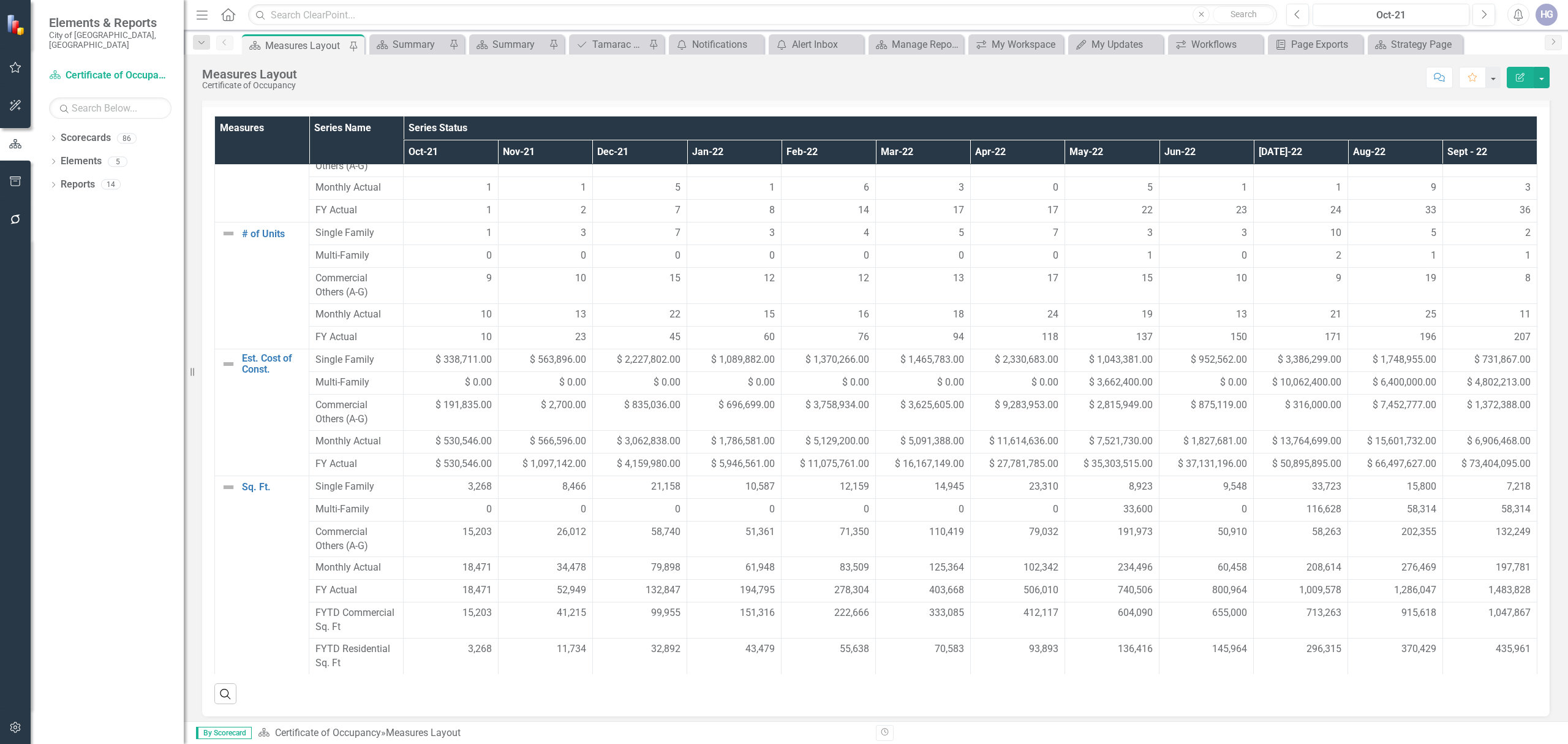
scroll to position [32, 0]
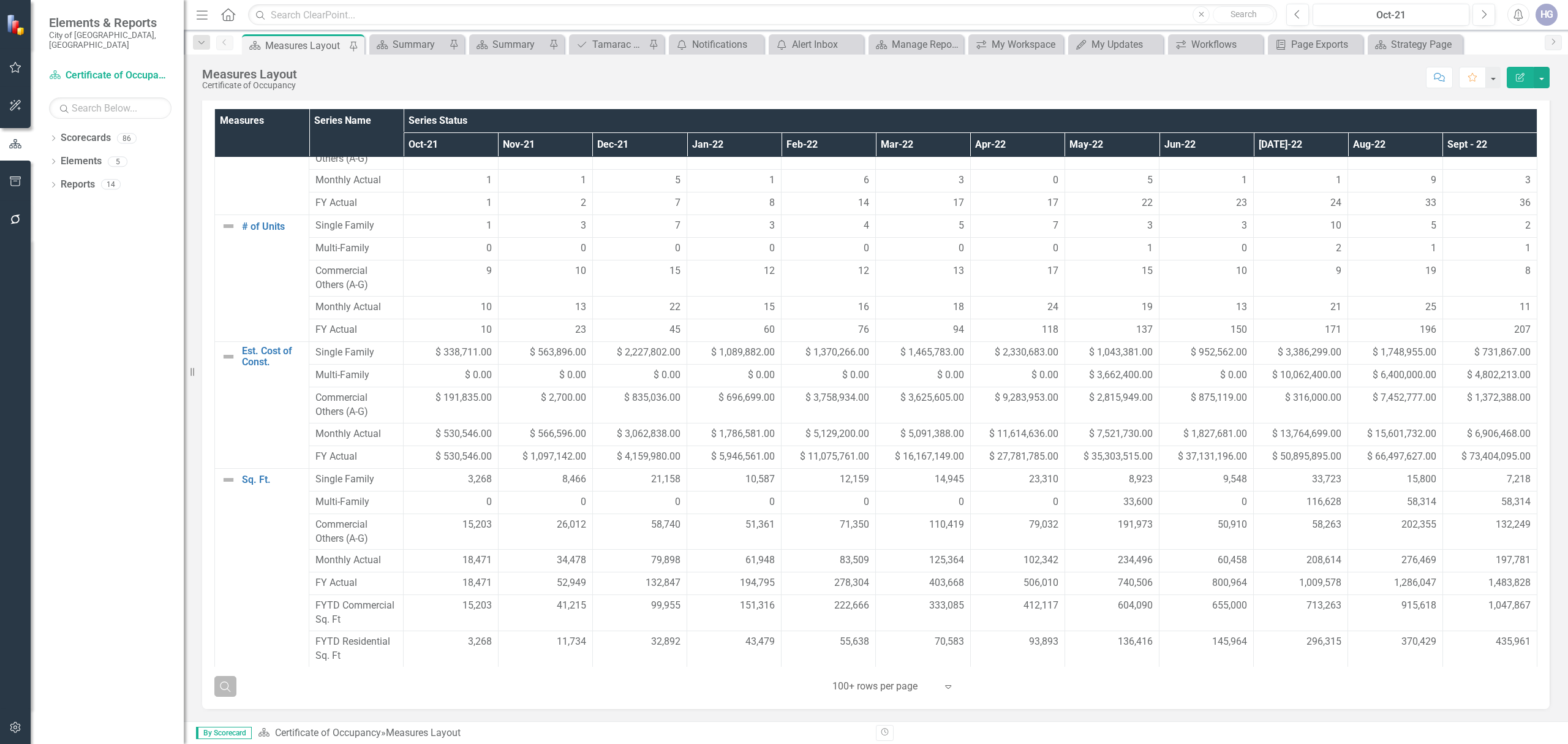
click at [229, 689] on icon "button" at bounding box center [225, 687] width 11 height 11
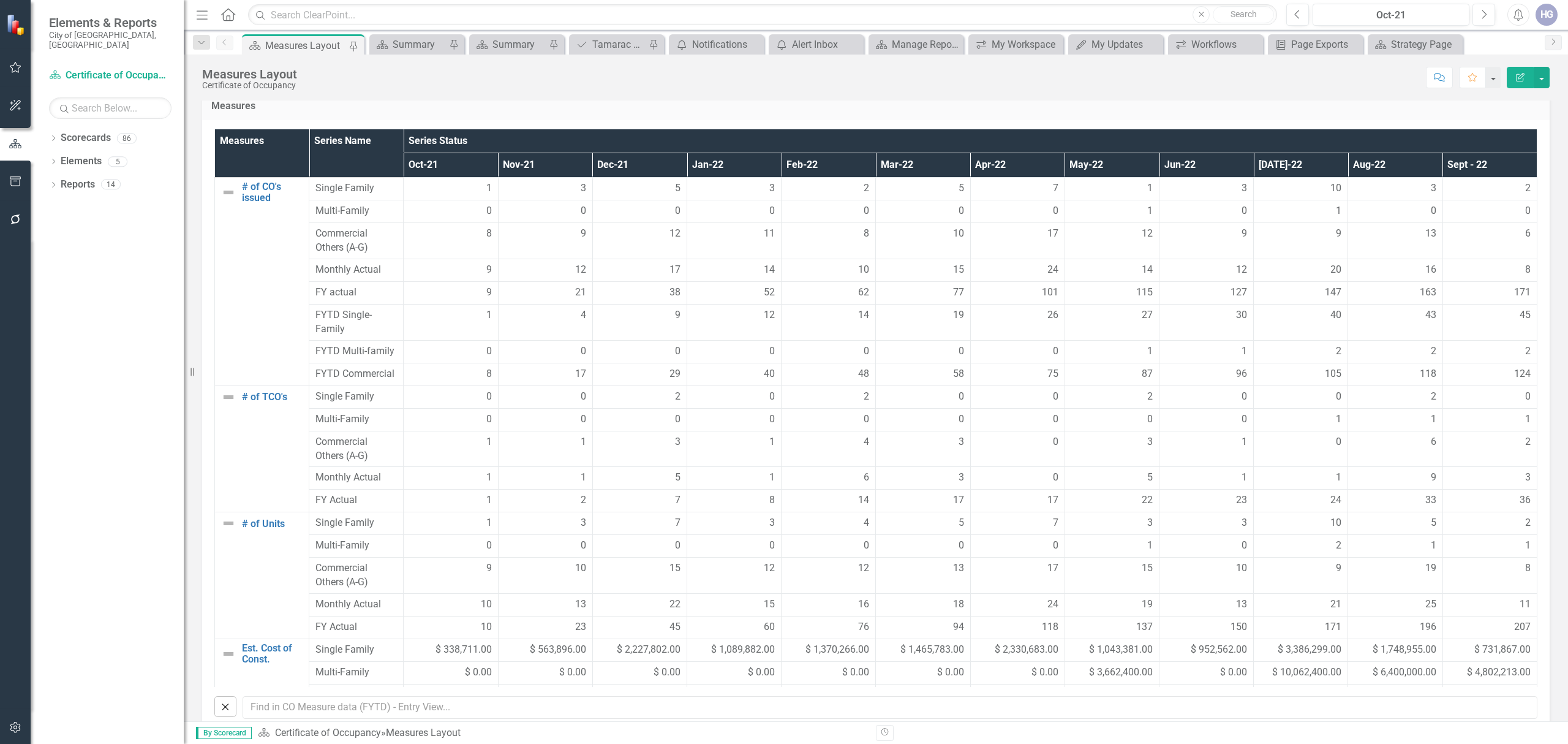
scroll to position [0, 0]
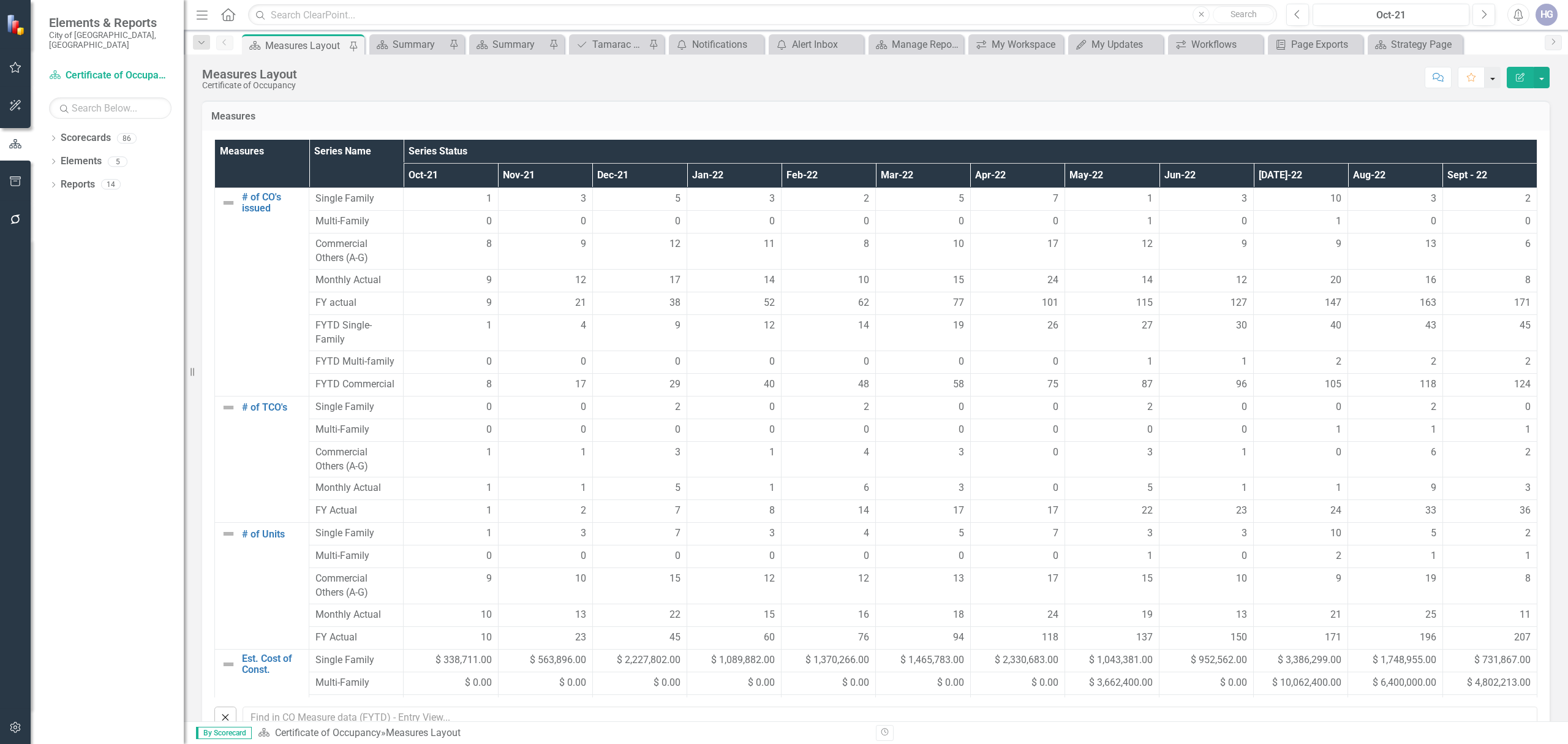
click at [1470, 83] on button "button" at bounding box center [1493, 78] width 16 height 22
click at [1278, 101] on div "Measures" at bounding box center [876, 115] width 1347 height 30
click at [1470, 82] on button "button" at bounding box center [1541, 78] width 16 height 22
click at [1305, 101] on div "Measures" at bounding box center [876, 115] width 1347 height 30
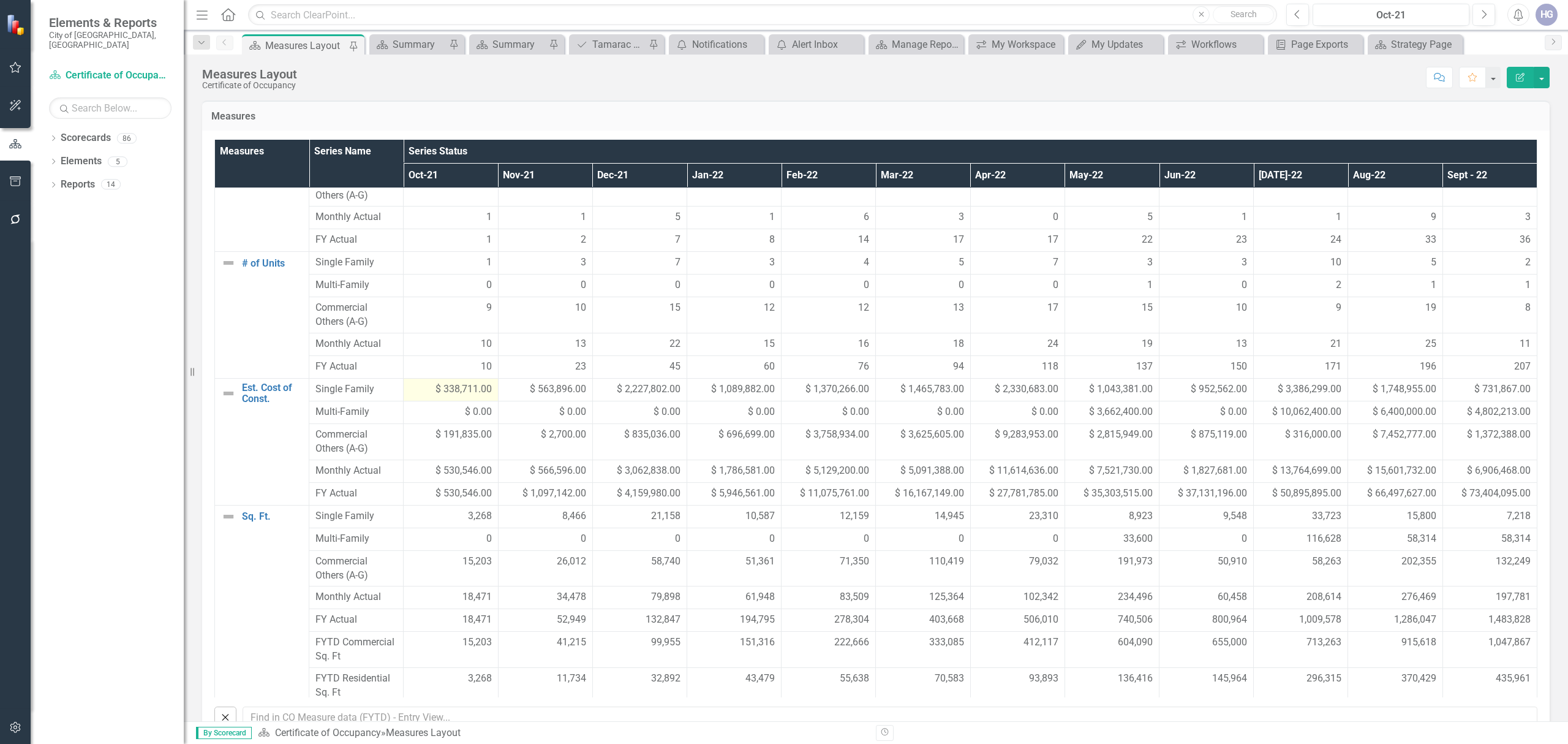
scroll to position [283, 0]
click at [221, 697] on icon "Close" at bounding box center [225, 717] width 14 height 11
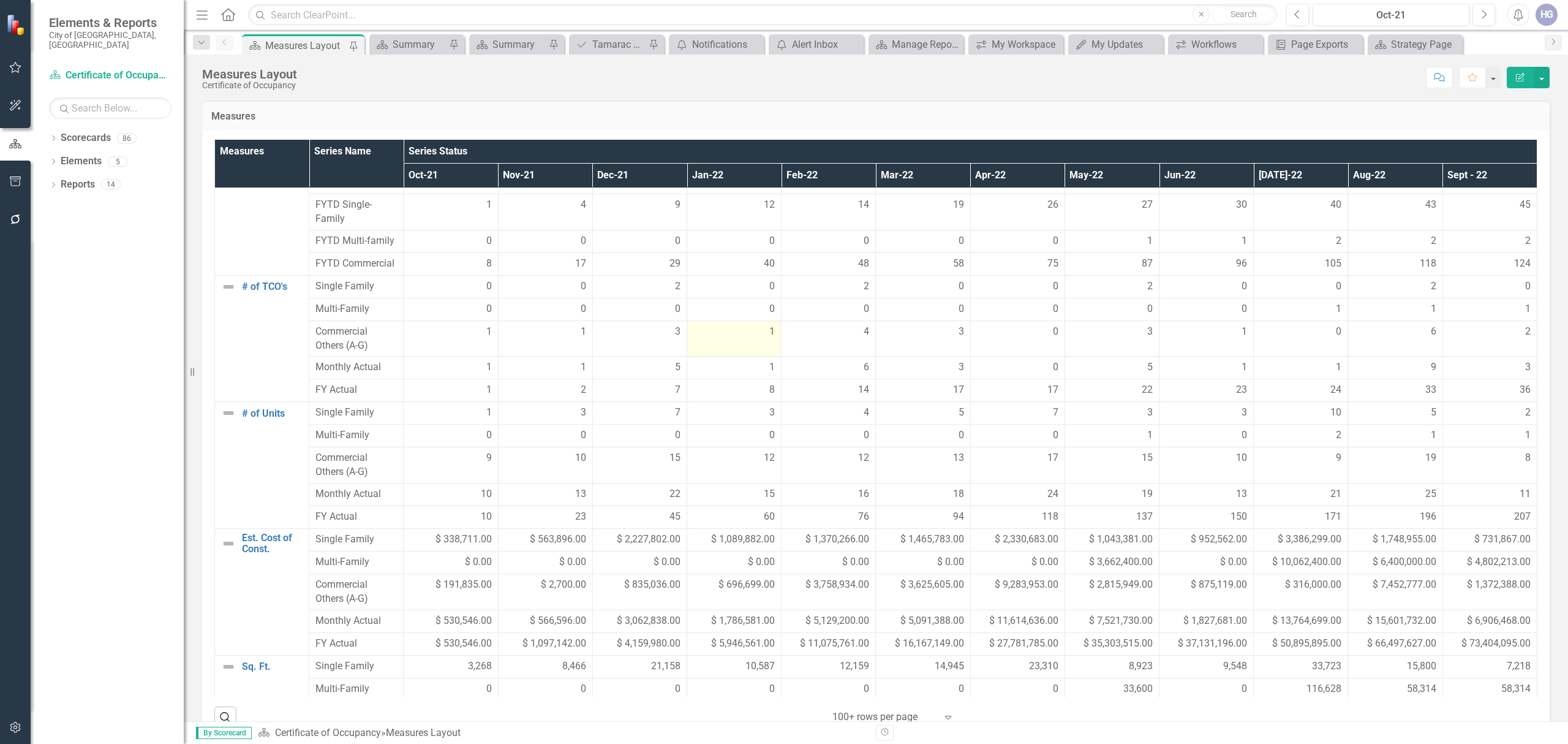
scroll to position [0, 0]
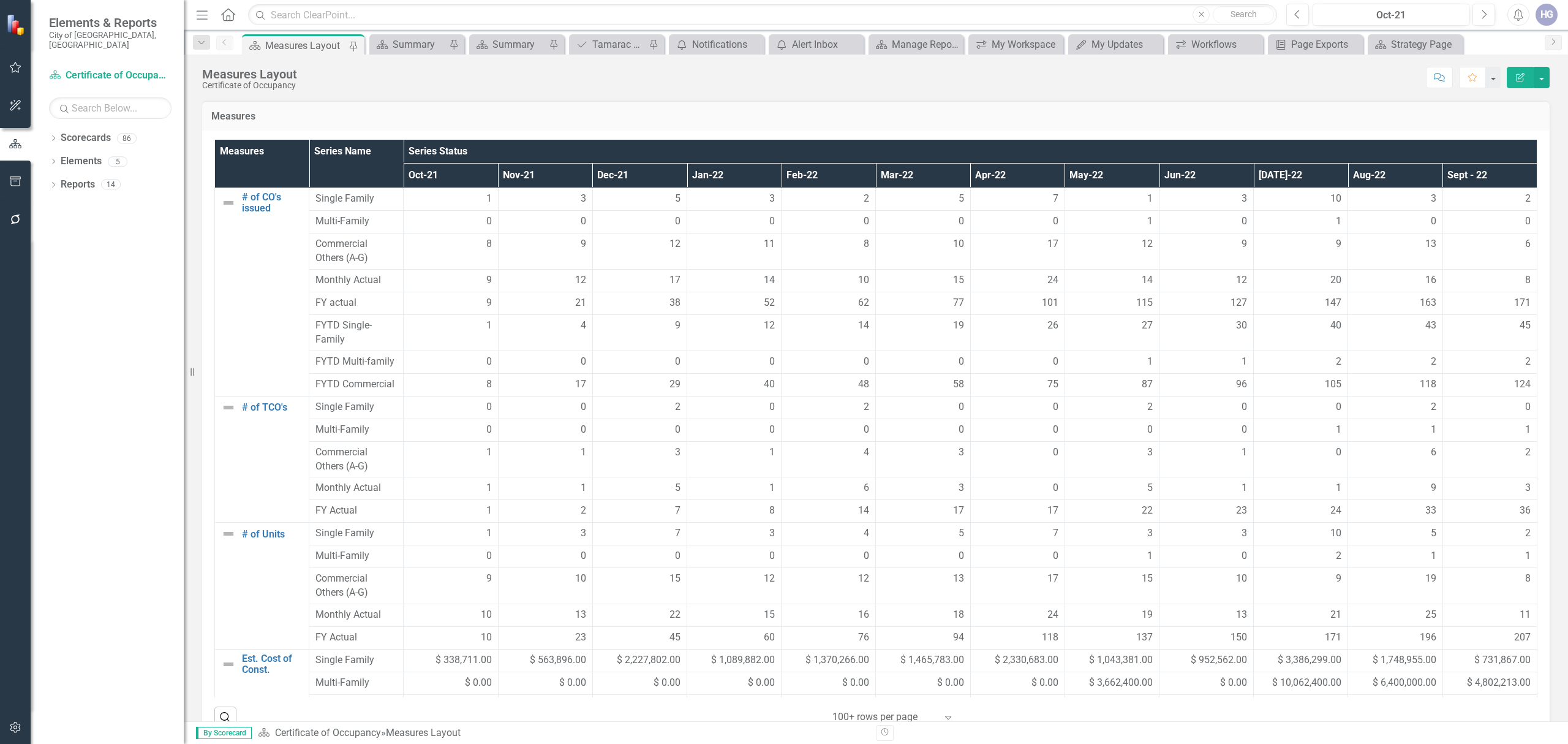
click at [809, 112] on h3 "Measures" at bounding box center [876, 116] width 1329 height 11
drag, startPoint x: 200, startPoint y: 71, endPoint x: 315, endPoint y: 81, distance: 115.4
click at [312, 82] on div "Measures Layout Certificate of Occupancy Score: N/A Oct-21 Completed Comment Fa…" at bounding box center [876, 73] width 1384 height 37
click at [351, 84] on div "Score: N/A Oct-21 Completed Comment Favorite Edit Report" at bounding box center [926, 77] width 1247 height 21
click at [354, 88] on div "Measures Layout Certificate of Occupancy Score: N/A Oct-21 Completed Comment Fa…" at bounding box center [876, 73] width 1384 height 37
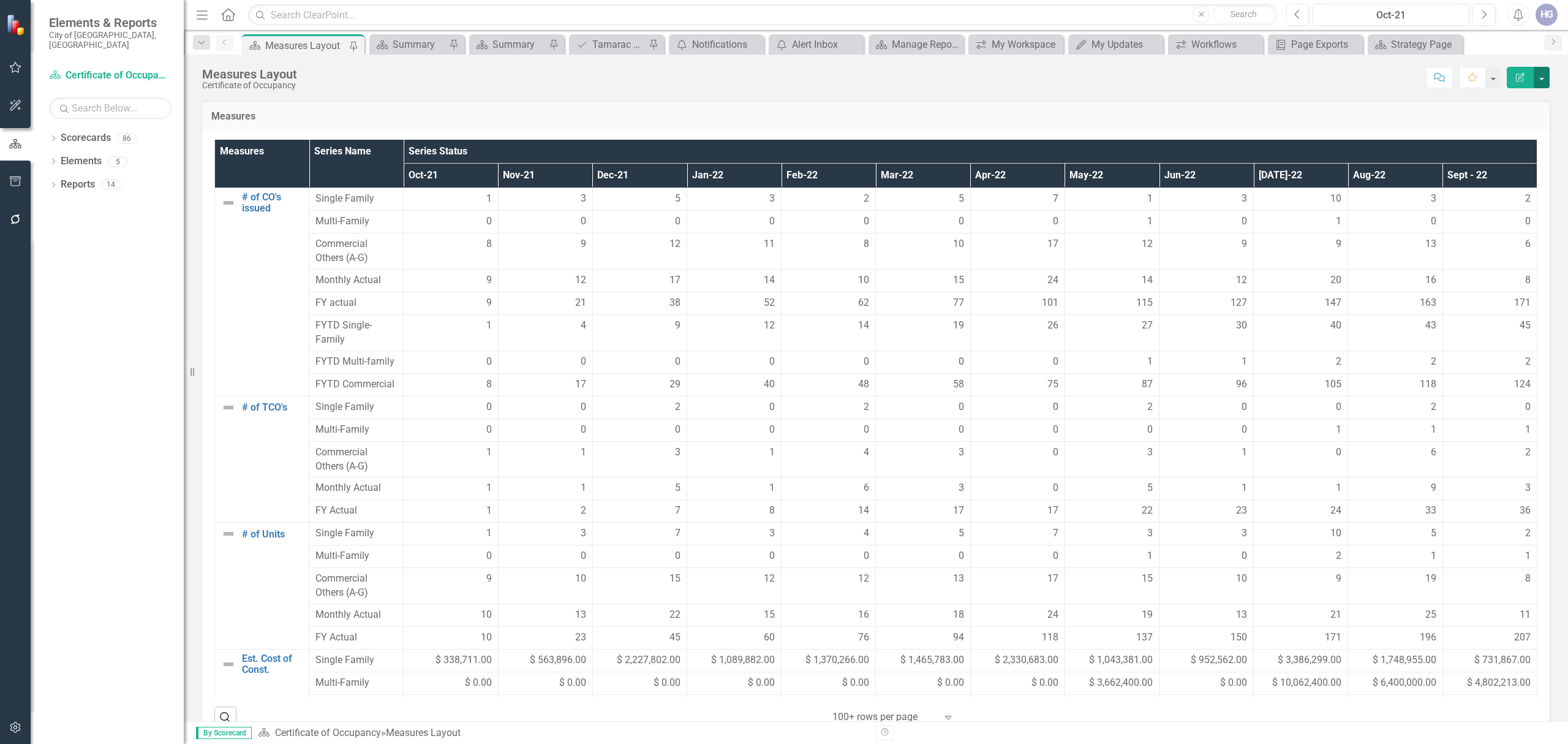
click at [1470, 75] on button "button" at bounding box center [1541, 78] width 16 height 22
click at [1332, 113] on h3 "Measures" at bounding box center [876, 116] width 1329 height 11
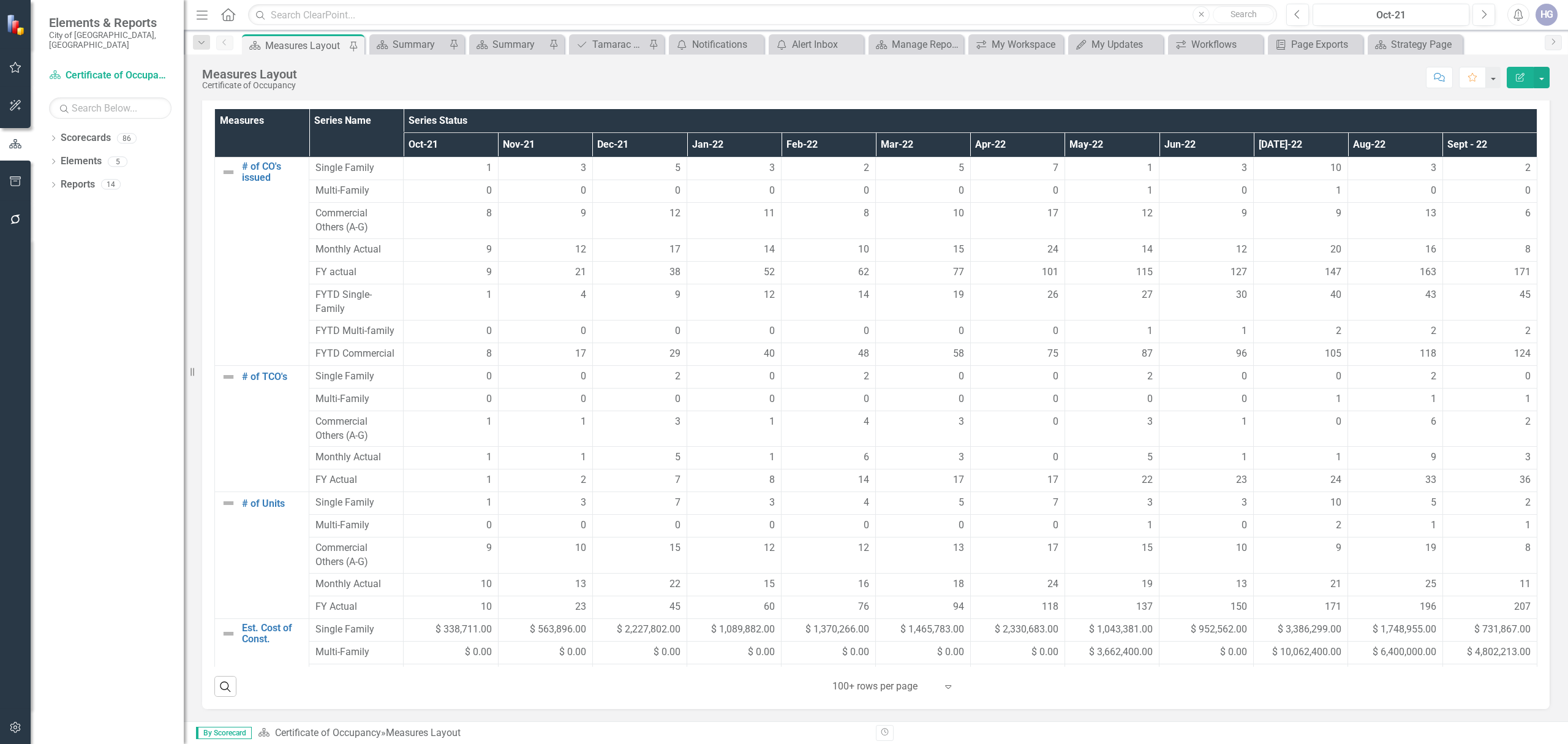
drag, startPoint x: 56, startPoint y: 643, endPoint x: 82, endPoint y: 616, distance: 37.5
click at [56, 643] on div "Dropdown Scorecards 86 Dropdown City of Tamarac Dropdown Building Certificate o…" at bounding box center [107, 435] width 153 height 616
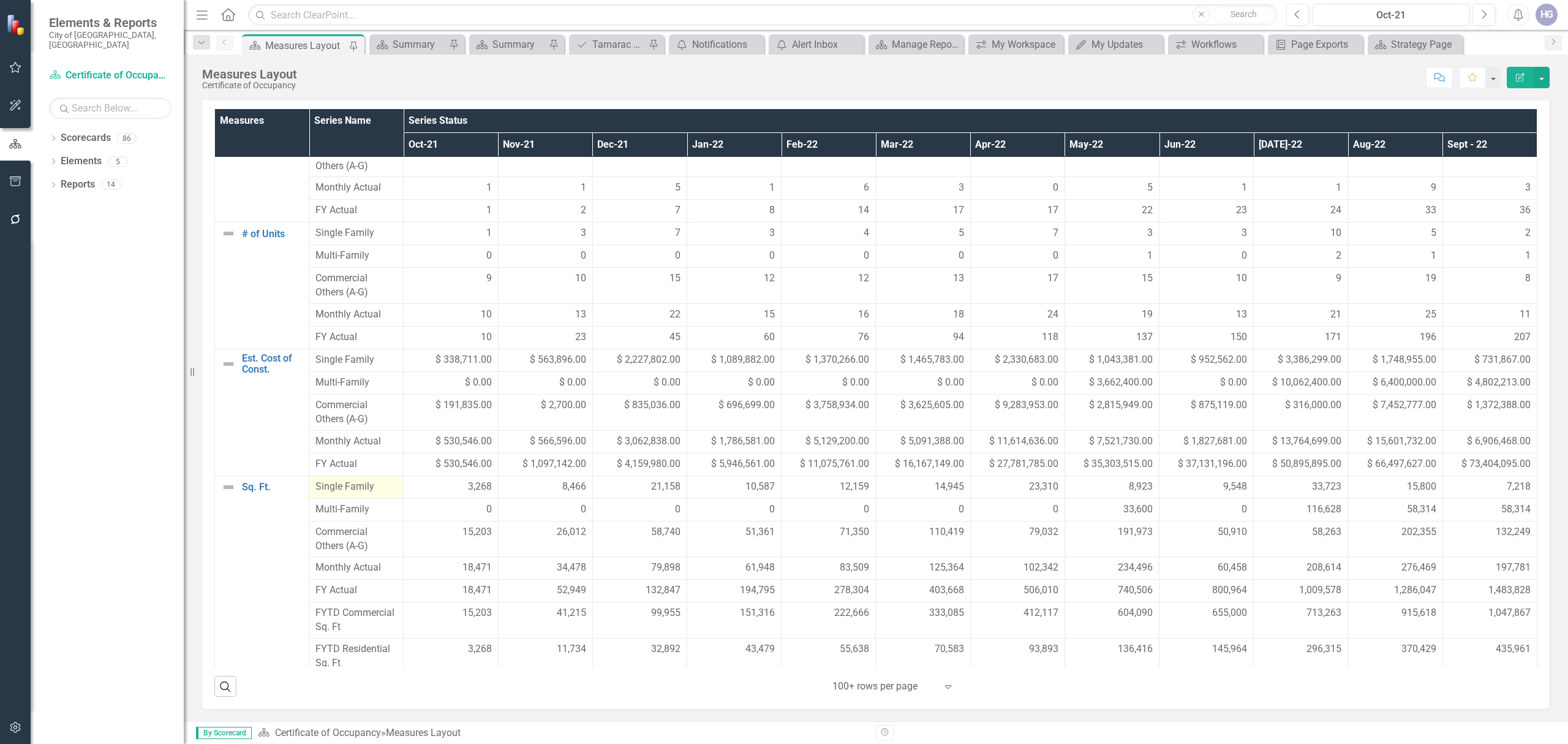
scroll to position [283, 0]
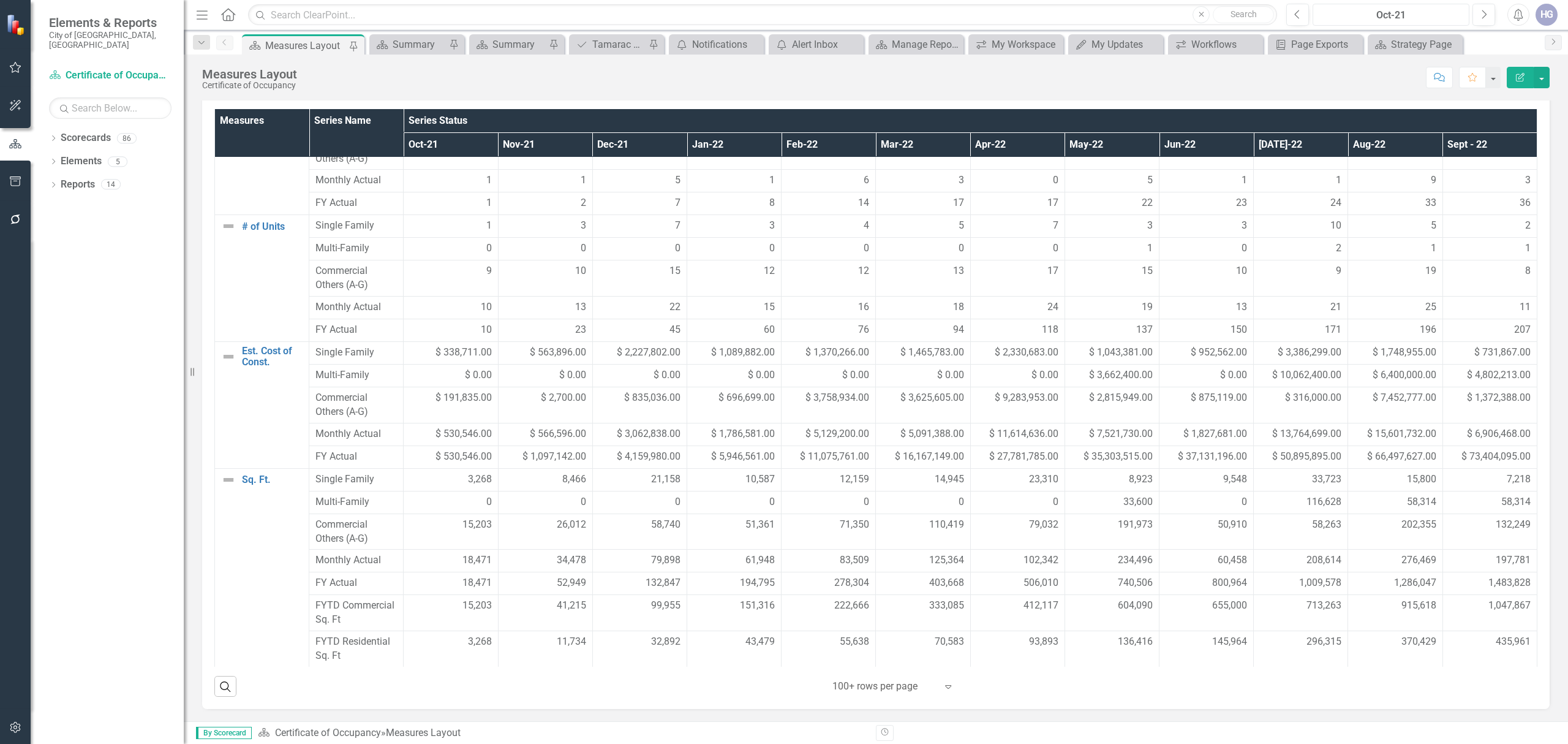
click at [1380, 11] on div "Oct-21" at bounding box center [1391, 15] width 148 height 15
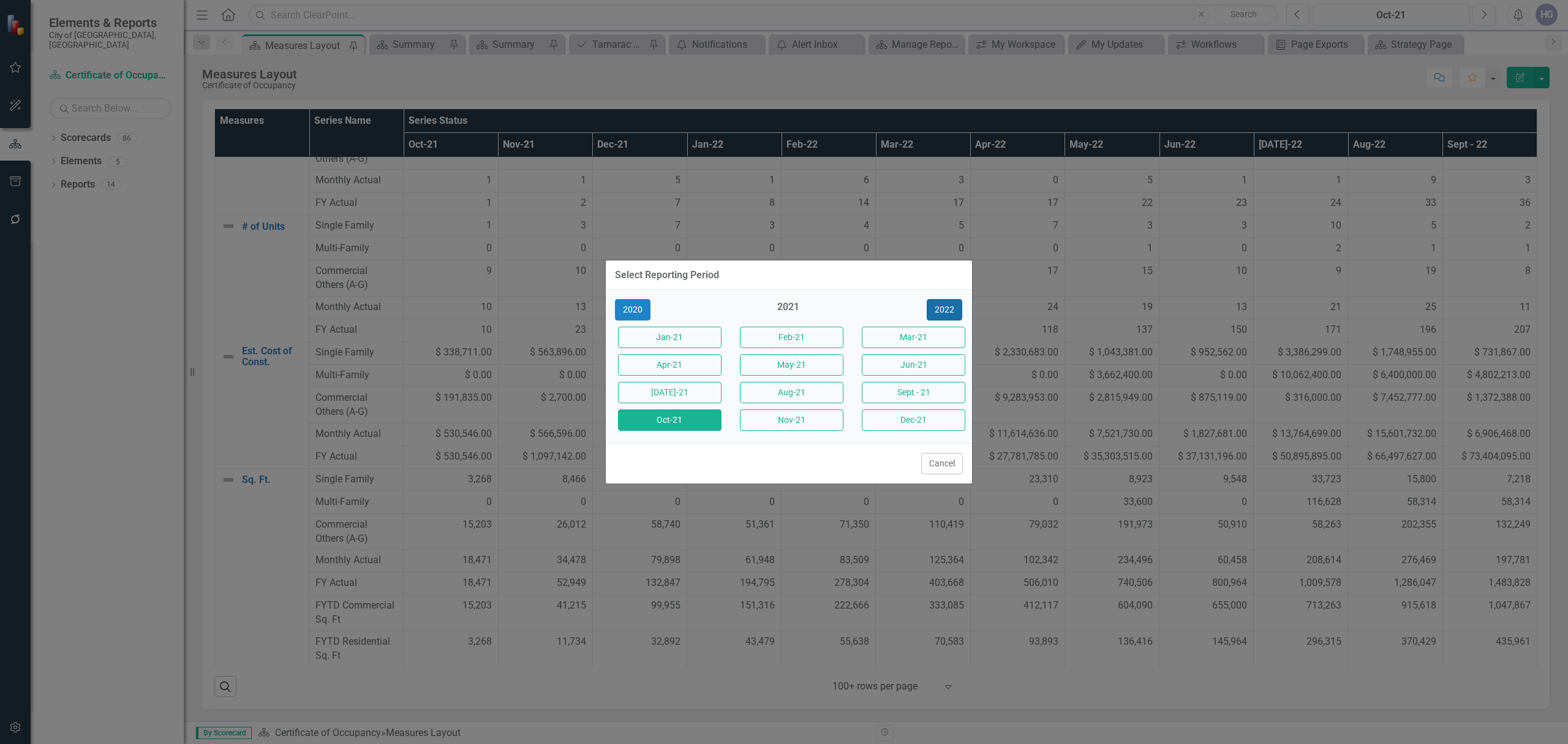
click at [948, 312] on button "2022" at bounding box center [944, 310] width 35 height 22
click at [949, 309] on button "2023" at bounding box center [944, 310] width 35 height 22
click at [780, 306] on div "2023" at bounding box center [788, 310] width 104 height 20
click at [670, 423] on button "Oct-23" at bounding box center [670, 420] width 104 height 22
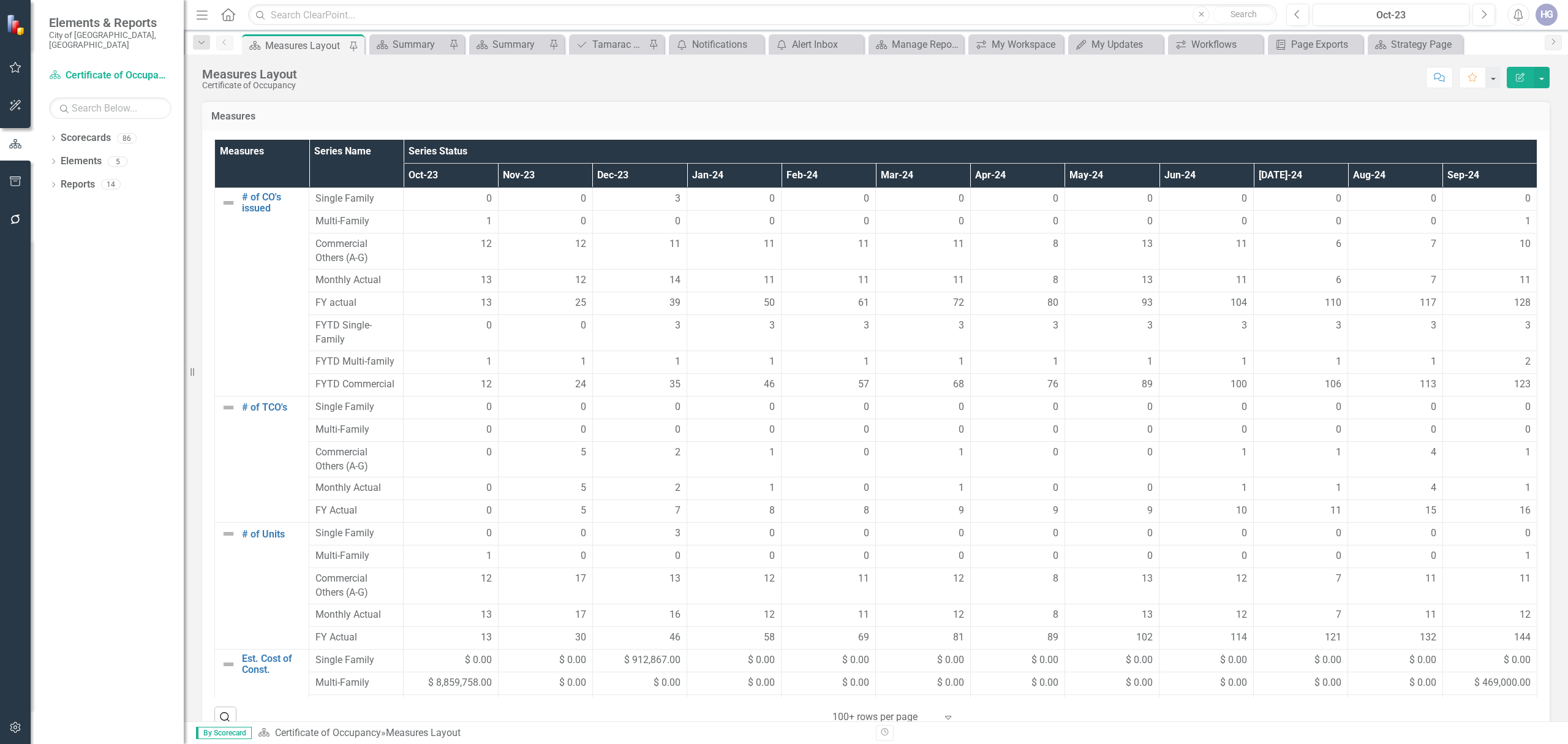
click at [1242, 87] on div "Score: N/A Oct-23 Completed Comment Favorite Edit Report" at bounding box center [926, 77] width 1247 height 21
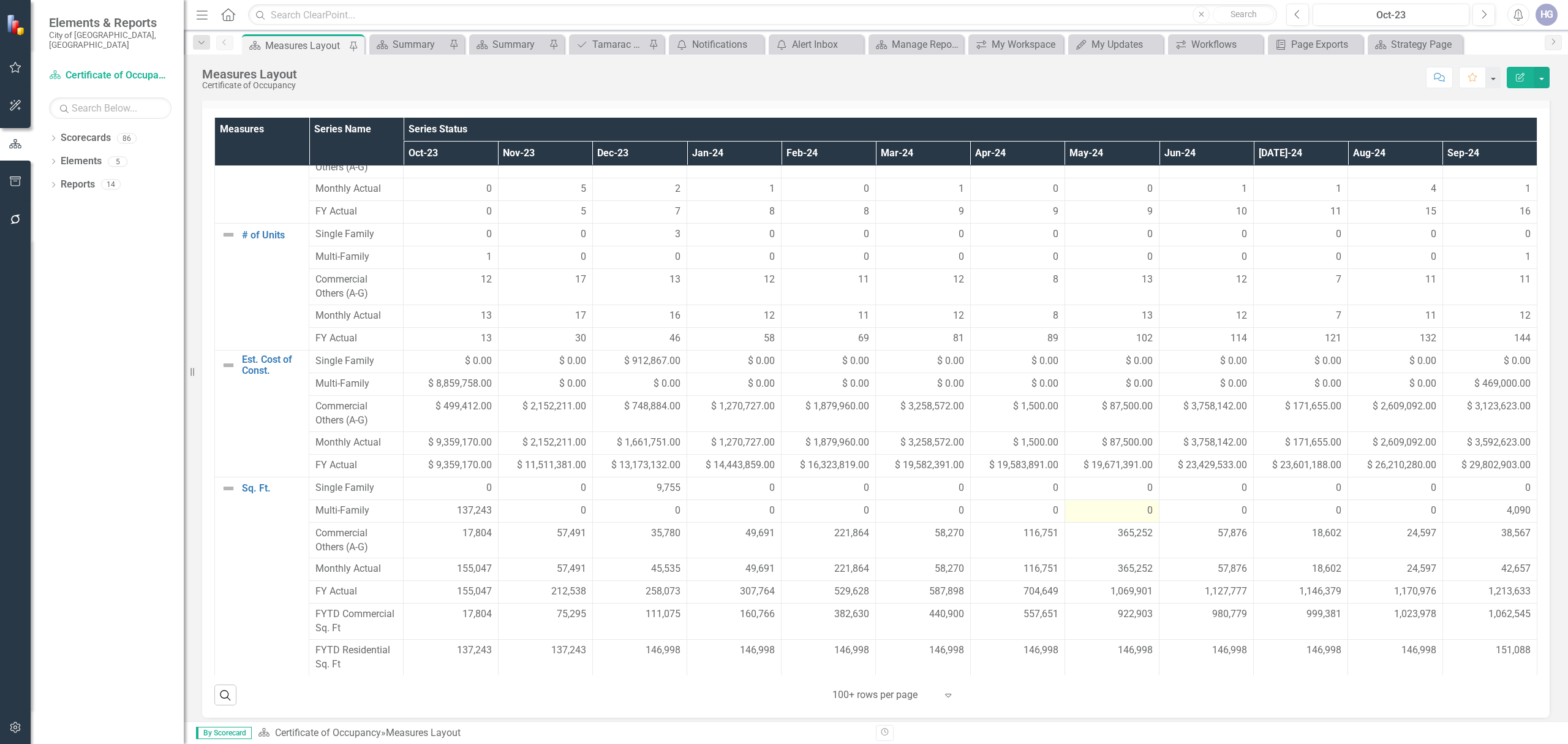
scroll to position [32, 0]
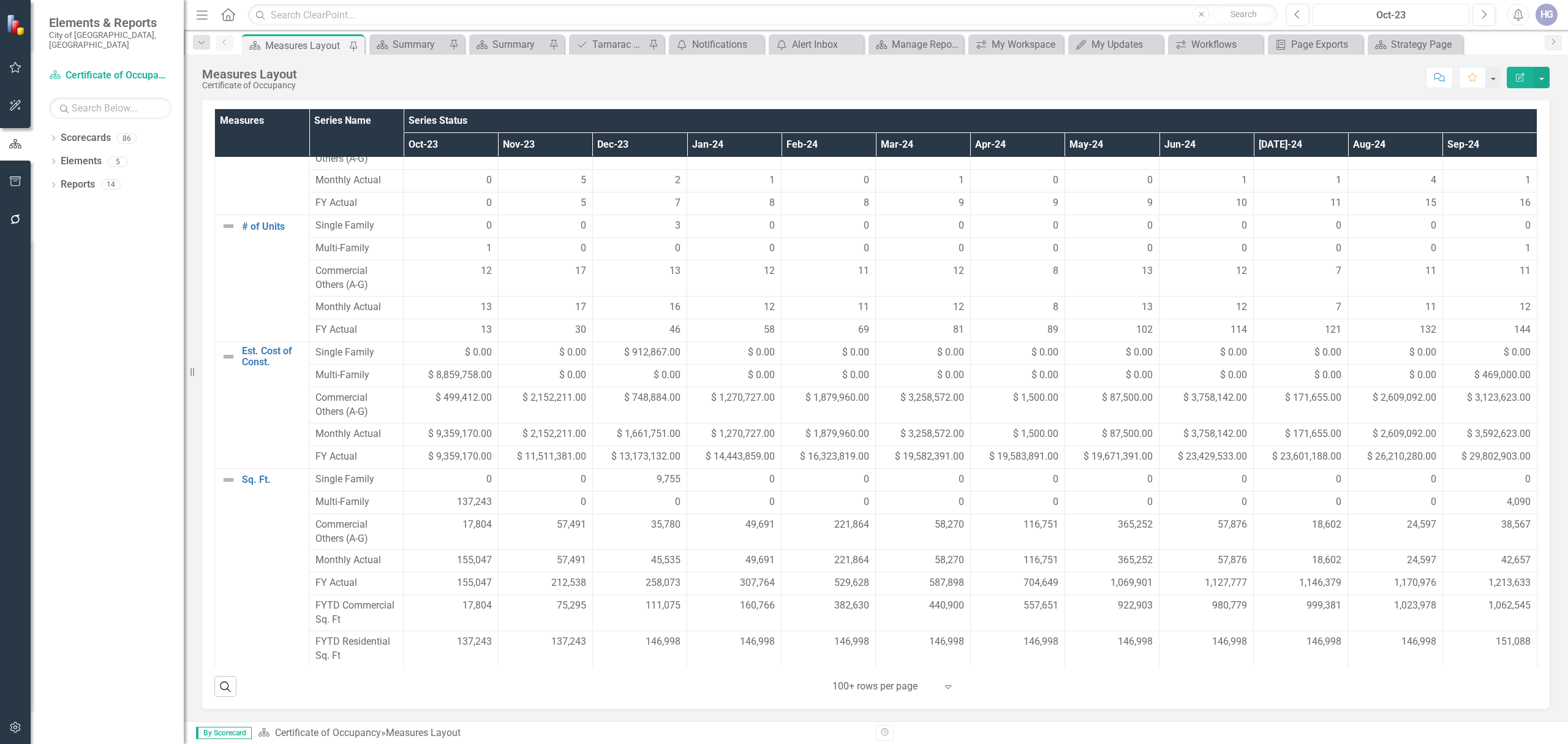
click at [1410, 11] on div "Oct-23" at bounding box center [1391, 15] width 148 height 15
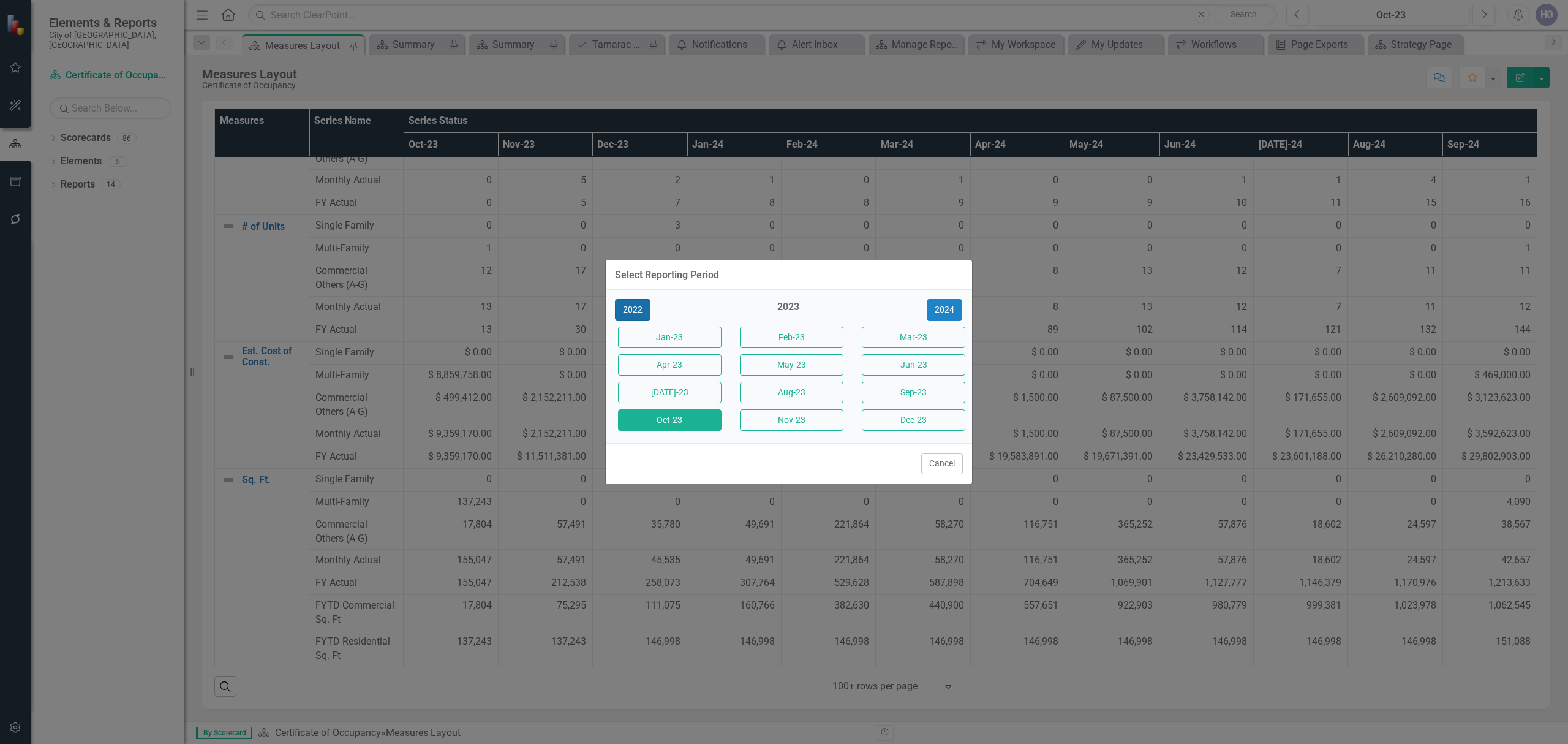
click at [638, 305] on button "2022" at bounding box center [633, 310] width 35 height 22
click at [640, 305] on button "2021" at bounding box center [633, 310] width 35 height 22
click at [640, 306] on button "2020" at bounding box center [633, 310] width 35 height 22
click at [636, 308] on div "2020 2021" at bounding box center [789, 310] width 366 height 22
click at [637, 307] on div "2020 2021" at bounding box center [789, 310] width 366 height 22
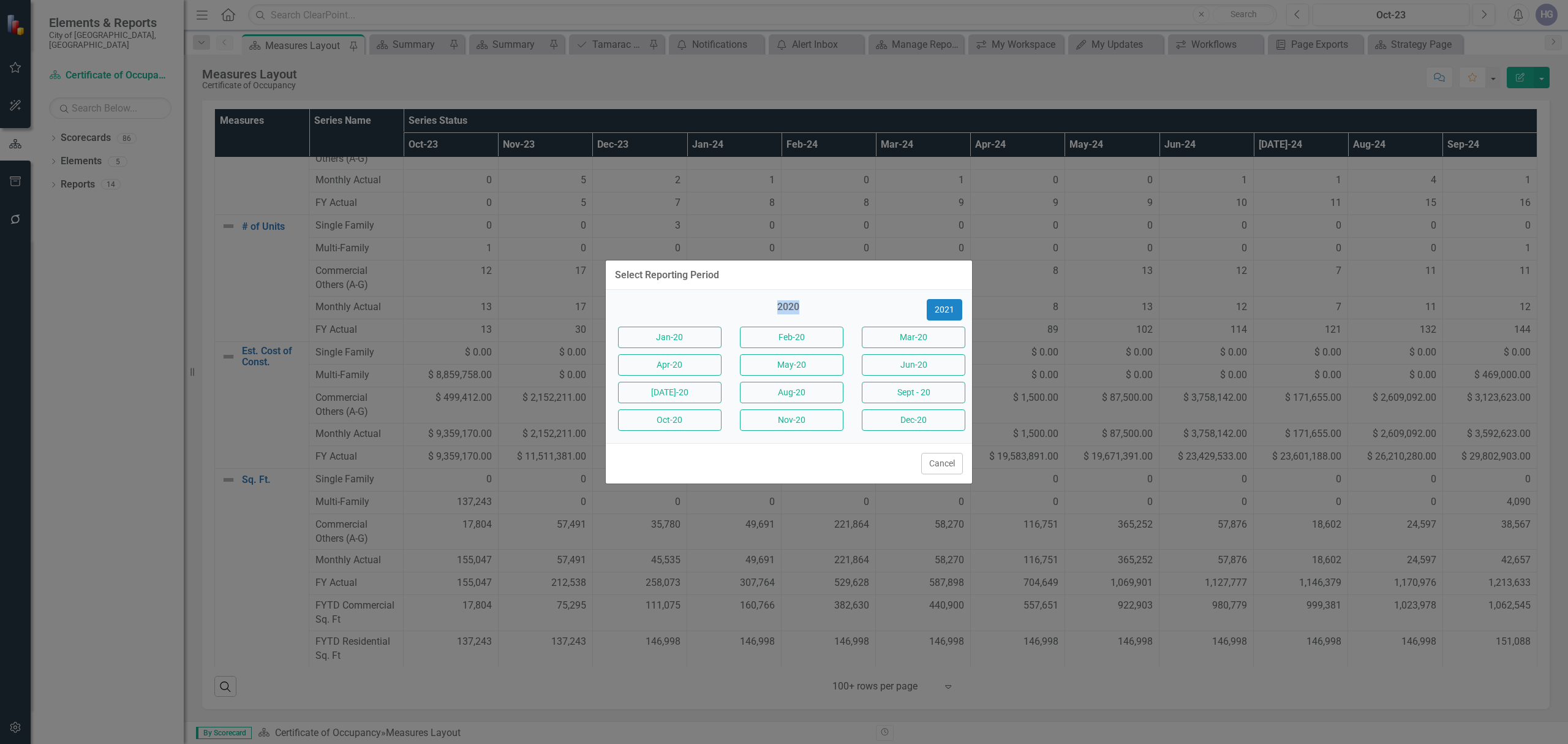
click at [637, 306] on div "2020 2021" at bounding box center [789, 310] width 366 height 22
click at [657, 332] on button "Jan-20" at bounding box center [670, 338] width 104 height 22
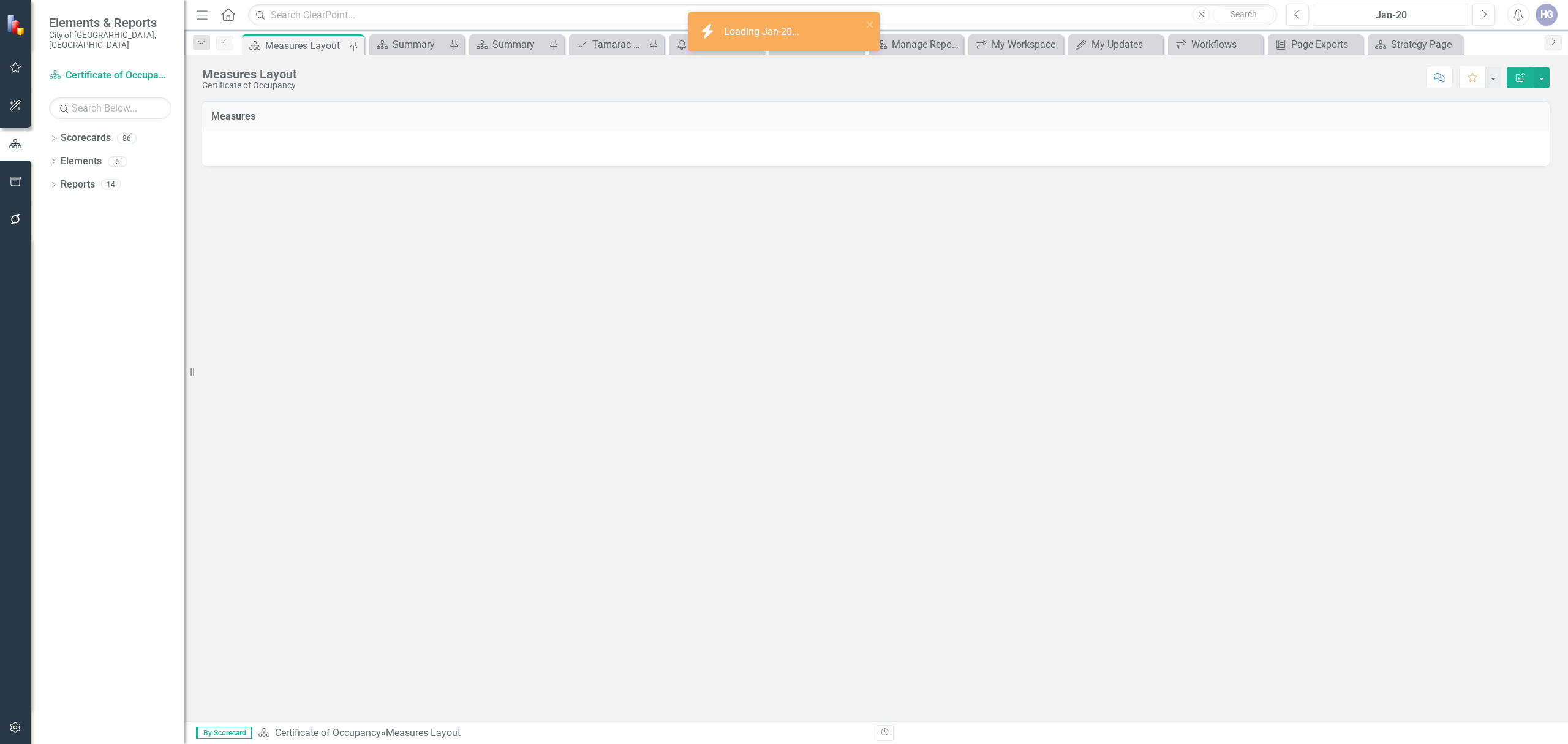
click at [1403, 18] on div "Jan-20" at bounding box center [1391, 15] width 148 height 15
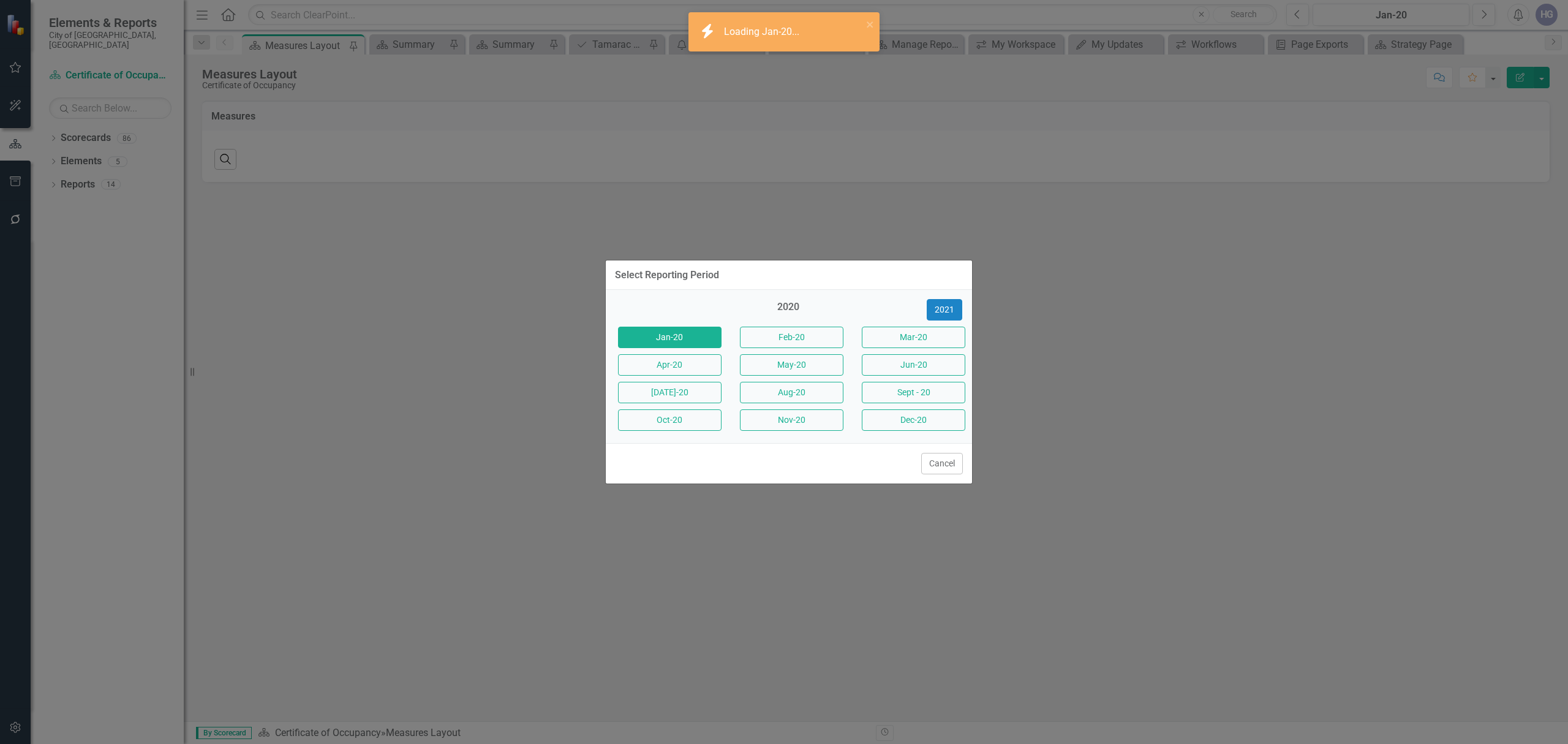
drag, startPoint x: 944, startPoint y: 467, endPoint x: 932, endPoint y: 461, distance: 13.4
click at [942, 467] on button "Cancel" at bounding box center [942, 464] width 42 height 22
